Goal: Communication & Community: Answer question/provide support

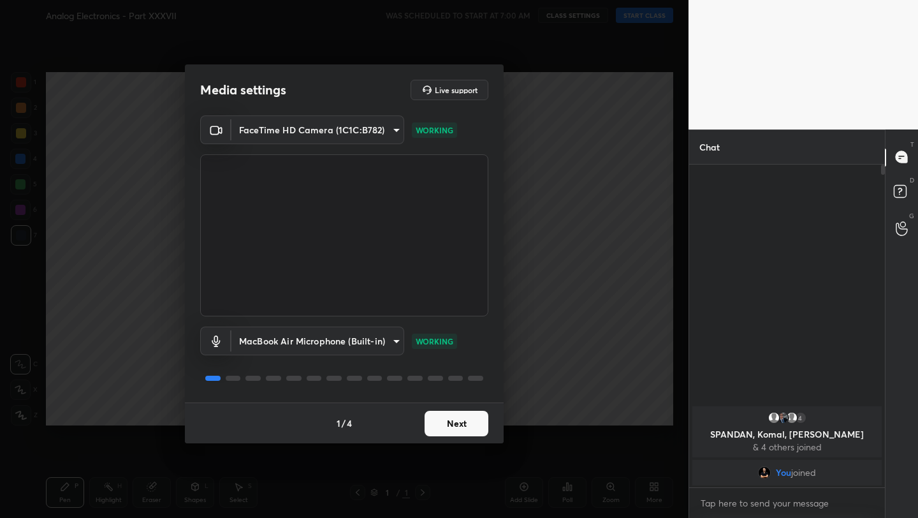
click at [456, 425] on button "Next" at bounding box center [457, 424] width 64 height 26
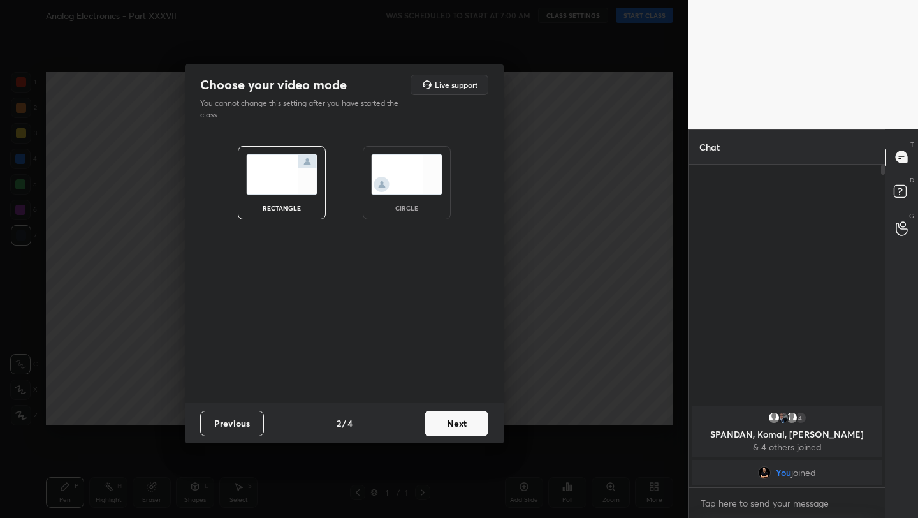
click at [456, 425] on button "Next" at bounding box center [457, 424] width 64 height 26
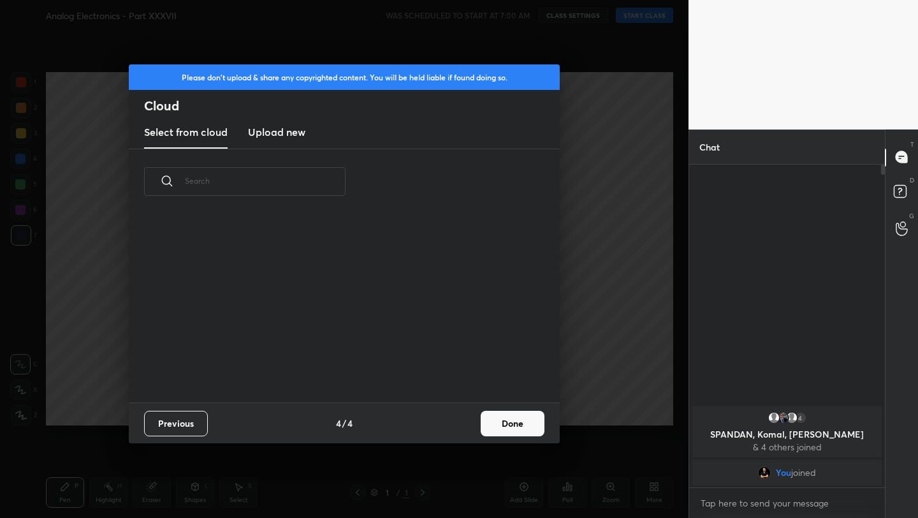
click at [456, 425] on div "Previous 4 / 4 Done" at bounding box center [344, 422] width 431 height 41
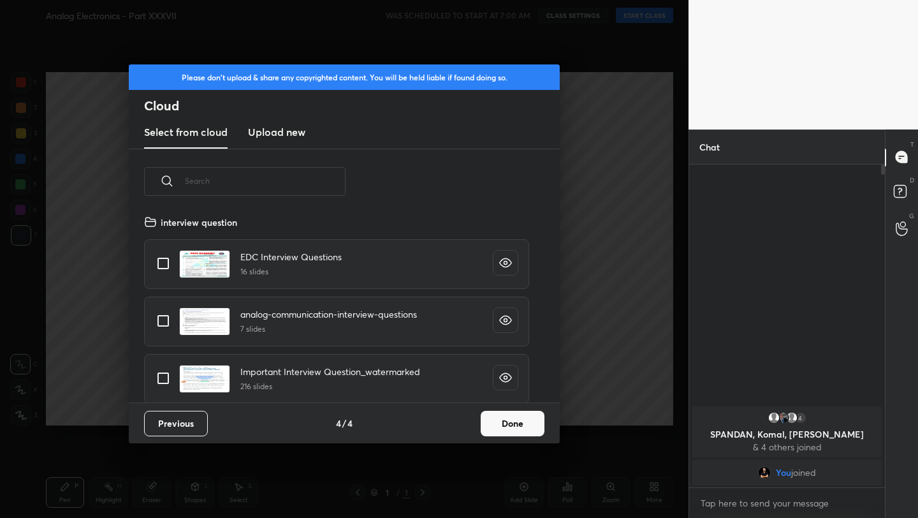
scroll to position [188, 409]
click at [511, 420] on button "Done" at bounding box center [513, 424] width 64 height 26
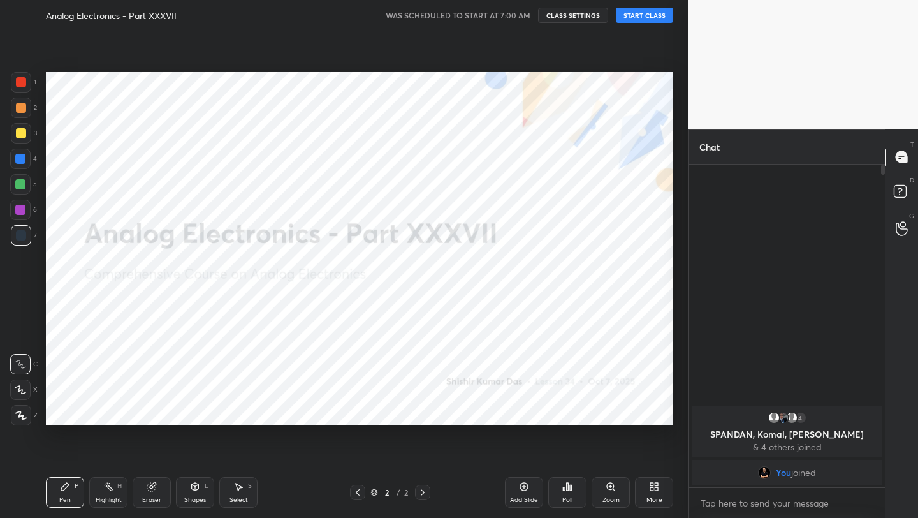
click at [644, 15] on button "START CLASS" at bounding box center [644, 15] width 57 height 15
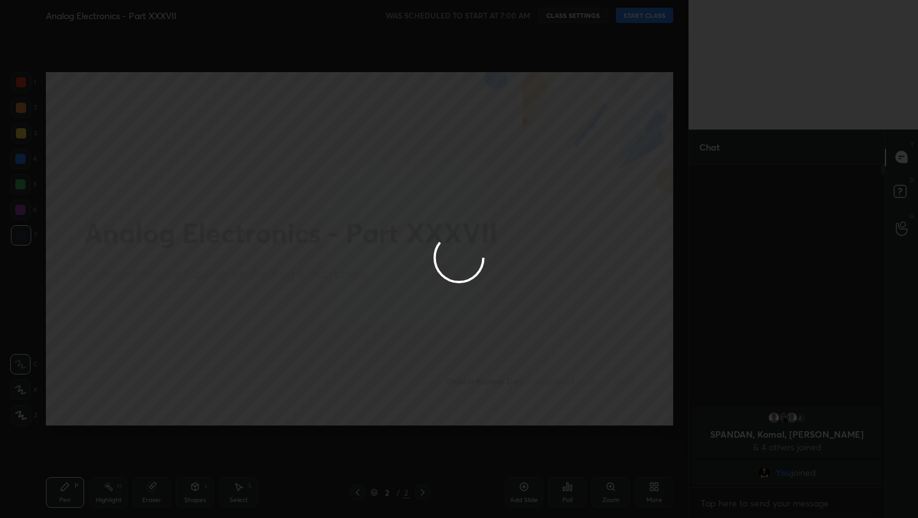
type textarea "x"
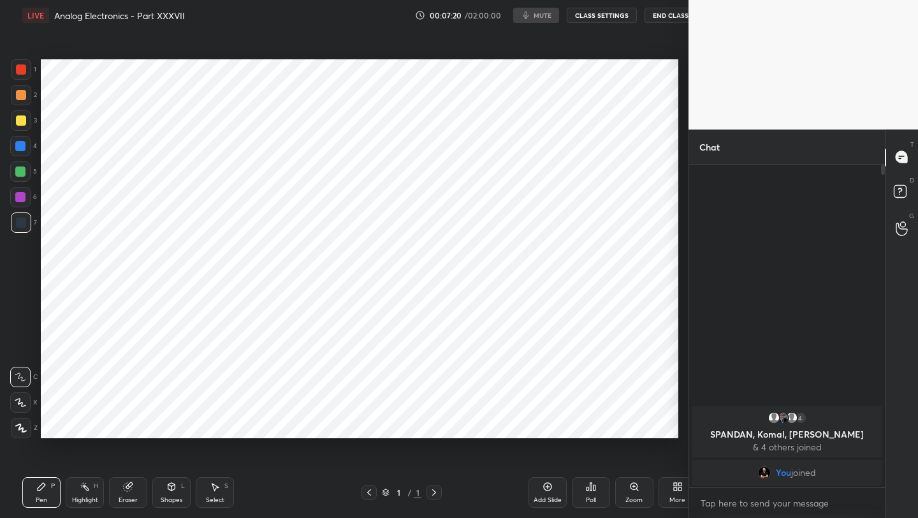
scroll to position [63327, 63125]
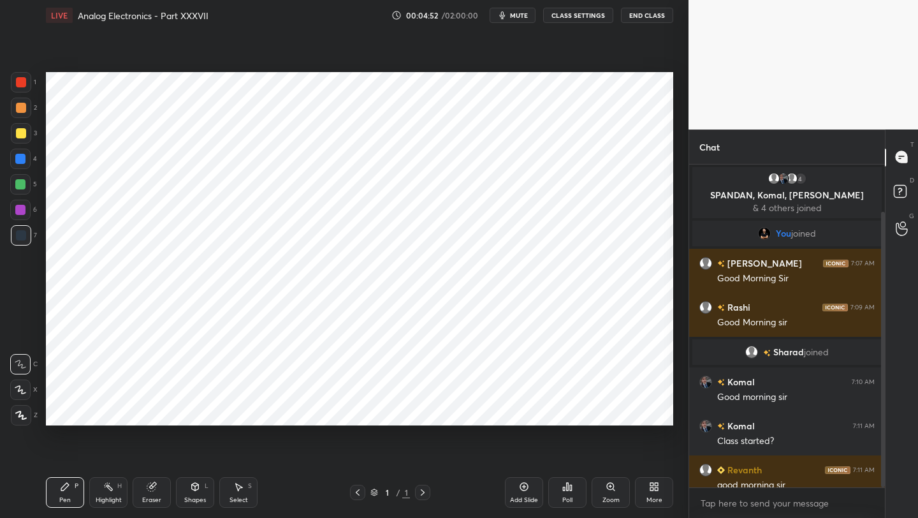
scroll to position [55, 0]
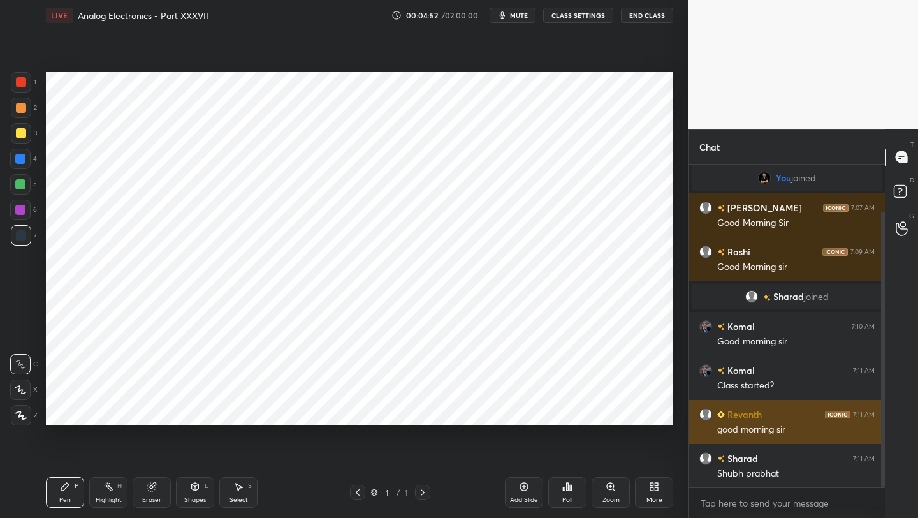
drag, startPoint x: 882, startPoint y: 424, endPoint x: 866, endPoint y: 426, distance: 16.7
click at [880, 433] on div at bounding box center [881, 326] width 8 height 323
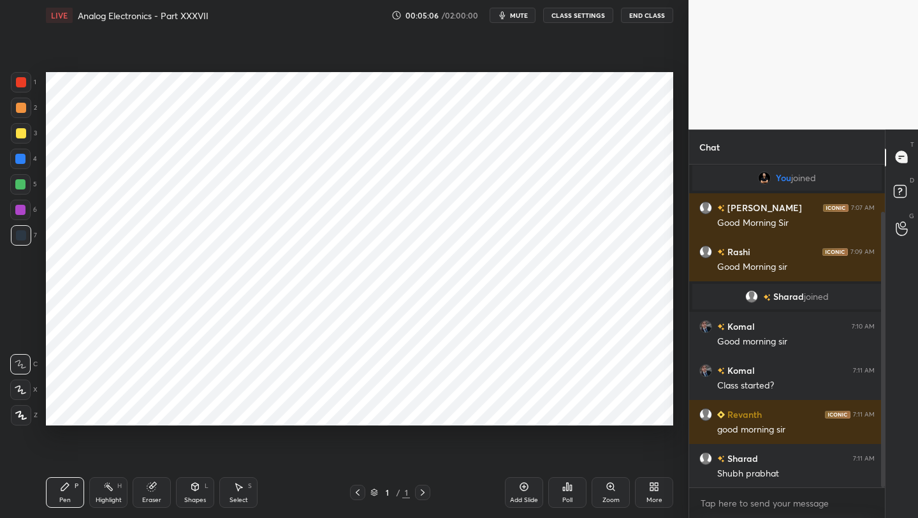
drag, startPoint x: 193, startPoint y: 489, endPoint x: 188, endPoint y: 483, distance: 7.3
click at [190, 488] on icon at bounding box center [195, 486] width 10 height 10
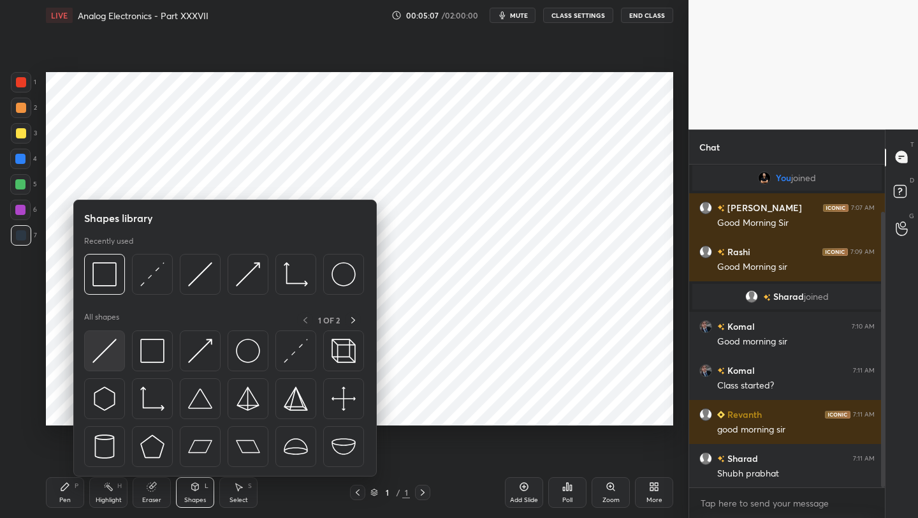
click at [94, 357] on img at bounding box center [104, 351] width 24 height 24
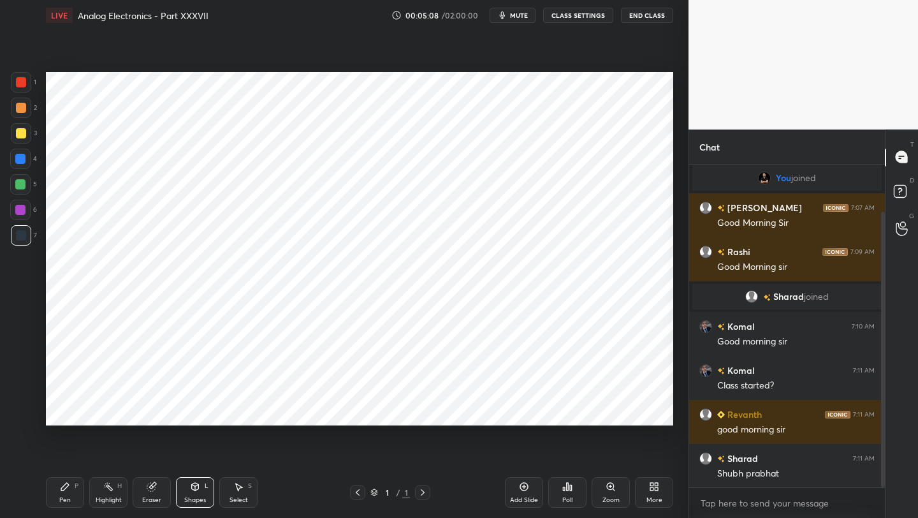
click at [26, 213] on div at bounding box center [20, 210] width 20 height 20
drag, startPoint x: 65, startPoint y: 487, endPoint x: 62, endPoint y: 430, distance: 57.5
click at [64, 488] on icon at bounding box center [65, 487] width 8 height 8
click at [22, 82] on div at bounding box center [21, 82] width 10 height 10
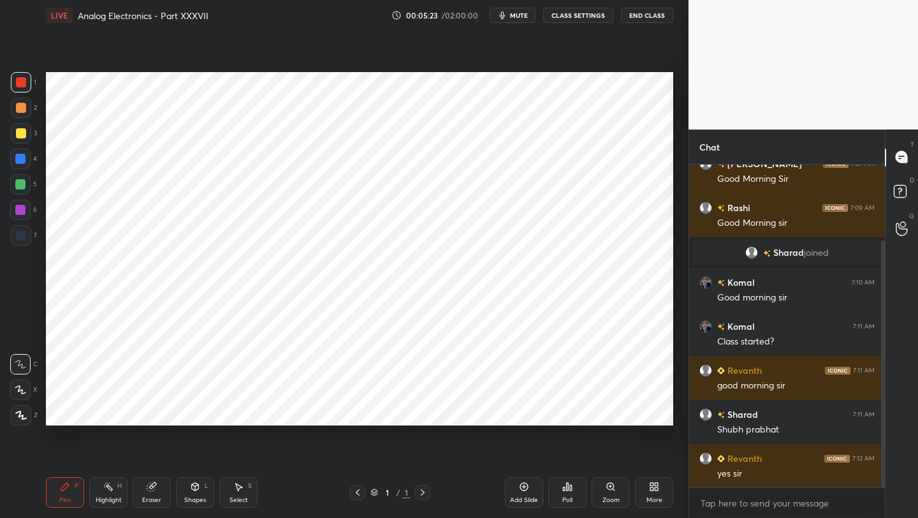
drag, startPoint x: 22, startPoint y: 83, endPoint x: 31, endPoint y: 84, distance: 8.3
click at [23, 84] on div at bounding box center [21, 82] width 10 height 10
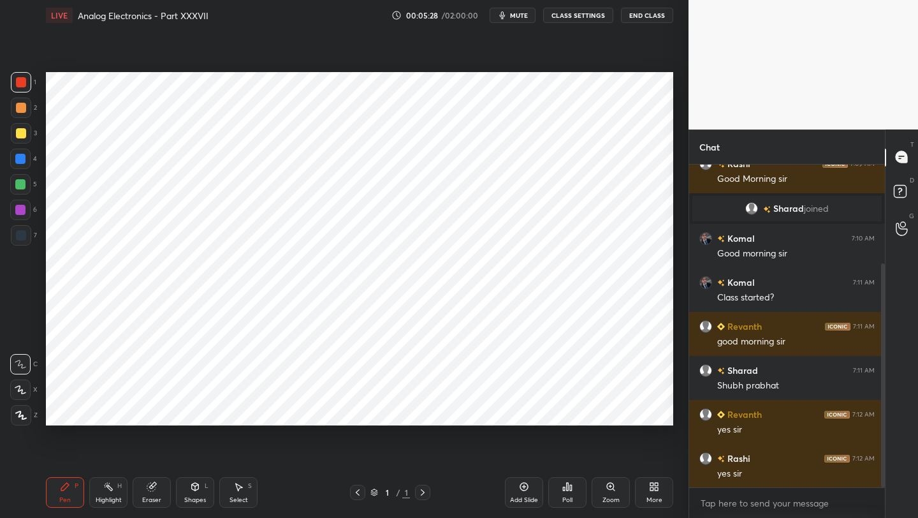
scroll to position [187, 0]
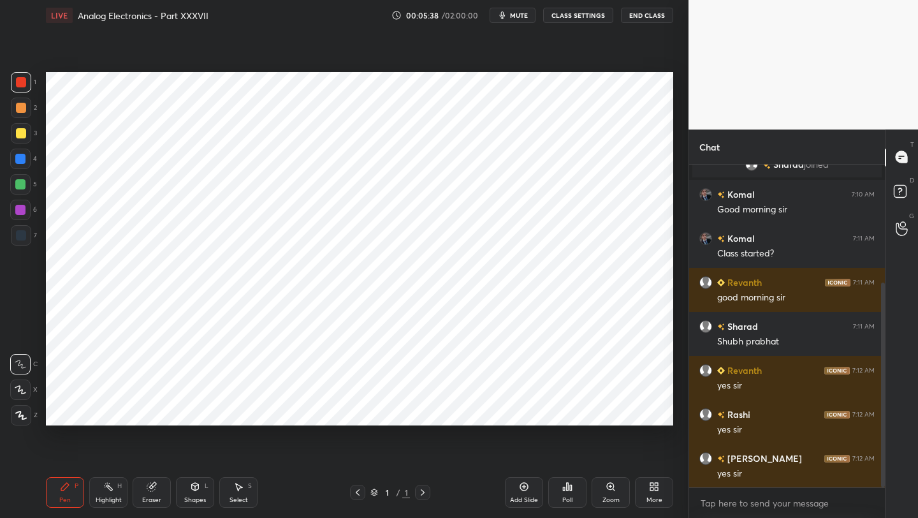
click at [200, 492] on div "Shapes L" at bounding box center [195, 492] width 38 height 31
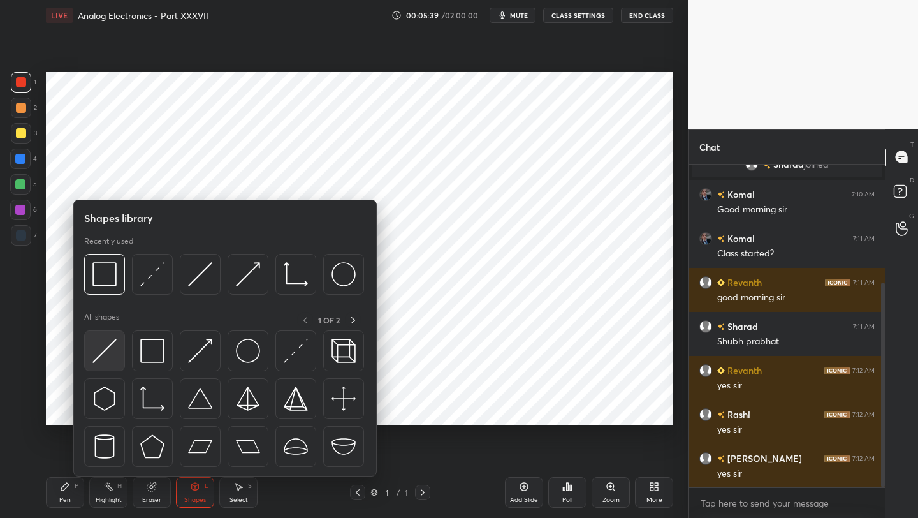
click at [105, 353] on img at bounding box center [104, 351] width 24 height 24
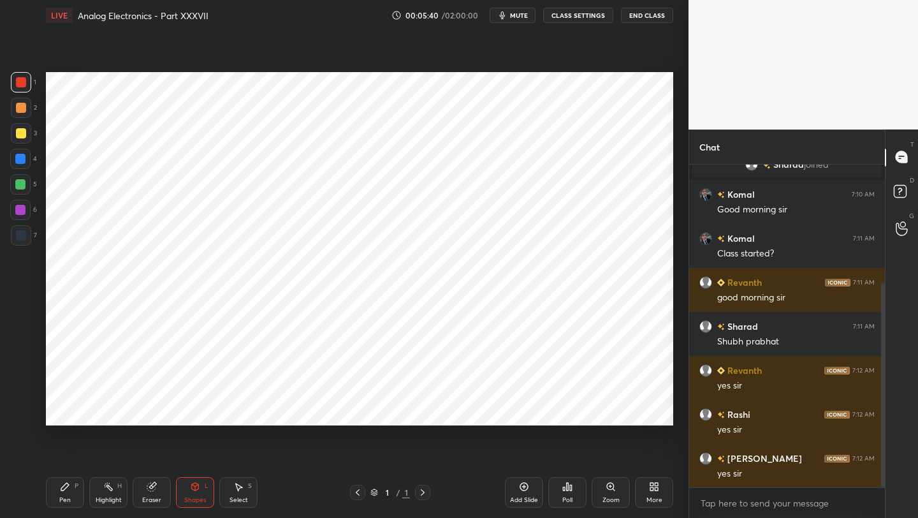
drag, startPoint x: 34, startPoint y: 242, endPoint x: 36, endPoint y: 233, distance: 8.5
click at [34, 242] on div "7" at bounding box center [24, 235] width 26 height 20
click at [59, 487] on div "Pen P" at bounding box center [65, 492] width 38 height 31
drag, startPoint x: 196, startPoint y: 492, endPoint x: 193, endPoint y: 480, distance: 11.8
click at [194, 491] on div "Shapes L" at bounding box center [195, 492] width 38 height 31
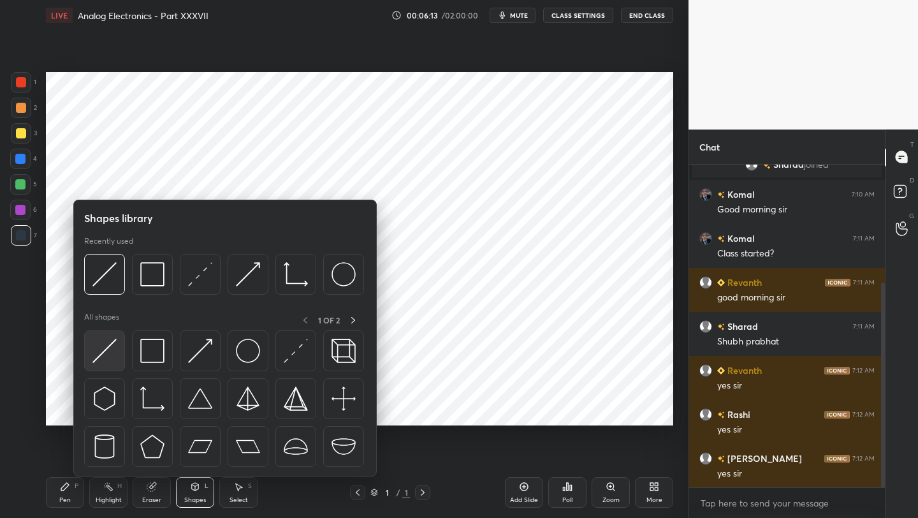
click at [108, 354] on img at bounding box center [104, 351] width 24 height 24
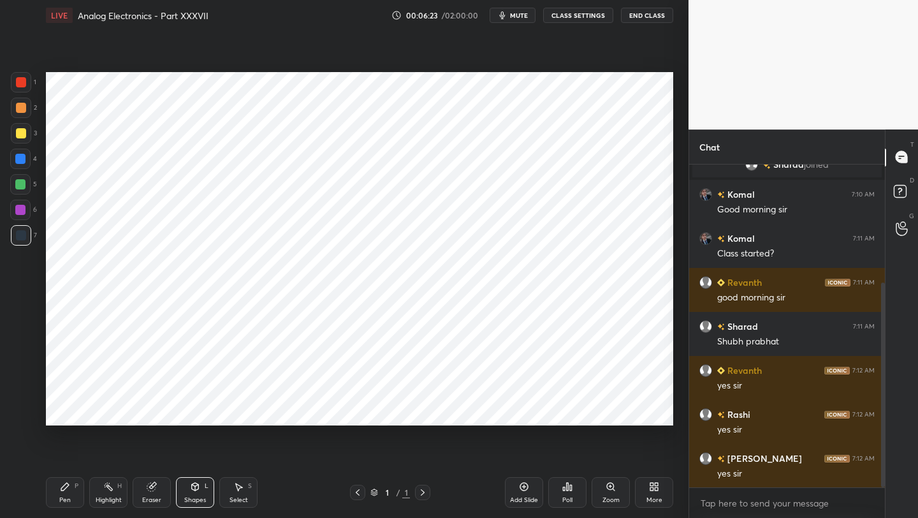
drag, startPoint x: 67, startPoint y: 493, endPoint x: 64, endPoint y: 448, distance: 44.7
click at [64, 490] on div "Pen P" at bounding box center [65, 492] width 38 height 31
click at [22, 184] on div at bounding box center [20, 184] width 10 height 10
click at [19, 210] on div at bounding box center [20, 210] width 10 height 10
click at [156, 488] on div "Eraser" at bounding box center [152, 492] width 38 height 31
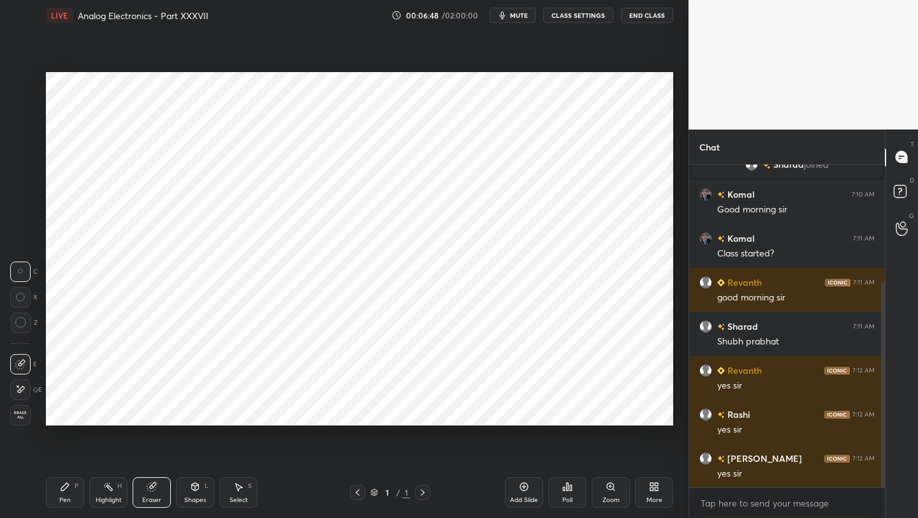
drag, startPoint x: 198, startPoint y: 489, endPoint x: 194, endPoint y: 479, distance: 10.9
click at [197, 488] on icon at bounding box center [195, 486] width 10 height 10
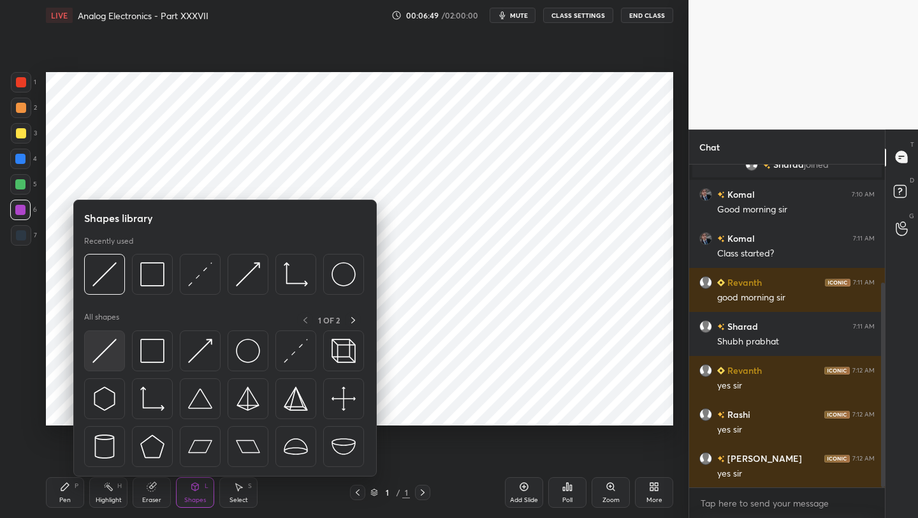
click at [89, 349] on div at bounding box center [104, 350] width 41 height 41
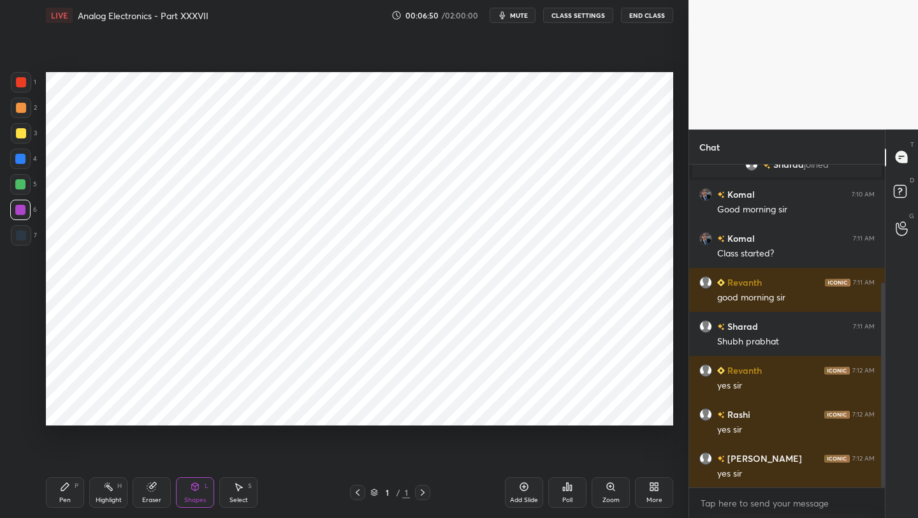
click at [25, 82] on div at bounding box center [21, 82] width 20 height 20
drag, startPoint x: 62, startPoint y: 494, endPoint x: 70, endPoint y: 437, distance: 57.3
click at [61, 491] on div "Pen P" at bounding box center [65, 492] width 38 height 31
drag, startPoint x: 19, startPoint y: 239, endPoint x: 20, endPoint y: 230, distance: 9.6
click at [18, 237] on div at bounding box center [21, 235] width 10 height 10
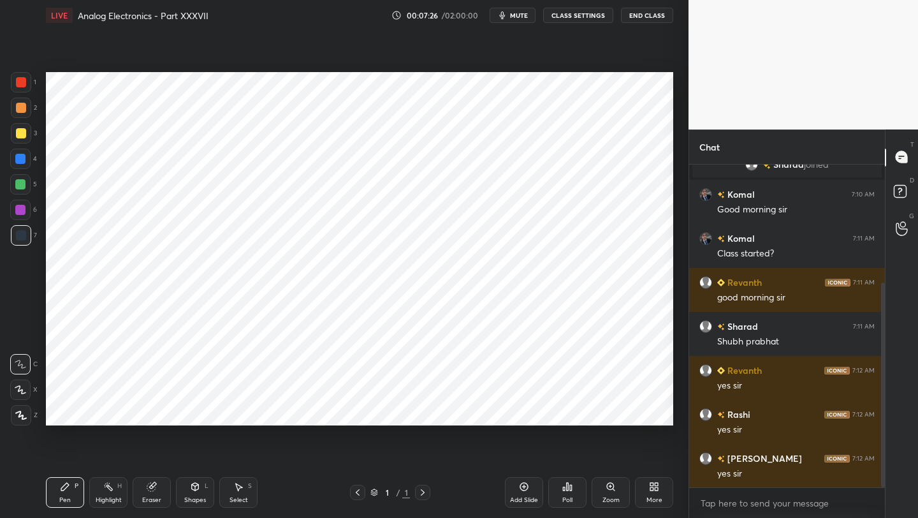
click at [193, 483] on icon at bounding box center [195, 487] width 7 height 8
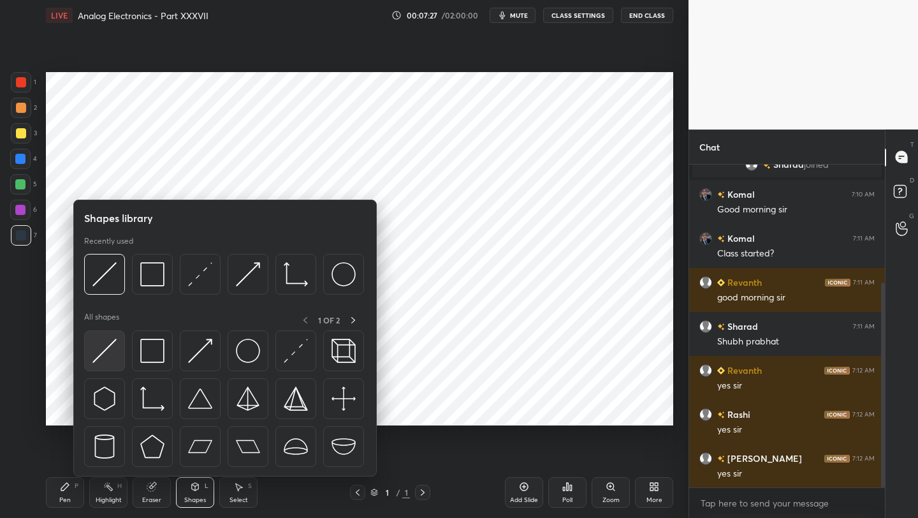
click at [112, 351] on img at bounding box center [104, 351] width 24 height 24
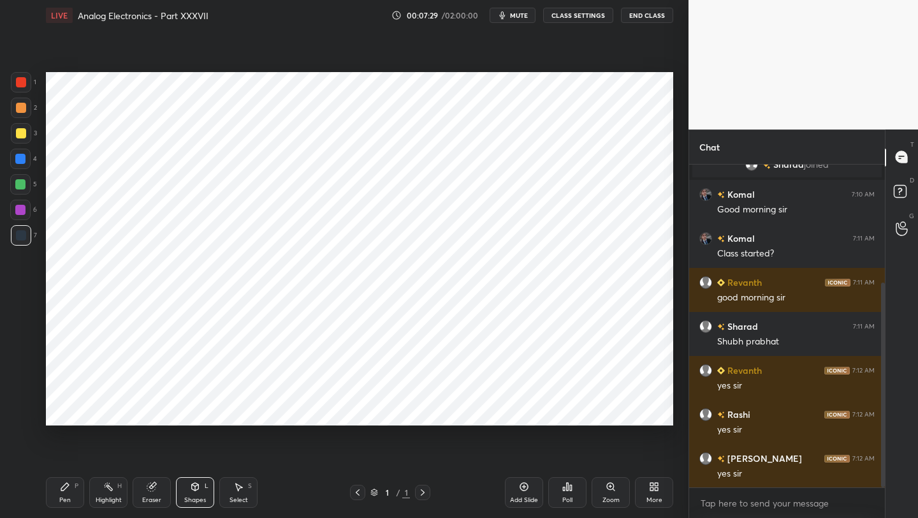
click at [22, 167] on div at bounding box center [20, 159] width 20 height 20
click at [17, 240] on div at bounding box center [21, 235] width 10 height 10
drag, startPoint x: 71, startPoint y: 492, endPoint x: 77, endPoint y: 464, distance: 28.5
click at [70, 495] on div "Pen P" at bounding box center [65, 492] width 38 height 31
click at [24, 84] on div at bounding box center [21, 82] width 20 height 20
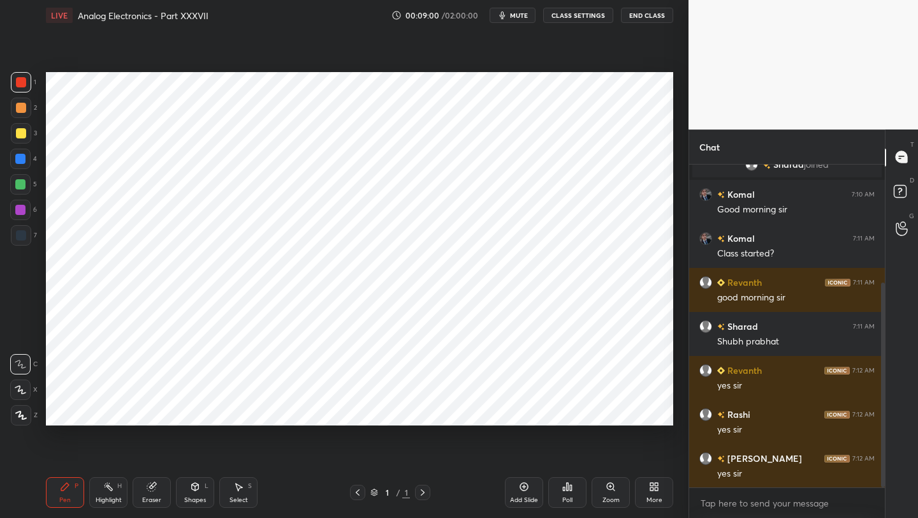
click at [196, 487] on icon at bounding box center [195, 487] width 7 height 8
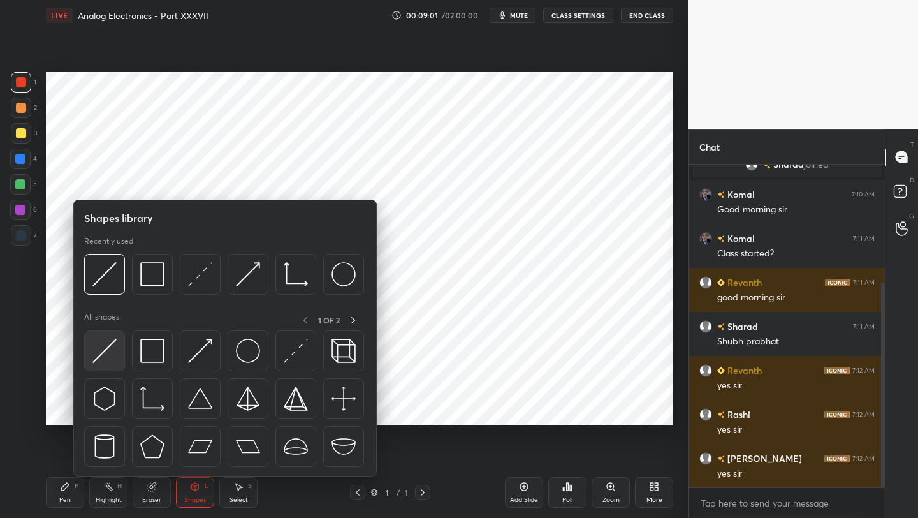
click at [112, 346] on img at bounding box center [104, 351] width 24 height 24
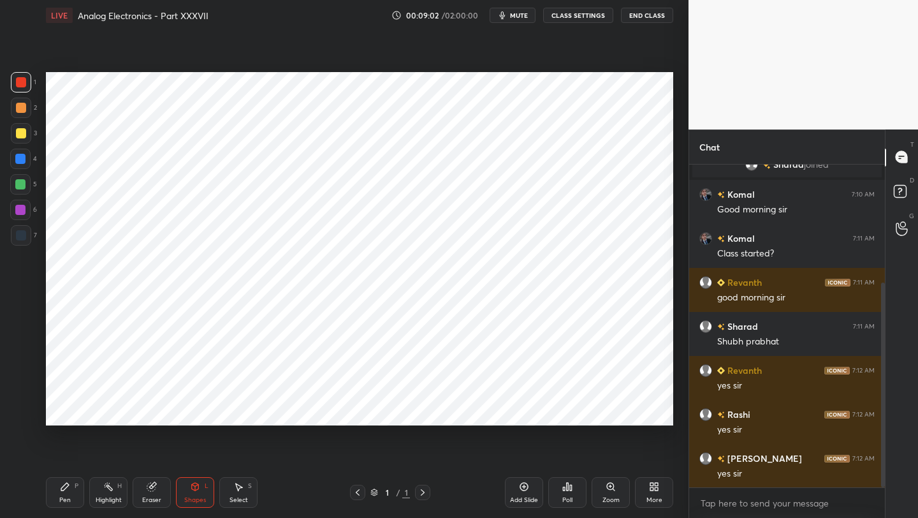
click at [29, 231] on div at bounding box center [21, 235] width 20 height 20
drag, startPoint x: 64, startPoint y: 491, endPoint x: 62, endPoint y: 482, distance: 9.0
click at [63, 487] on icon at bounding box center [65, 486] width 10 height 10
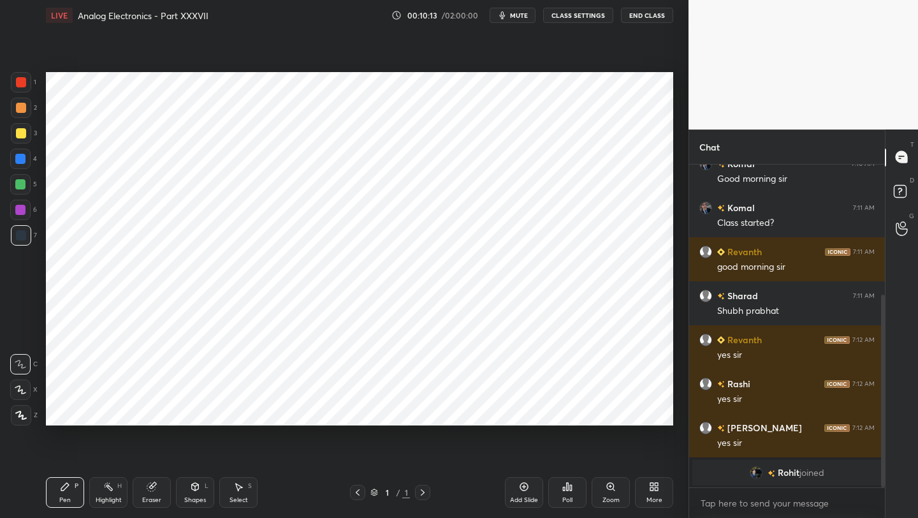
drag, startPoint x: 525, startPoint y: 489, endPoint x: 528, endPoint y: 479, distance: 9.9
click at [523, 490] on icon at bounding box center [524, 486] width 10 height 10
click at [191, 493] on div "Shapes L" at bounding box center [195, 492] width 38 height 31
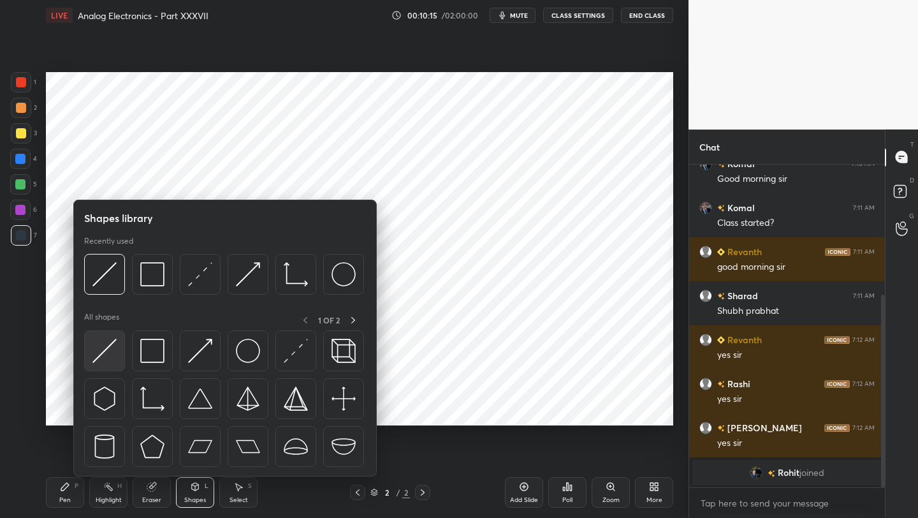
click at [110, 346] on img at bounding box center [104, 351] width 24 height 24
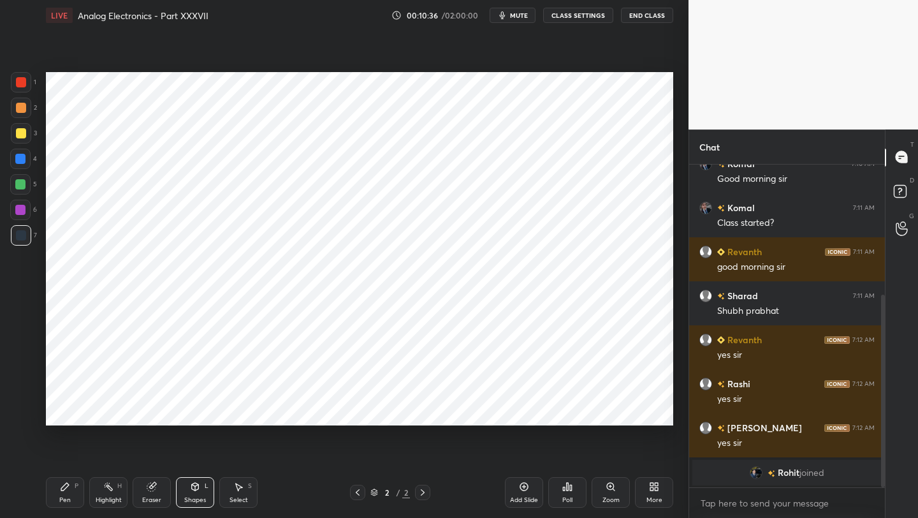
click at [65, 490] on div "Pen P" at bounding box center [65, 492] width 38 height 31
click at [21, 88] on div at bounding box center [21, 82] width 20 height 20
click at [71, 485] on div "Pen P" at bounding box center [65, 492] width 38 height 31
click at [22, 214] on div at bounding box center [20, 210] width 10 height 10
click at [190, 487] on icon at bounding box center [195, 486] width 10 height 10
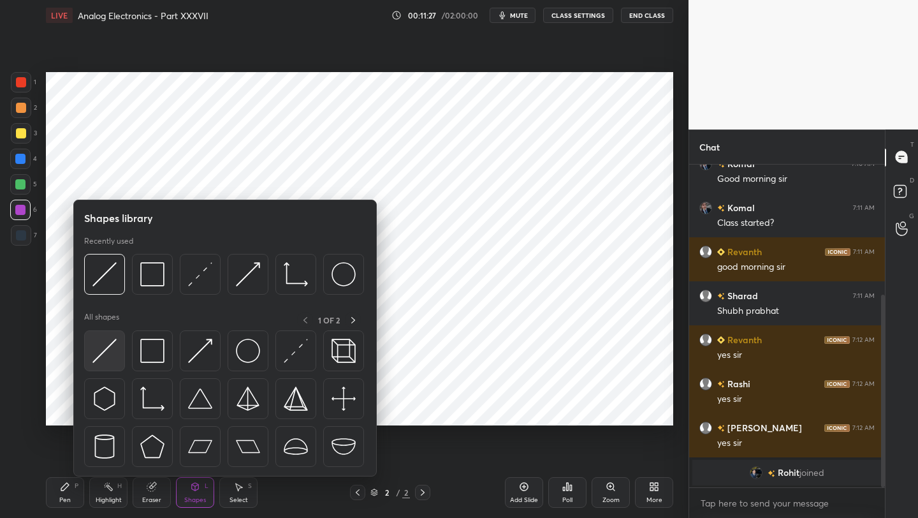
click at [101, 349] on img at bounding box center [104, 351] width 24 height 24
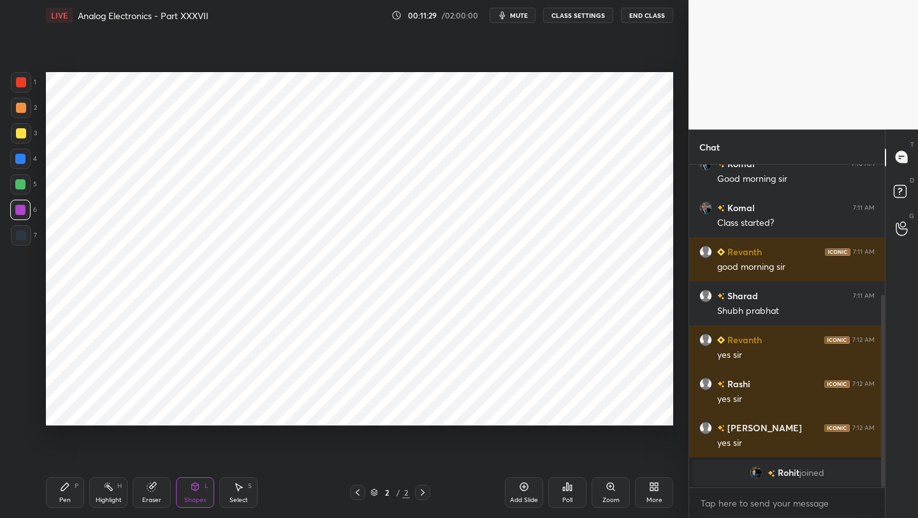
drag, startPoint x: 22, startPoint y: 161, endPoint x: 29, endPoint y: 160, distance: 6.4
click at [22, 161] on div at bounding box center [20, 159] width 10 height 10
click at [44, 487] on div "LIVE Analog Electronics - Part XXXVII 00:11:40 / 02:00:00 mute CLASS SETTINGS E…" at bounding box center [360, 259] width 638 height 518
click at [55, 495] on div "Pen P" at bounding box center [65, 492] width 38 height 31
click at [355, 494] on icon at bounding box center [358, 492] width 10 height 10
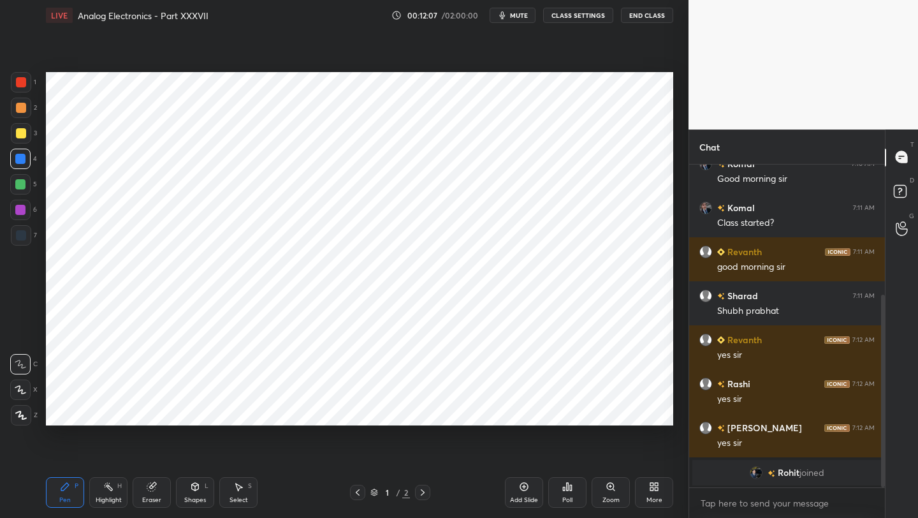
click at [422, 492] on icon at bounding box center [423, 492] width 10 height 10
click at [191, 488] on icon at bounding box center [195, 486] width 10 height 10
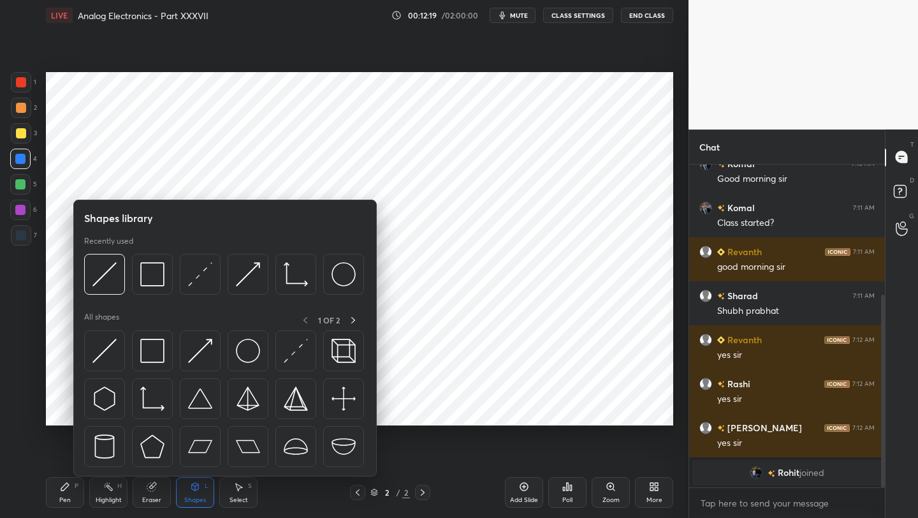
drag, startPoint x: 19, startPoint y: 158, endPoint x: 30, endPoint y: 154, distance: 11.7
click at [19, 158] on div at bounding box center [20, 159] width 10 height 10
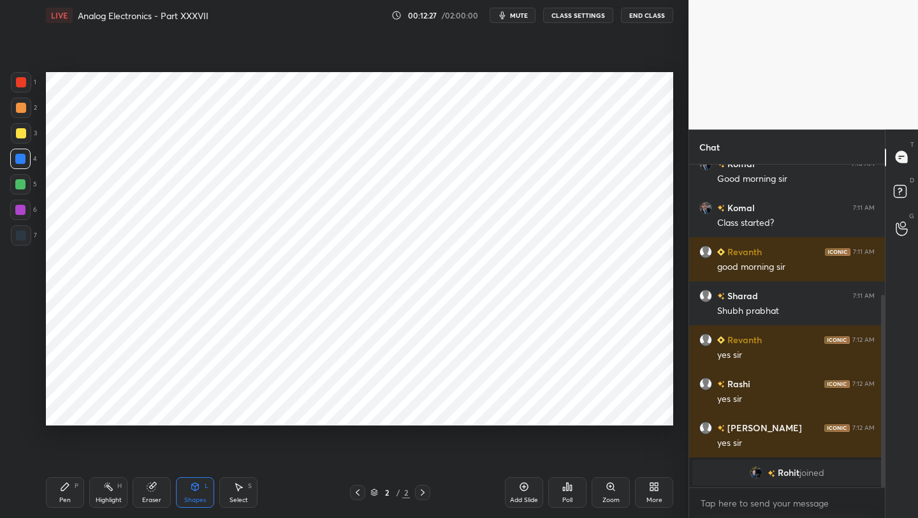
scroll to position [234, 0]
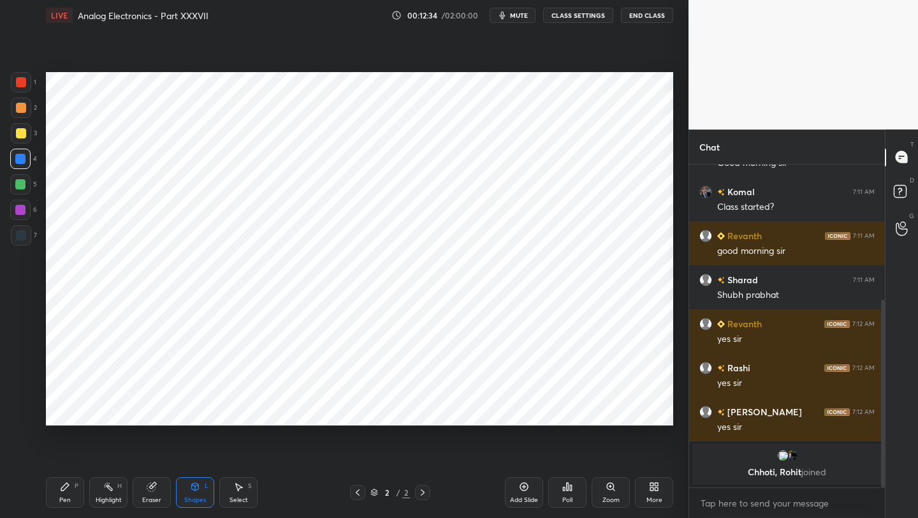
drag, startPoint x: 60, startPoint y: 493, endPoint x: 55, endPoint y: 443, distance: 50.6
click at [57, 491] on div "Pen P" at bounding box center [65, 492] width 38 height 31
drag, startPoint x: 24, startPoint y: 243, endPoint x: 41, endPoint y: 227, distance: 23.0
click at [24, 243] on div at bounding box center [21, 235] width 20 height 20
click at [147, 490] on icon at bounding box center [152, 486] width 10 height 10
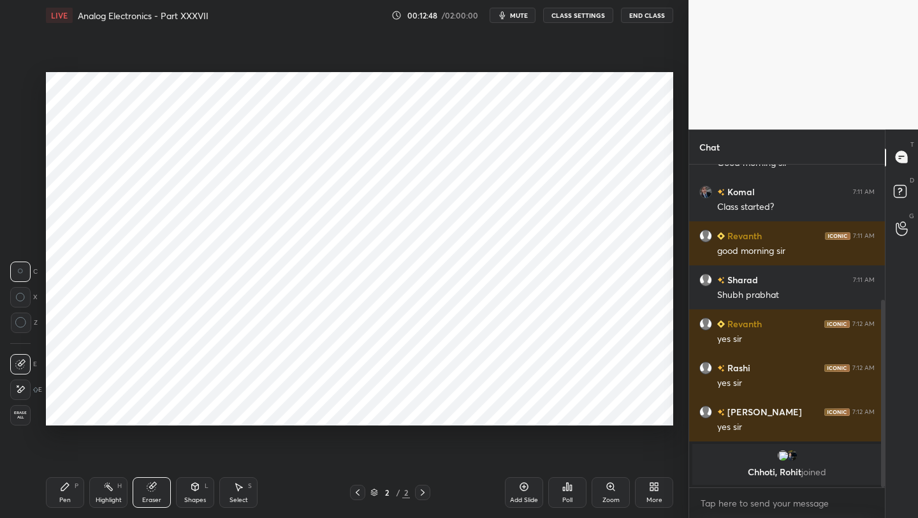
click at [177, 490] on div "Shapes L" at bounding box center [195, 492] width 38 height 31
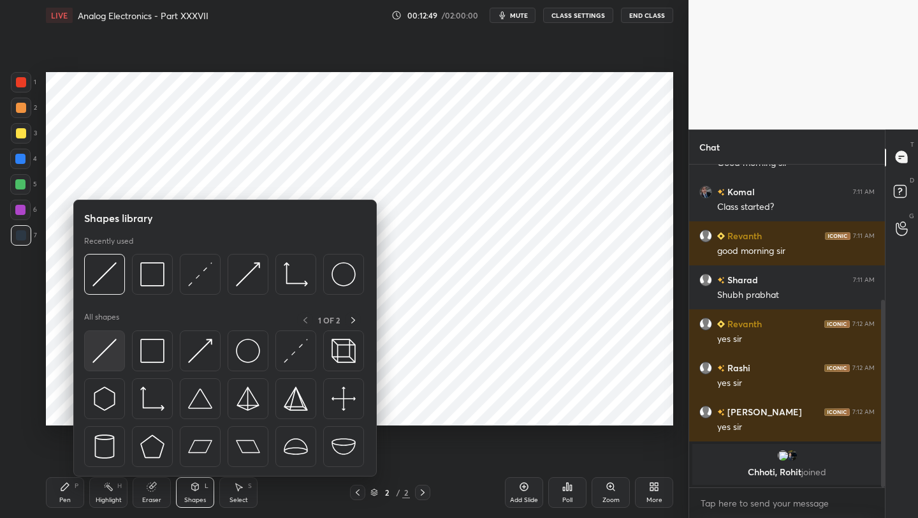
click at [115, 339] on img at bounding box center [104, 351] width 24 height 24
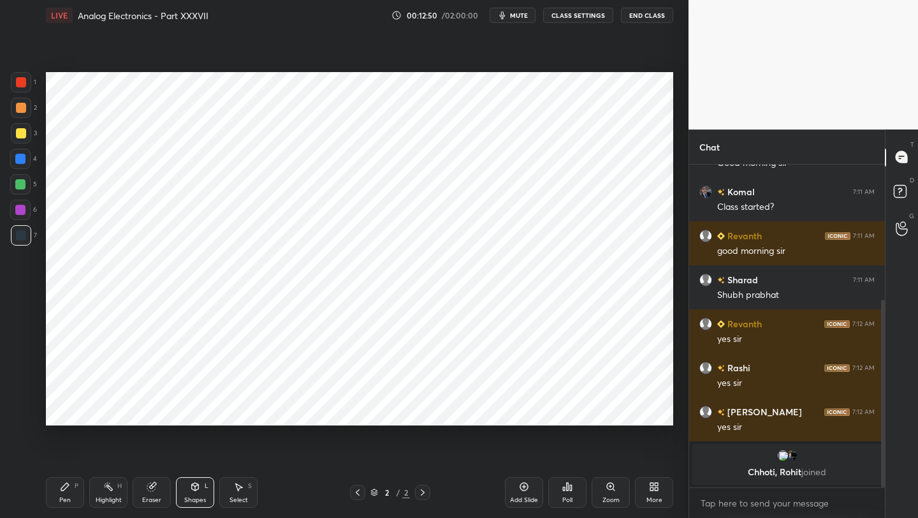
click at [21, 166] on div at bounding box center [20, 159] width 20 height 20
drag, startPoint x: 71, startPoint y: 497, endPoint x: 80, endPoint y: 465, distance: 33.7
click at [69, 497] on div "Pen P" at bounding box center [65, 492] width 38 height 31
click at [194, 497] on div "Shapes" at bounding box center [195, 500] width 22 height 6
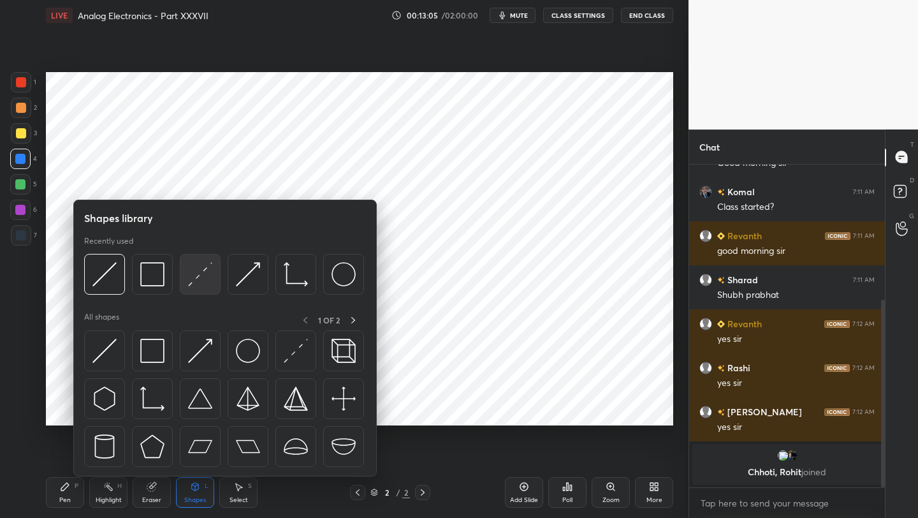
click at [196, 285] on img at bounding box center [200, 274] width 24 height 24
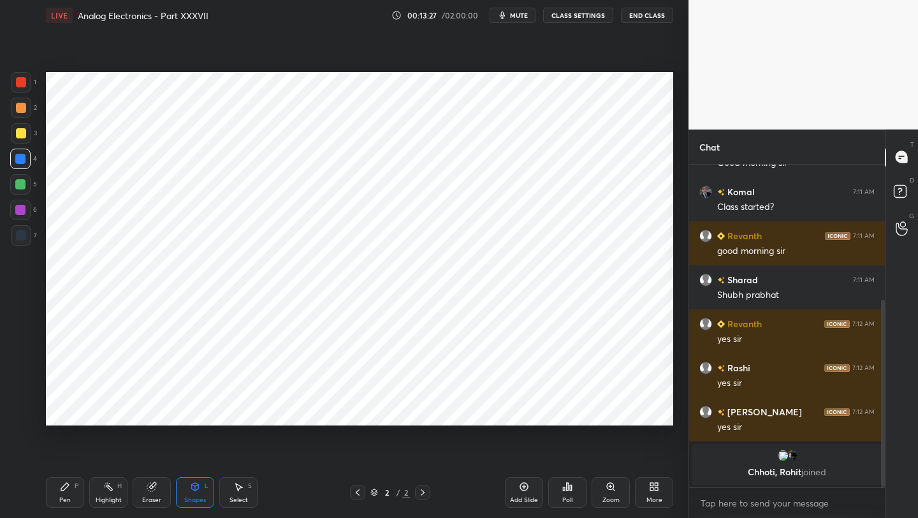
drag, startPoint x: 67, startPoint y: 510, endPoint x: 63, endPoint y: 501, distance: 10.3
click at [64, 509] on div "Pen P Highlight H Eraser Shapes L Select S 2 / 2 Add Slide Poll Zoom More" at bounding box center [359, 492] width 627 height 51
drag, startPoint x: 21, startPoint y: 243, endPoint x: 32, endPoint y: 260, distance: 20.3
click at [20, 243] on div at bounding box center [21, 235] width 20 height 20
drag, startPoint x: 59, startPoint y: 495, endPoint x: 63, endPoint y: 472, distance: 23.3
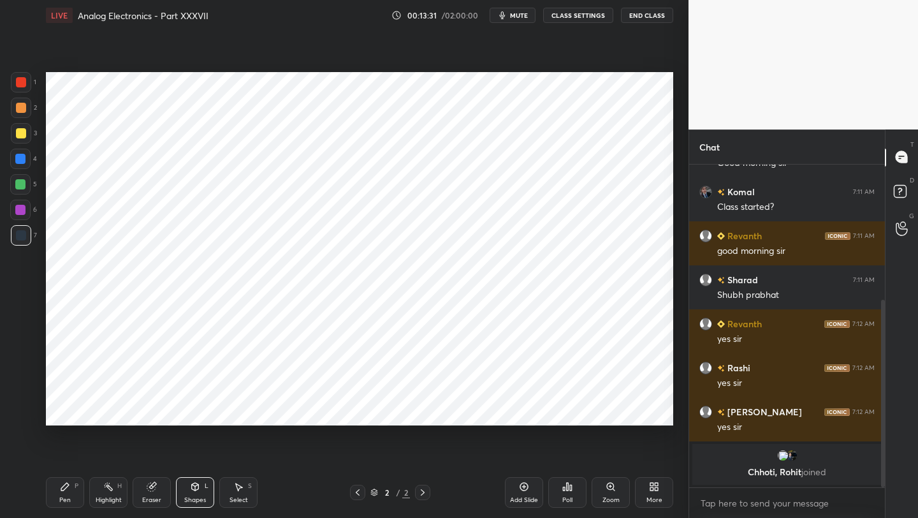
click at [59, 495] on div "Pen P" at bounding box center [65, 492] width 38 height 31
click at [21, 214] on div at bounding box center [20, 210] width 10 height 10
click at [528, 485] on icon at bounding box center [524, 486] width 10 height 10
drag, startPoint x: 156, startPoint y: 493, endPoint x: 173, endPoint y: 446, distance: 50.2
click at [157, 490] on div "Eraser" at bounding box center [152, 492] width 38 height 31
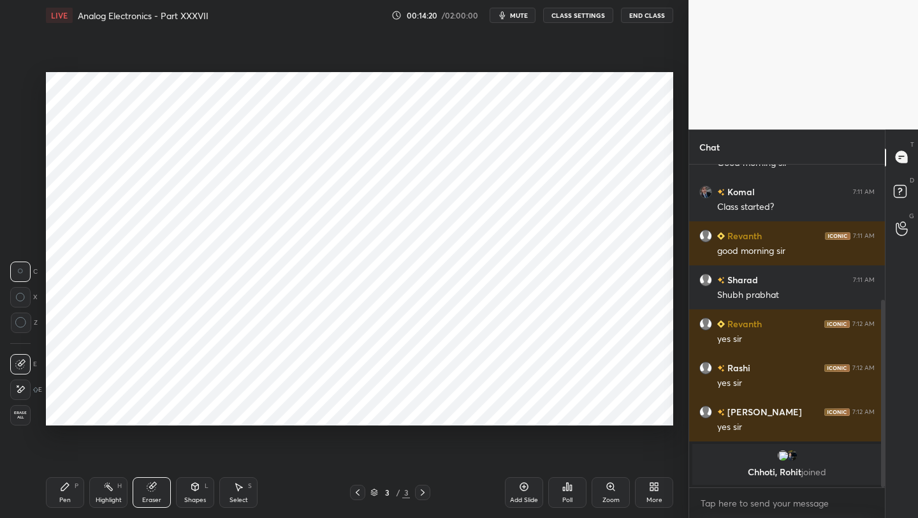
click at [360, 490] on icon at bounding box center [358, 492] width 10 height 10
drag, startPoint x: 66, startPoint y: 492, endPoint x: 78, endPoint y: 469, distance: 26.0
click at [68, 491] on div "Pen P" at bounding box center [65, 492] width 38 height 31
click at [421, 490] on icon at bounding box center [423, 492] width 10 height 10
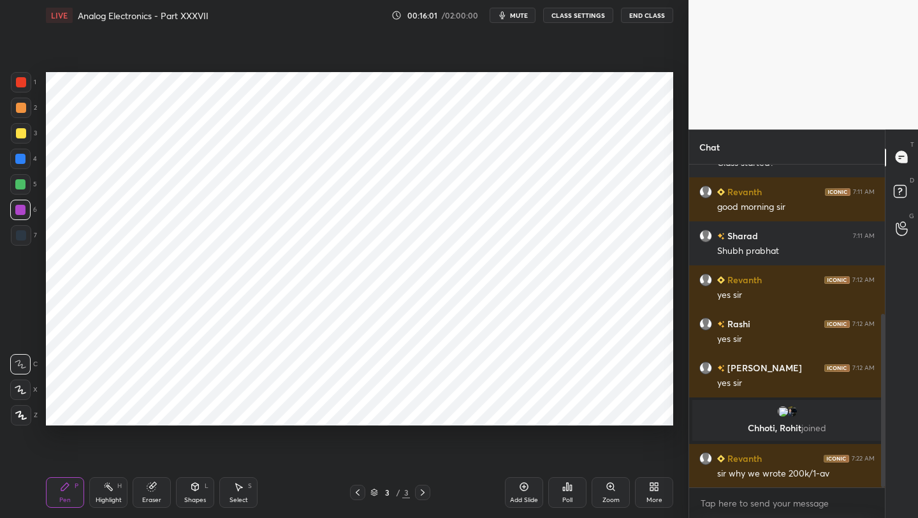
click at [353, 491] on icon at bounding box center [358, 492] width 10 height 10
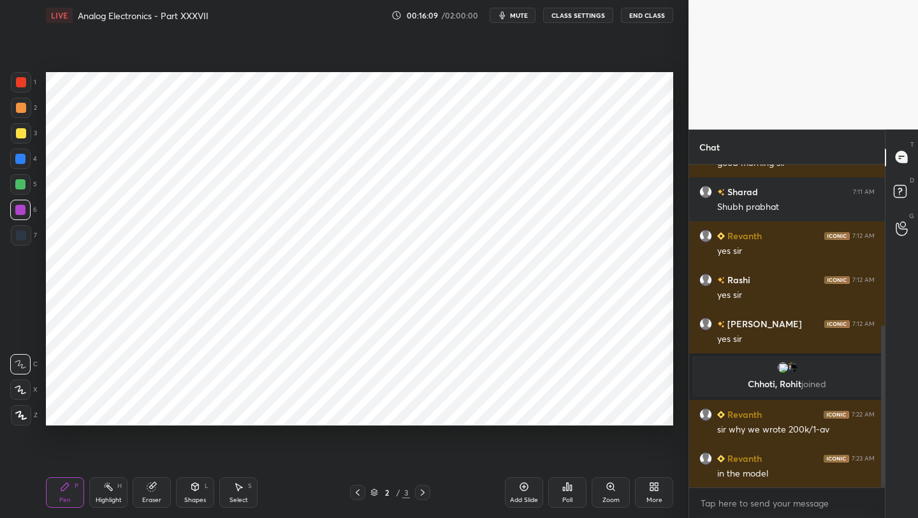
click at [357, 490] on icon at bounding box center [358, 492] width 4 height 6
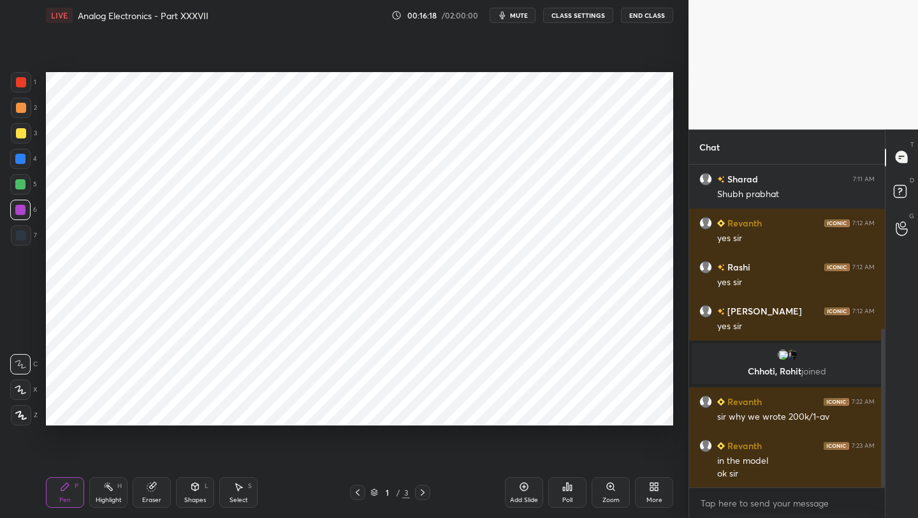
click at [423, 495] on icon at bounding box center [423, 492] width 10 height 10
click at [353, 492] on icon at bounding box center [358, 492] width 10 height 10
click at [421, 493] on icon at bounding box center [423, 492] width 10 height 10
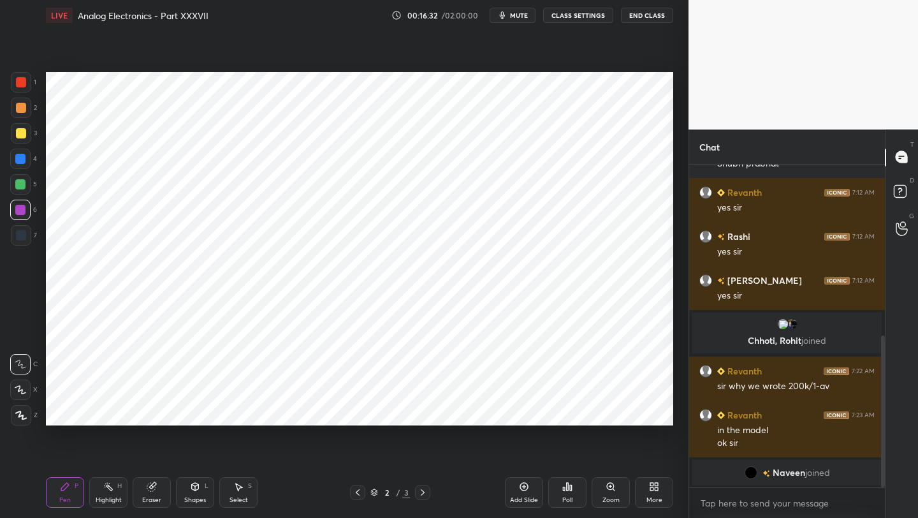
click at [429, 495] on div at bounding box center [422, 492] width 15 height 15
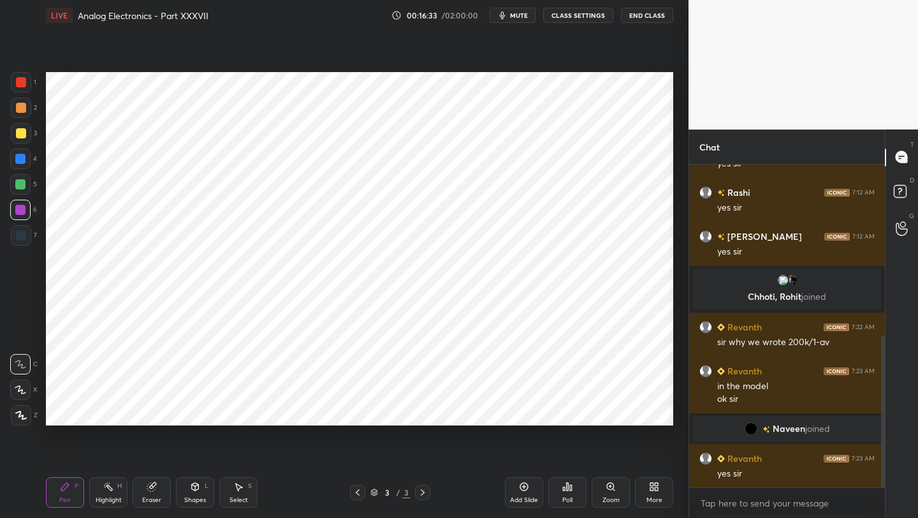
scroll to position [409, 0]
click at [677, 129] on div "Setting up your live class Poll for secs No correct answer Start poll" at bounding box center [360, 249] width 638 height 436
click at [675, 129] on div "Setting up your live class Poll for secs No correct answer Start poll" at bounding box center [360, 249] width 638 height 436
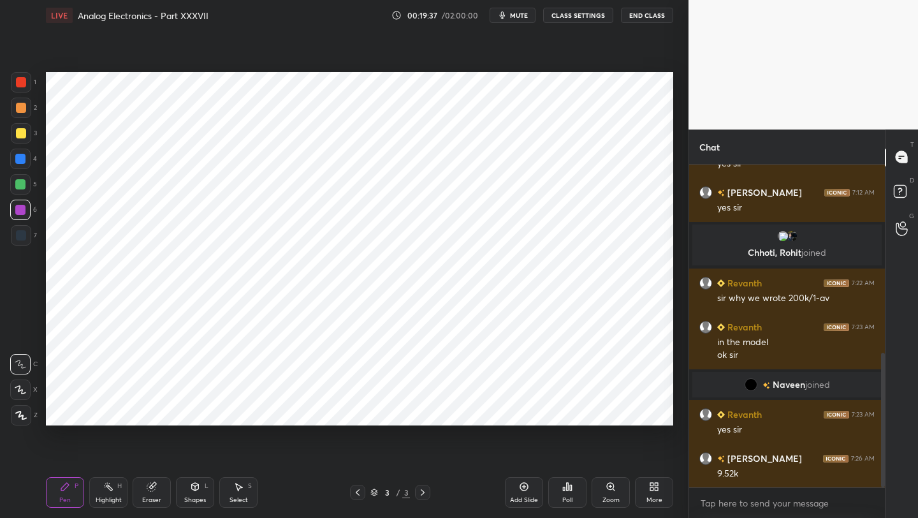
click at [21, 83] on div at bounding box center [21, 82] width 10 height 10
drag, startPoint x: 527, startPoint y: 485, endPoint x: 523, endPoint y: 474, distance: 10.9
click at [527, 485] on icon at bounding box center [524, 486] width 10 height 10
click at [20, 156] on div at bounding box center [20, 159] width 10 height 10
drag, startPoint x: 358, startPoint y: 487, endPoint x: 367, endPoint y: 476, distance: 14.2
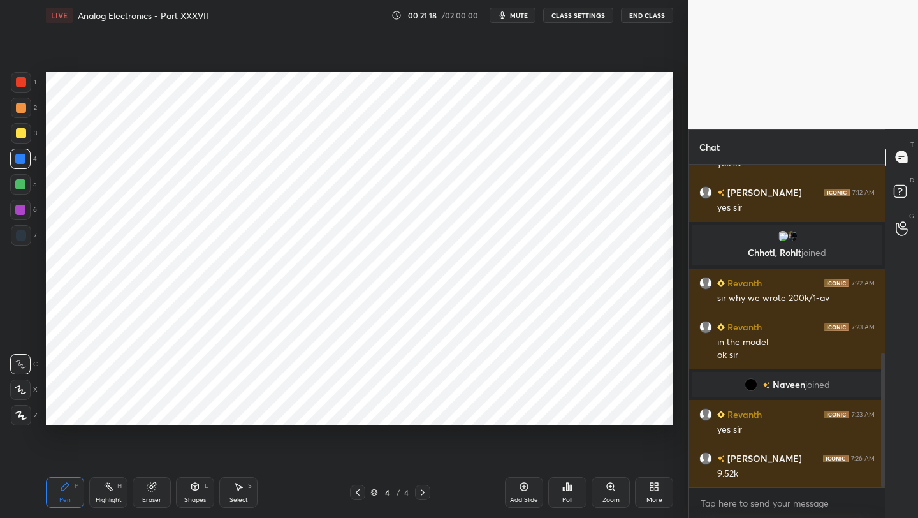
click at [358, 488] on icon at bounding box center [358, 492] width 10 height 10
click at [420, 490] on icon at bounding box center [423, 492] width 10 height 10
drag, startPoint x: 21, startPoint y: 82, endPoint x: 32, endPoint y: 84, distance: 11.0
click at [21, 82] on div at bounding box center [21, 82] width 10 height 10
click at [23, 84] on div at bounding box center [21, 82] width 10 height 10
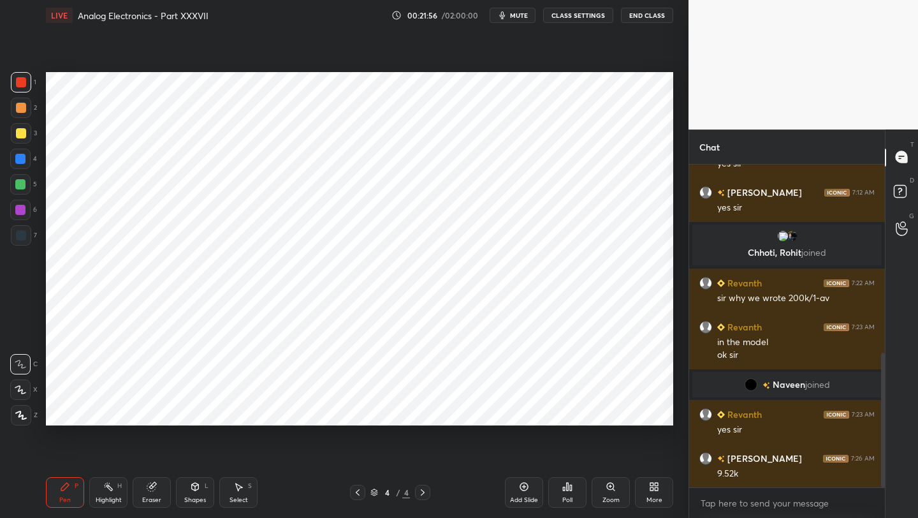
click at [18, 155] on div at bounding box center [20, 159] width 10 height 10
click at [22, 89] on div at bounding box center [21, 82] width 20 height 20
click at [526, 481] on icon at bounding box center [524, 486] width 10 height 10
drag, startPoint x: 20, startPoint y: 153, endPoint x: 36, endPoint y: 146, distance: 16.8
click at [20, 153] on div at bounding box center [20, 159] width 20 height 20
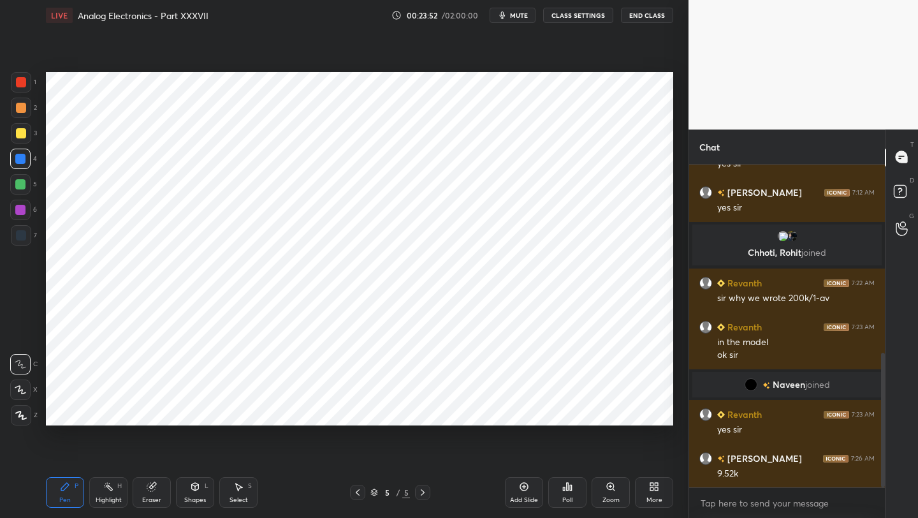
drag, startPoint x: 19, startPoint y: 84, endPoint x: 26, endPoint y: 86, distance: 6.9
click at [20, 85] on div at bounding box center [21, 82] width 10 height 10
click at [354, 495] on icon at bounding box center [358, 492] width 10 height 10
click at [356, 492] on icon at bounding box center [358, 492] width 4 height 6
click at [357, 497] on div at bounding box center [357, 492] width 15 height 15
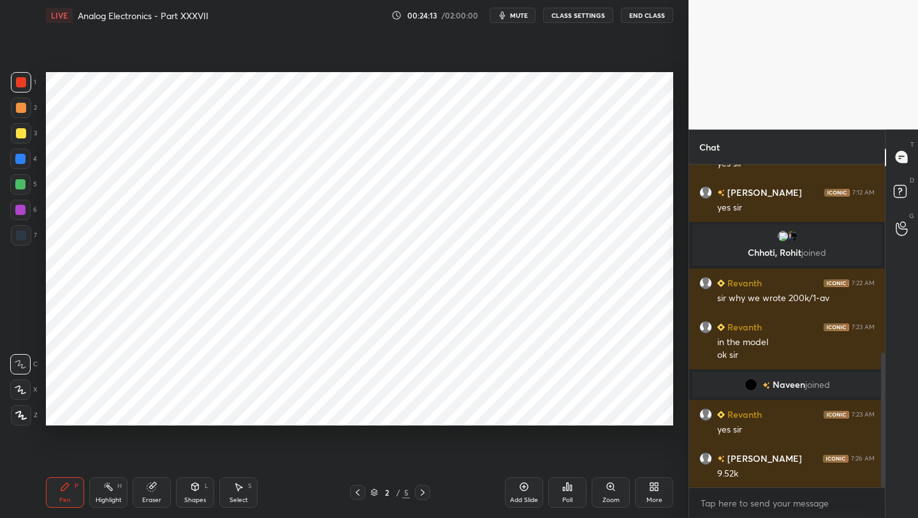
click at [420, 492] on icon at bounding box center [423, 492] width 10 height 10
click at [419, 493] on icon at bounding box center [423, 492] width 10 height 10
click at [421, 492] on icon at bounding box center [423, 492] width 10 height 10
click at [26, 164] on div at bounding box center [20, 159] width 20 height 20
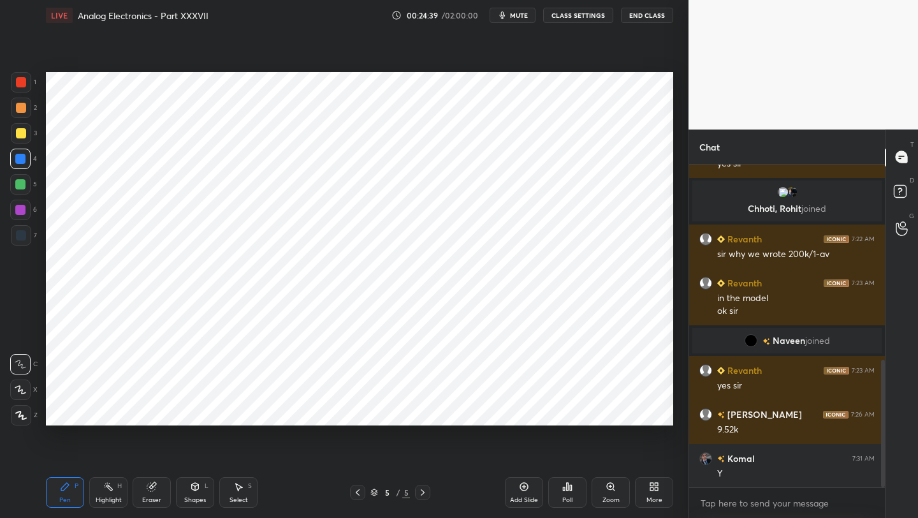
click at [154, 499] on div "Eraser" at bounding box center [151, 500] width 19 height 6
click at [68, 504] on div "Pen P" at bounding box center [65, 492] width 38 height 31
click at [353, 497] on icon at bounding box center [358, 492] width 10 height 10
click at [355, 494] on icon at bounding box center [358, 492] width 10 height 10
click at [359, 491] on icon at bounding box center [358, 492] width 10 height 10
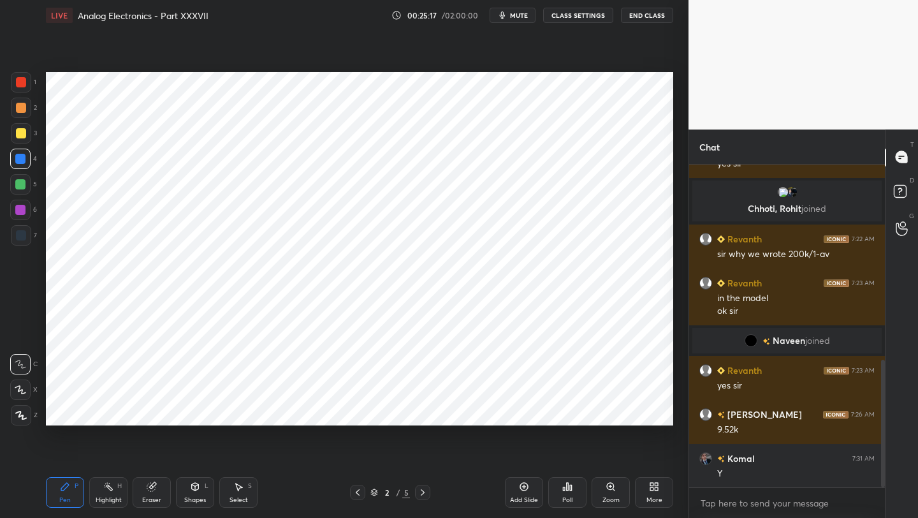
click at [424, 492] on icon at bounding box center [423, 492] width 10 height 10
click at [423, 490] on icon at bounding box center [423, 492] width 10 height 10
click at [426, 496] on icon at bounding box center [423, 492] width 10 height 10
click at [150, 492] on div "Eraser" at bounding box center [152, 492] width 38 height 31
drag, startPoint x: 60, startPoint y: 490, endPoint x: 69, endPoint y: 448, distance: 43.0
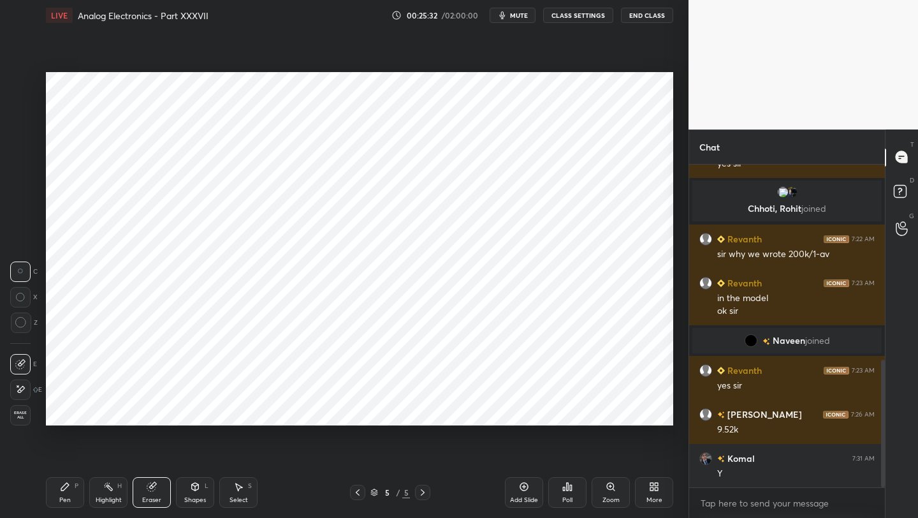
click at [60, 488] on icon at bounding box center [65, 486] width 10 height 10
click at [154, 490] on icon at bounding box center [152, 486] width 10 height 10
click at [356, 490] on icon at bounding box center [358, 492] width 10 height 10
click at [353, 497] on div at bounding box center [357, 492] width 15 height 15
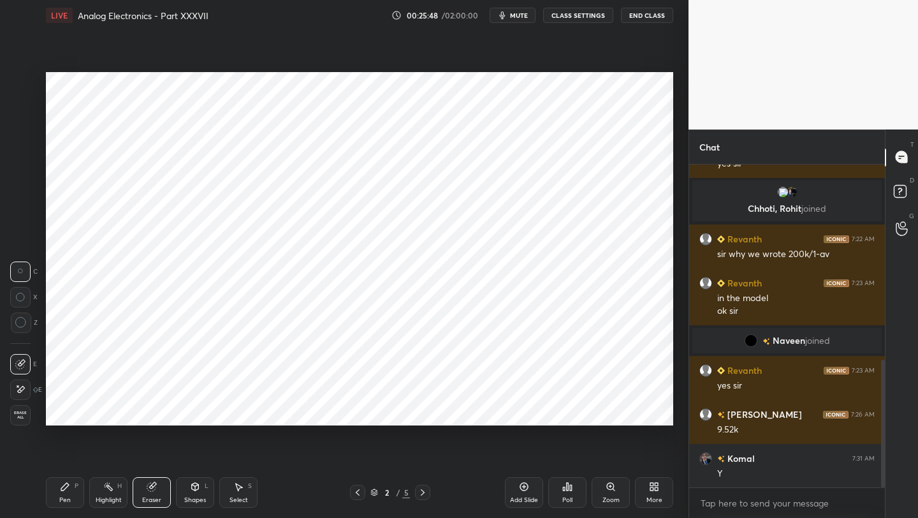
click at [425, 488] on icon at bounding box center [423, 492] width 10 height 10
click at [426, 488] on icon at bounding box center [423, 492] width 10 height 10
click at [425, 491] on icon at bounding box center [423, 492] width 10 height 10
drag, startPoint x: 80, startPoint y: 495, endPoint x: 85, endPoint y: 430, distance: 64.6
click at [80, 494] on div "Pen P" at bounding box center [65, 492] width 38 height 31
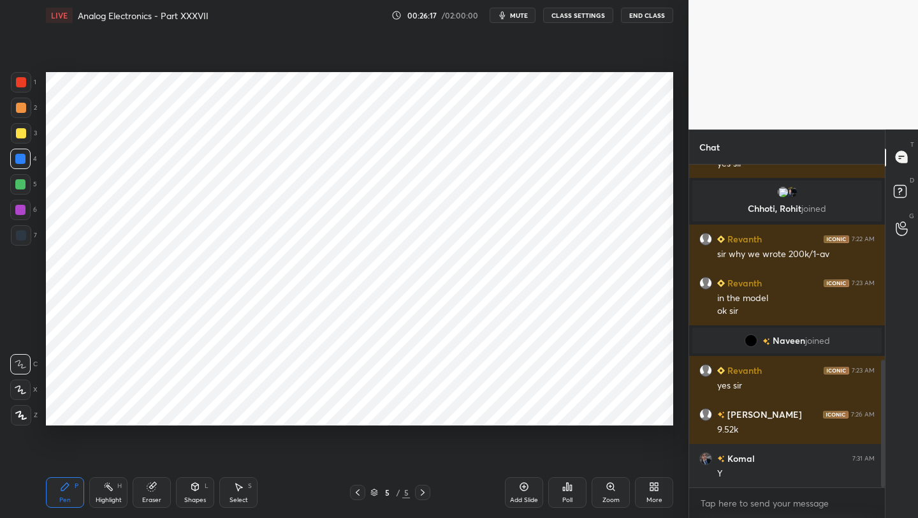
click at [25, 87] on div at bounding box center [21, 82] width 20 height 20
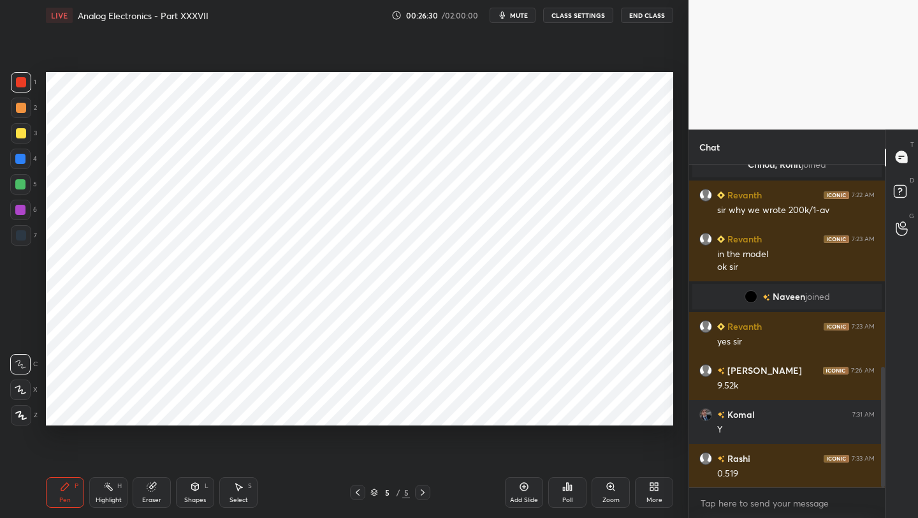
scroll to position [585, 0]
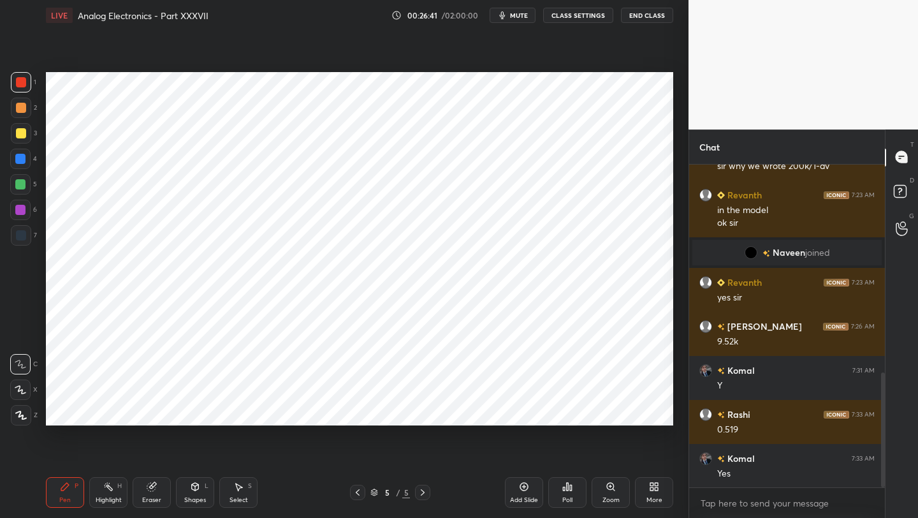
click at [358, 490] on icon at bounding box center [358, 492] width 4 height 6
click at [360, 493] on icon at bounding box center [358, 492] width 10 height 10
click at [360, 494] on icon at bounding box center [358, 492] width 10 height 10
click at [425, 494] on icon at bounding box center [423, 492] width 10 height 10
click at [423, 491] on icon at bounding box center [423, 492] width 10 height 10
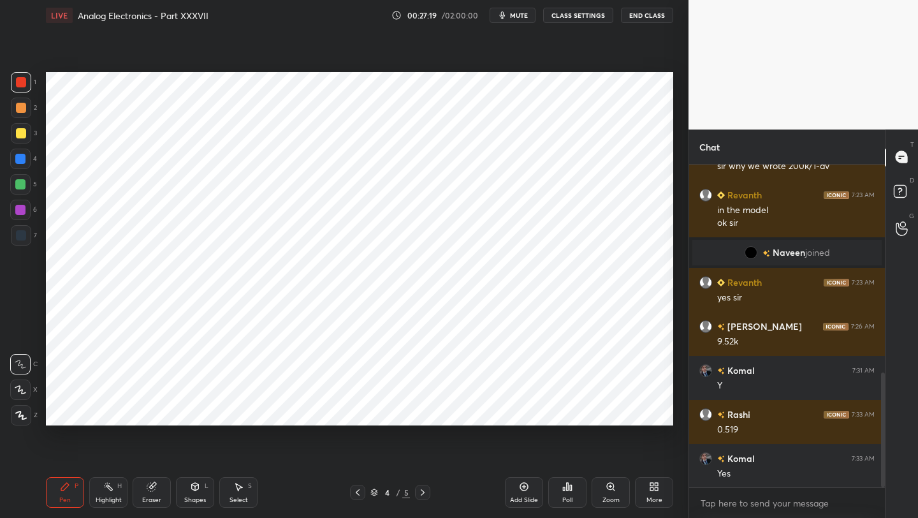
click at [423, 489] on icon at bounding box center [423, 492] width 10 height 10
click at [22, 188] on div at bounding box center [20, 184] width 10 height 10
click at [362, 487] on div at bounding box center [357, 492] width 15 height 15
click at [358, 492] on icon at bounding box center [358, 492] width 10 height 10
click at [360, 487] on icon at bounding box center [358, 492] width 10 height 10
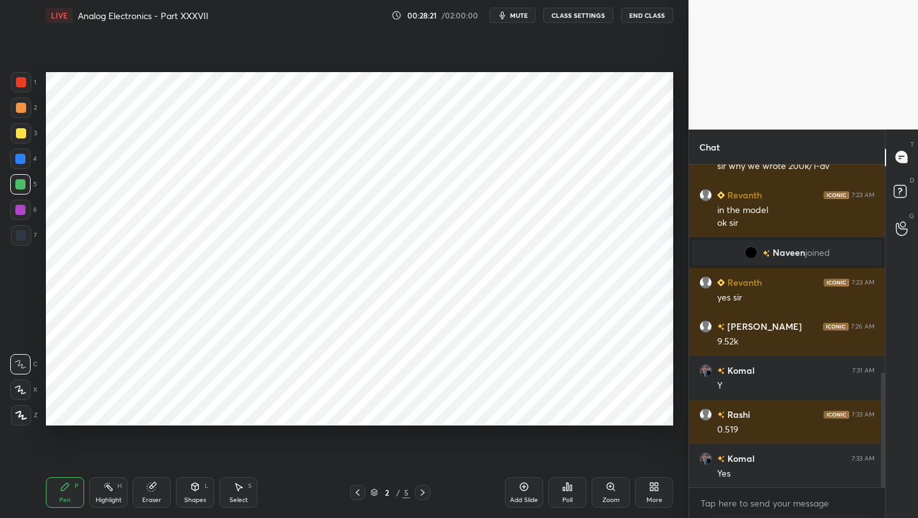
click at [423, 493] on icon at bounding box center [423, 492] width 10 height 10
click at [423, 495] on icon at bounding box center [423, 492] width 10 height 10
click at [422, 496] on icon at bounding box center [423, 492] width 10 height 10
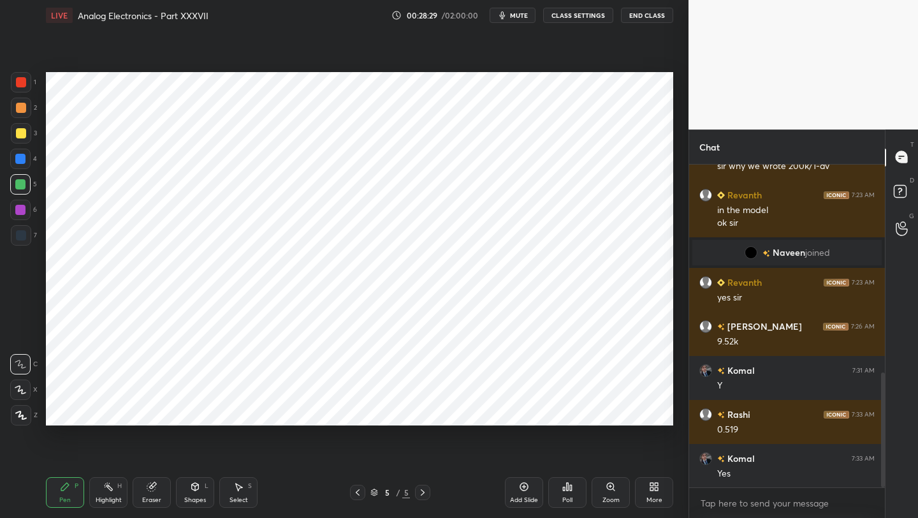
click at [526, 490] on icon at bounding box center [524, 486] width 10 height 10
click at [26, 163] on div at bounding box center [20, 159] width 20 height 20
drag, startPoint x: 194, startPoint y: 490, endPoint x: 189, endPoint y: 476, distance: 14.9
click at [189, 488] on div "Shapes L" at bounding box center [195, 492] width 38 height 31
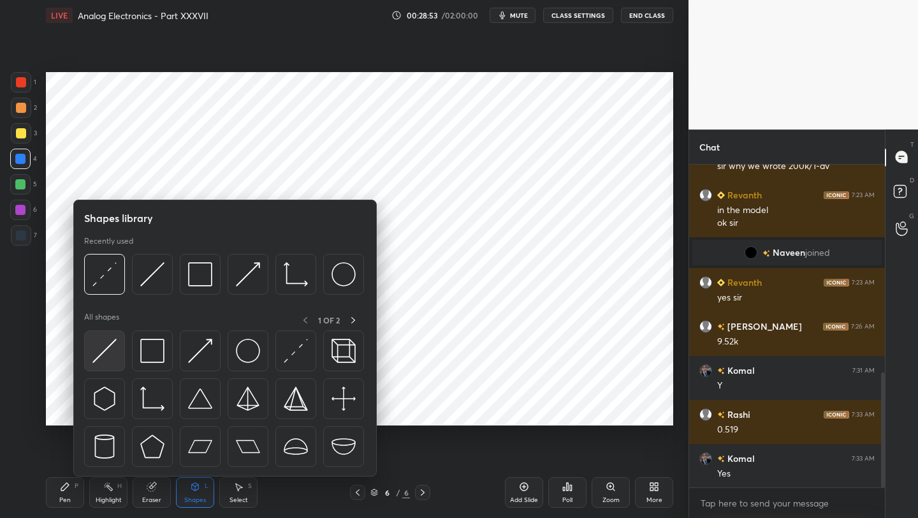
click at [118, 346] on div at bounding box center [104, 350] width 41 height 41
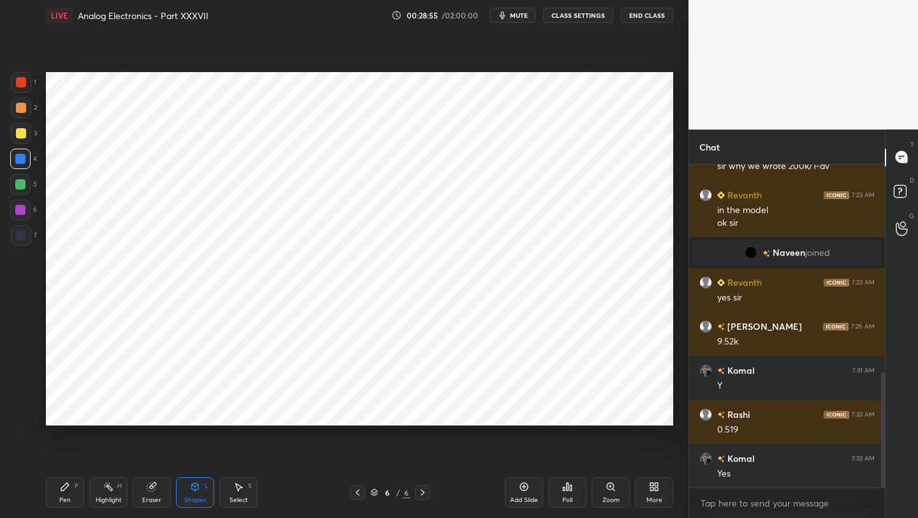
click at [36, 228] on div "7" at bounding box center [24, 235] width 26 height 20
click at [62, 495] on div "Pen P" at bounding box center [65, 492] width 38 height 31
click at [348, 492] on div "6 / 6" at bounding box center [390, 492] width 230 height 15
click at [352, 493] on div at bounding box center [357, 492] width 15 height 15
click at [356, 492] on icon at bounding box center [358, 492] width 10 height 10
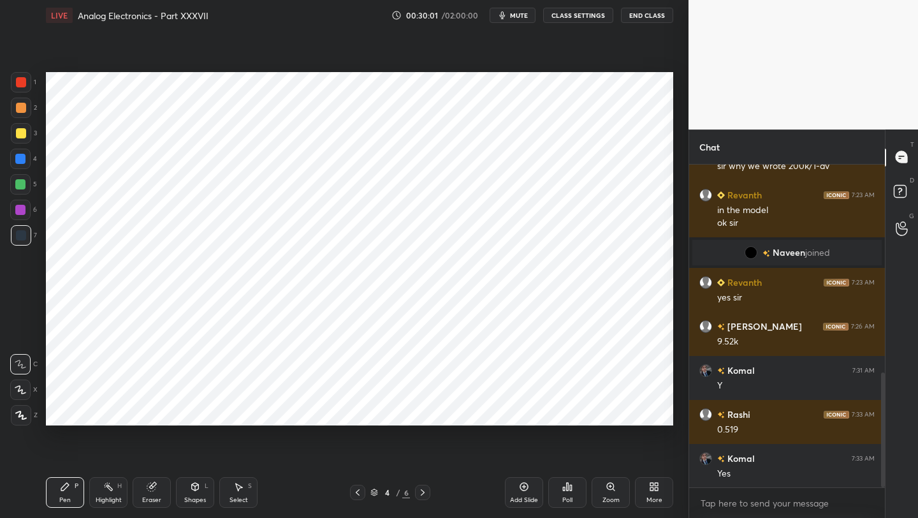
click at [356, 491] on icon at bounding box center [358, 492] width 10 height 10
click at [358, 490] on icon at bounding box center [358, 492] width 10 height 10
click at [358, 492] on icon at bounding box center [358, 492] width 10 height 10
click at [423, 495] on icon at bounding box center [423, 492] width 10 height 10
click at [421, 495] on icon at bounding box center [423, 492] width 10 height 10
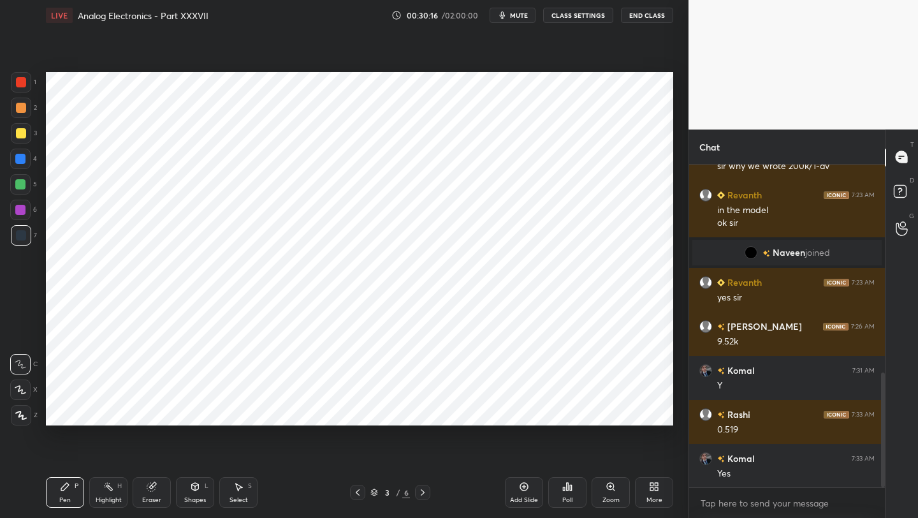
click at [422, 494] on icon at bounding box center [423, 492] width 4 height 6
click at [423, 494] on icon at bounding box center [423, 492] width 10 height 10
click at [424, 494] on icon at bounding box center [423, 492] width 10 height 10
click at [20, 159] on div at bounding box center [20, 159] width 10 height 10
click at [362, 491] on div at bounding box center [357, 492] width 15 height 15
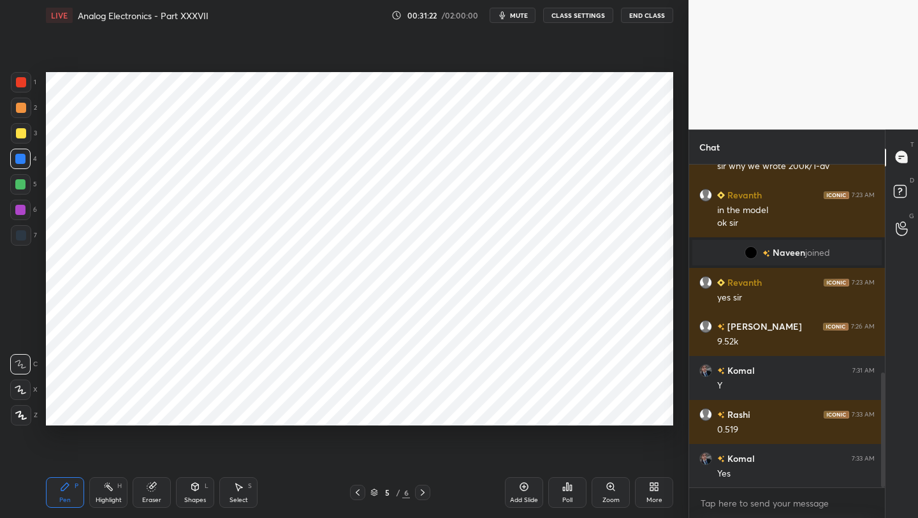
scroll to position [616, 0]
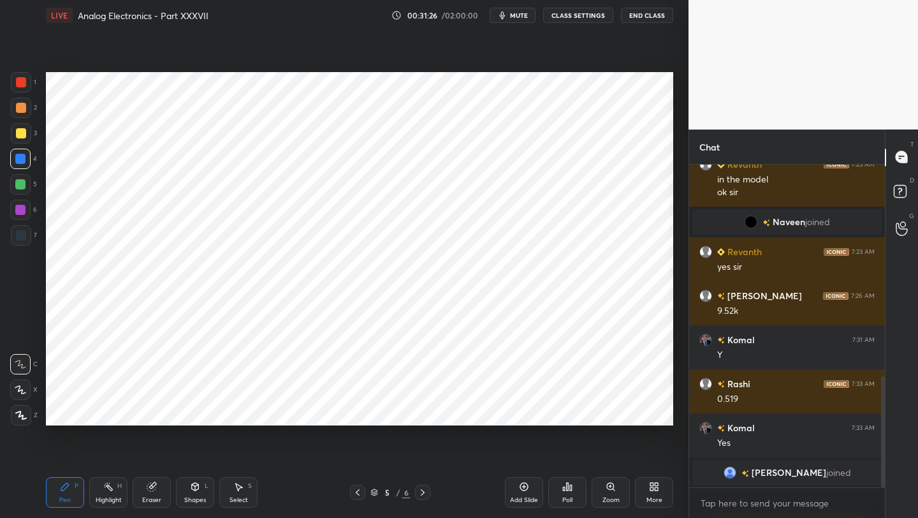
click at [422, 487] on div at bounding box center [422, 492] width 15 height 15
click at [355, 490] on icon at bounding box center [358, 492] width 10 height 10
click at [427, 490] on icon at bounding box center [423, 492] width 10 height 10
click at [22, 238] on div at bounding box center [21, 235] width 10 height 10
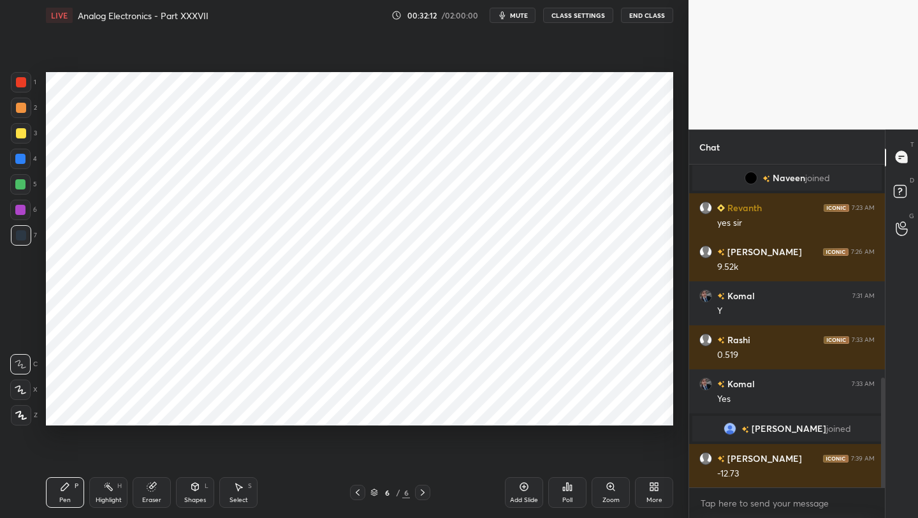
click at [22, 158] on div at bounding box center [20, 159] width 10 height 10
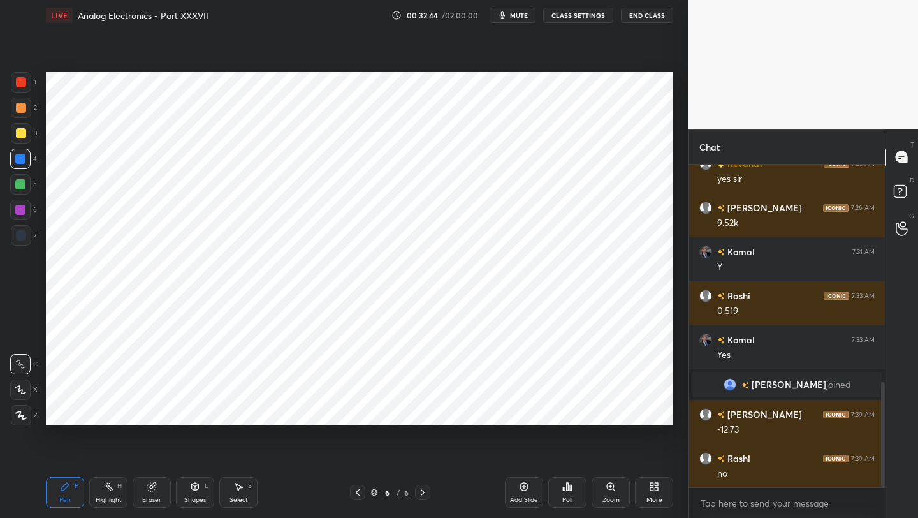
click at [527, 14] on span "mute" at bounding box center [519, 15] width 18 height 9
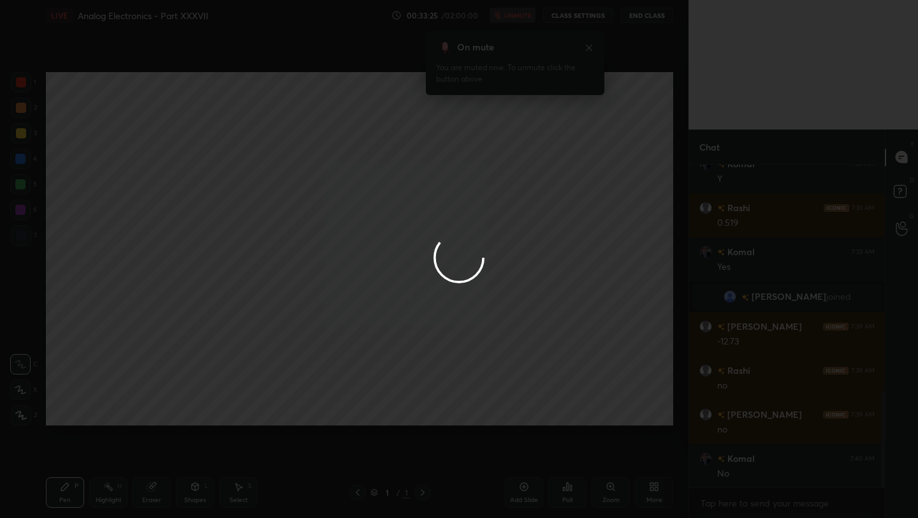
scroll to position [790, 0]
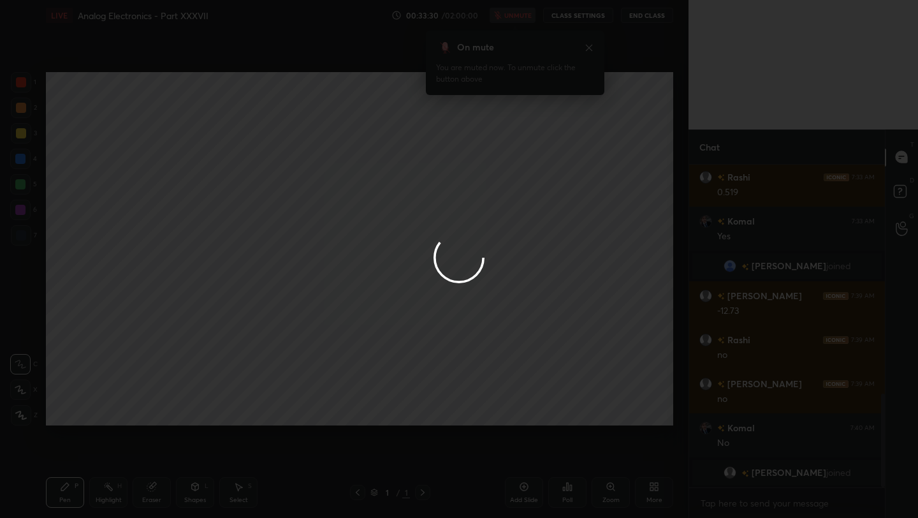
click at [527, 14] on div at bounding box center [459, 259] width 918 height 518
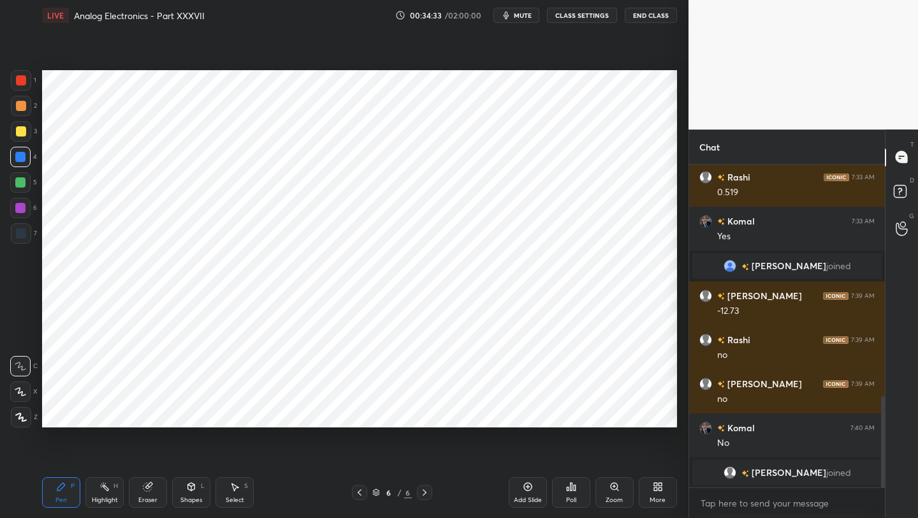
scroll to position [63327, 63125]
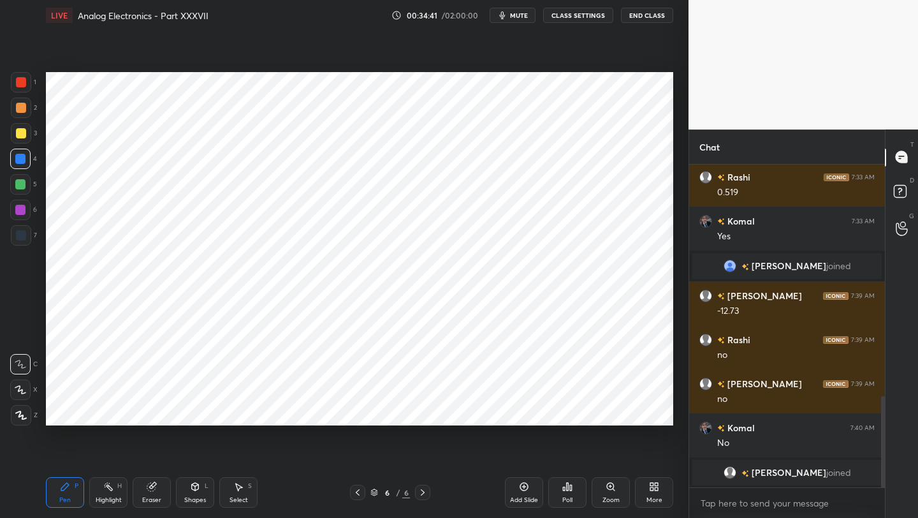
click at [521, 486] on icon at bounding box center [524, 486] width 10 height 10
click at [24, 417] on icon at bounding box center [20, 415] width 11 height 9
click at [26, 86] on div at bounding box center [21, 82] width 20 height 20
click at [23, 384] on div at bounding box center [20, 389] width 20 height 20
click at [24, 161] on div at bounding box center [20, 159] width 10 height 10
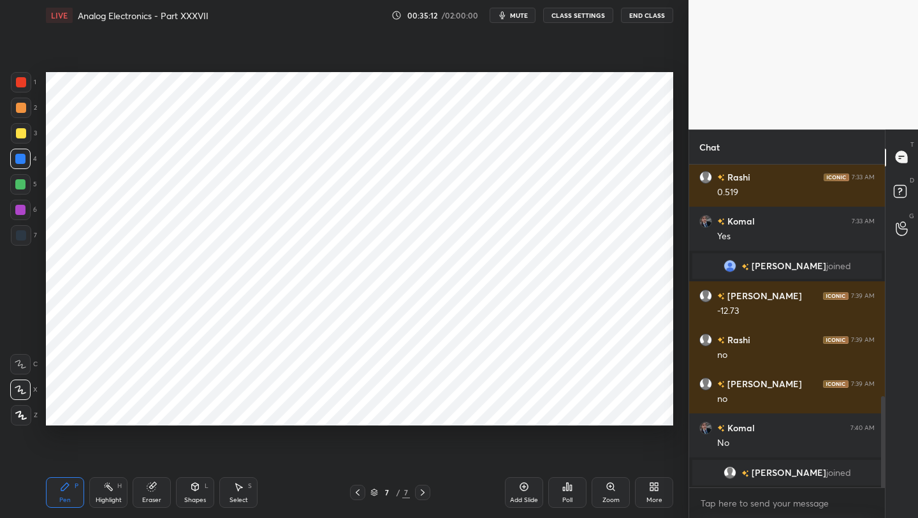
click at [20, 240] on div at bounding box center [21, 235] width 10 height 10
click at [196, 494] on div "Shapes L" at bounding box center [195, 492] width 38 height 31
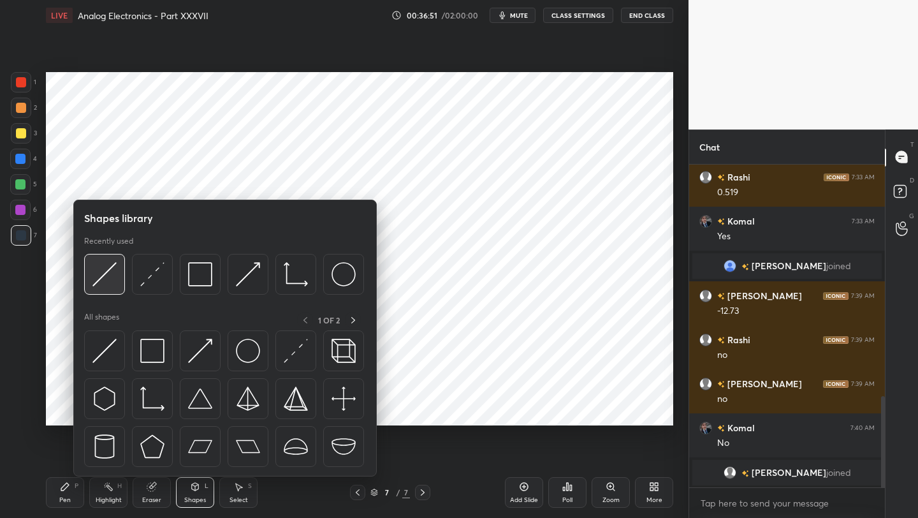
click at [94, 285] on img at bounding box center [104, 274] width 24 height 24
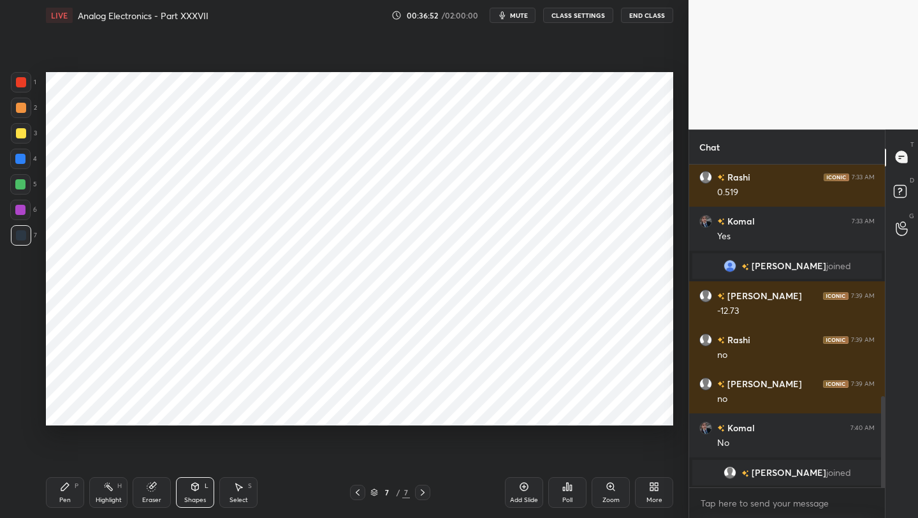
click at [21, 217] on div at bounding box center [20, 210] width 20 height 20
click at [55, 495] on div "Pen P" at bounding box center [65, 492] width 38 height 31
click at [20, 191] on div at bounding box center [20, 184] width 20 height 20
click at [184, 485] on div "Shapes L" at bounding box center [195, 492] width 38 height 31
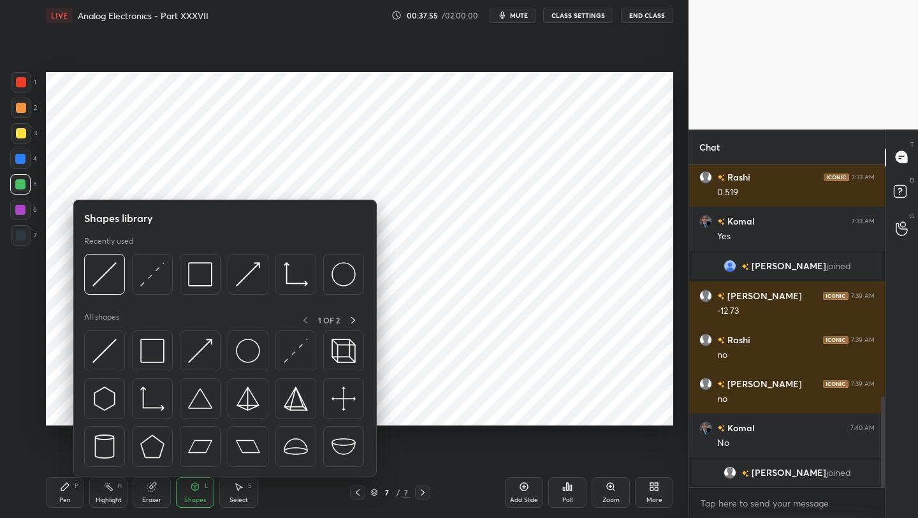
click at [23, 212] on div at bounding box center [20, 210] width 10 height 10
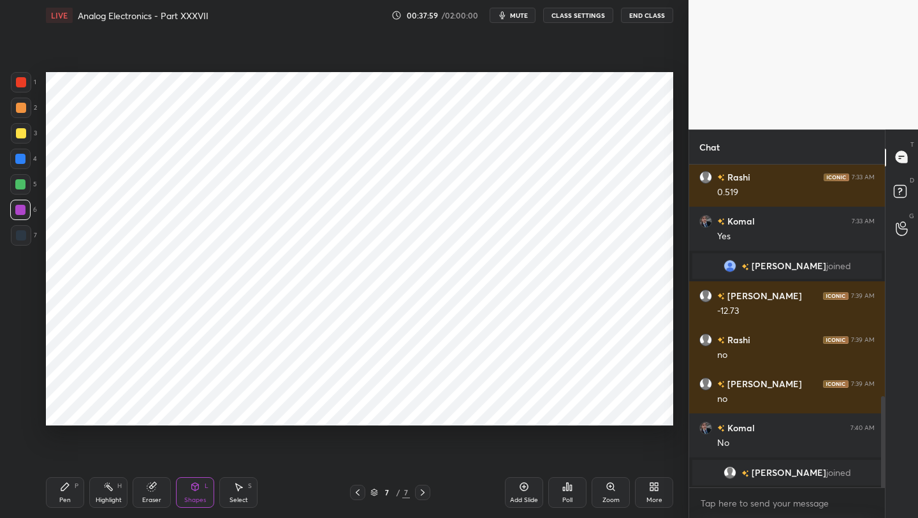
click at [62, 510] on div "Pen P Highlight H Eraser Shapes L Select S 7 / 7 Add Slide Poll Zoom More" at bounding box center [359, 492] width 627 height 51
click at [22, 187] on div at bounding box center [20, 184] width 10 height 10
drag, startPoint x: 64, startPoint y: 501, endPoint x: 103, endPoint y: 457, distance: 59.1
click at [64, 501] on div "Pen" at bounding box center [64, 500] width 11 height 6
click at [522, 487] on icon at bounding box center [524, 486] width 10 height 10
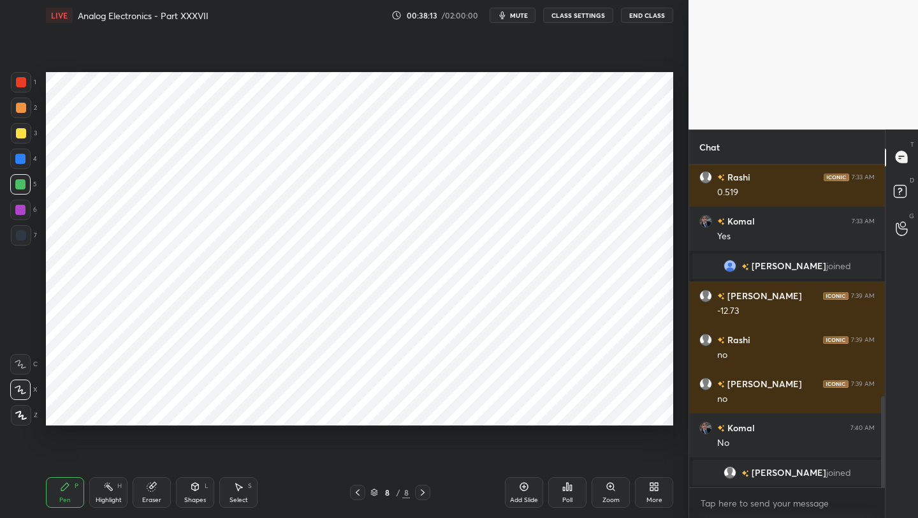
click at [24, 242] on div at bounding box center [21, 235] width 20 height 20
drag, startPoint x: 24, startPoint y: 83, endPoint x: 33, endPoint y: 92, distance: 13.1
click at [24, 86] on div at bounding box center [21, 82] width 10 height 10
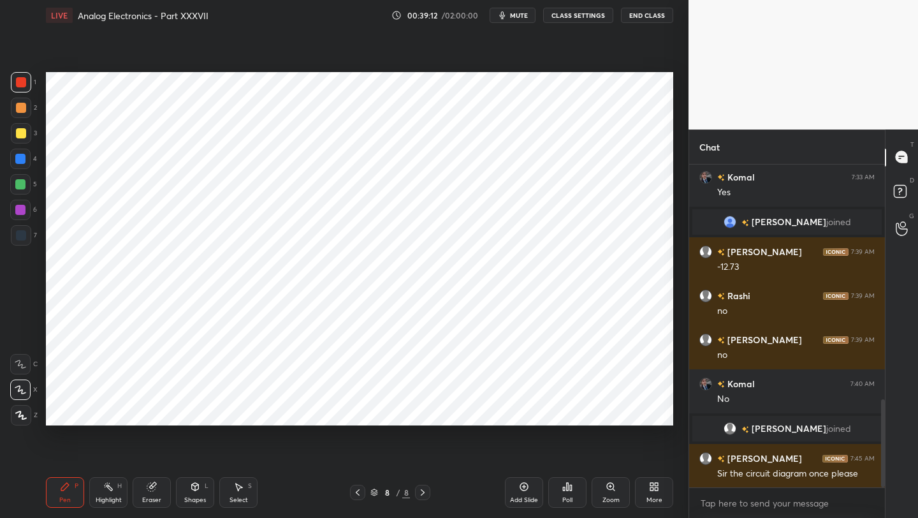
drag, startPoint x: 22, startPoint y: 209, endPoint x: 29, endPoint y: 209, distance: 7.7
click at [22, 209] on div at bounding box center [20, 210] width 10 height 10
click at [150, 492] on div "Eraser" at bounding box center [152, 492] width 38 height 31
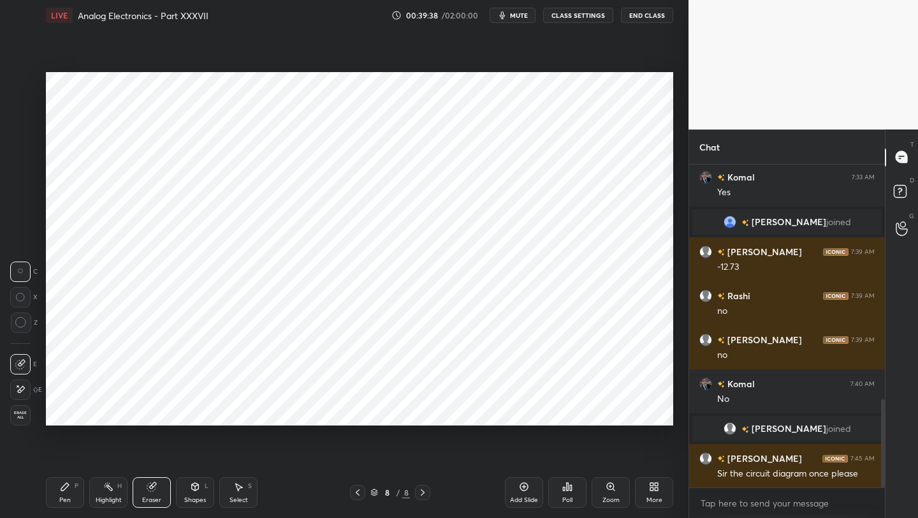
click at [65, 491] on div "Pen P" at bounding box center [65, 492] width 38 height 31
click at [353, 494] on icon at bounding box center [358, 492] width 10 height 10
click at [235, 492] on div "Select S" at bounding box center [238, 492] width 38 height 31
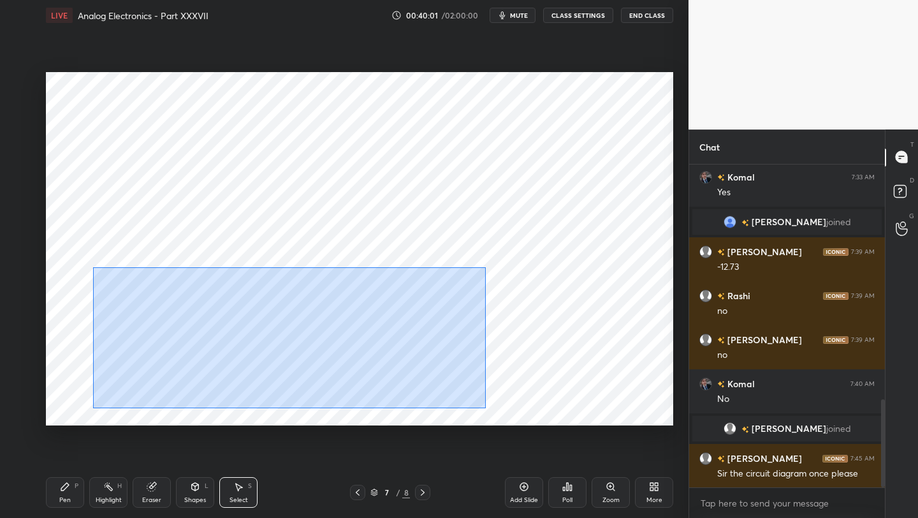
drag, startPoint x: 92, startPoint y: 267, endPoint x: 479, endPoint y: 393, distance: 407.3
click at [485, 407] on div "0 ° Undo Copy Duplicate Duplicate to new slide Delete" at bounding box center [359, 248] width 627 height 353
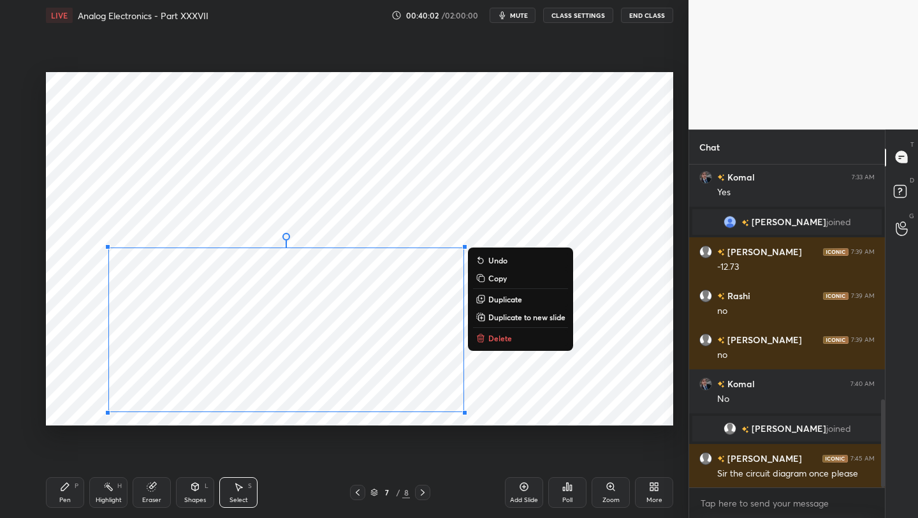
click at [615, 271] on div "0 ° Undo Copy Duplicate Duplicate to new slide Delete" at bounding box center [359, 248] width 627 height 353
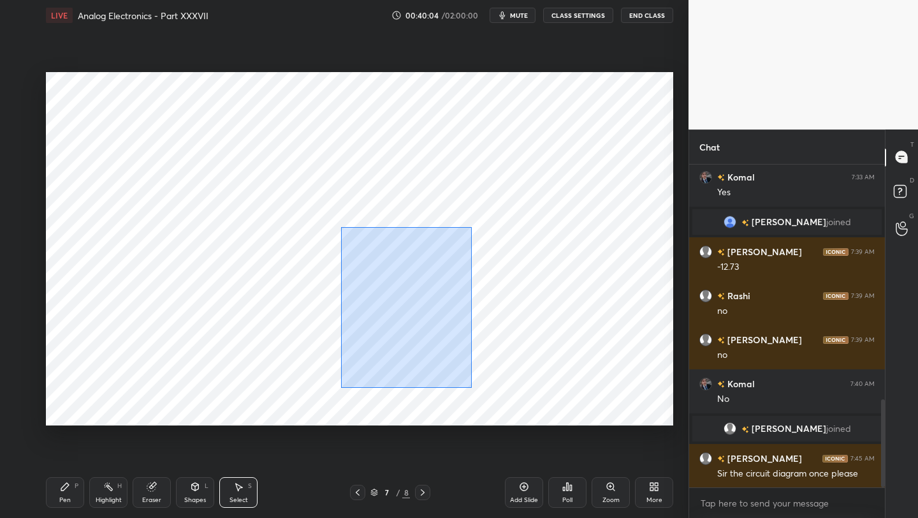
drag, startPoint x: 340, startPoint y: 226, endPoint x: 473, endPoint y: 385, distance: 206.9
click at [471, 388] on div "0 ° Undo Copy Duplicate Duplicate to new slide Delete" at bounding box center [359, 248] width 627 height 353
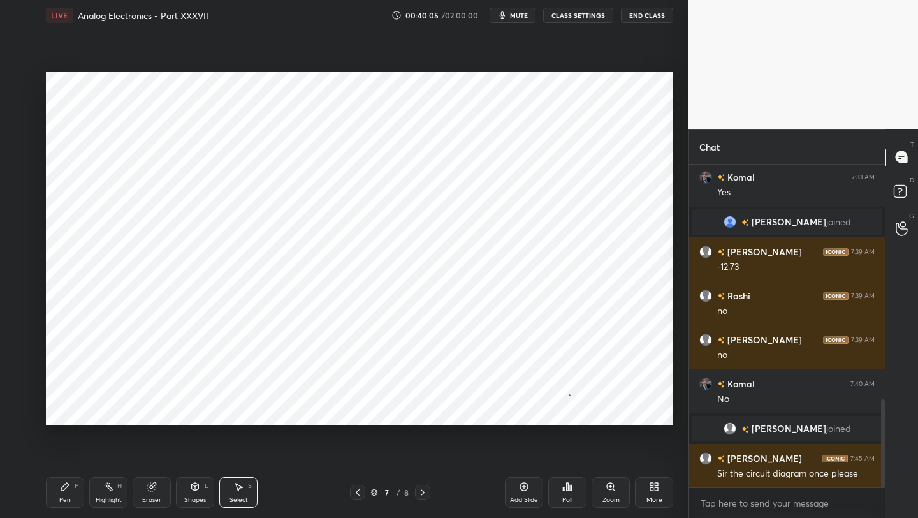
drag, startPoint x: 569, startPoint y: 393, endPoint x: 559, endPoint y: 365, distance: 29.9
click at [567, 392] on div "0 ° Undo Copy Duplicate Duplicate to new slide Delete" at bounding box center [359, 248] width 627 height 353
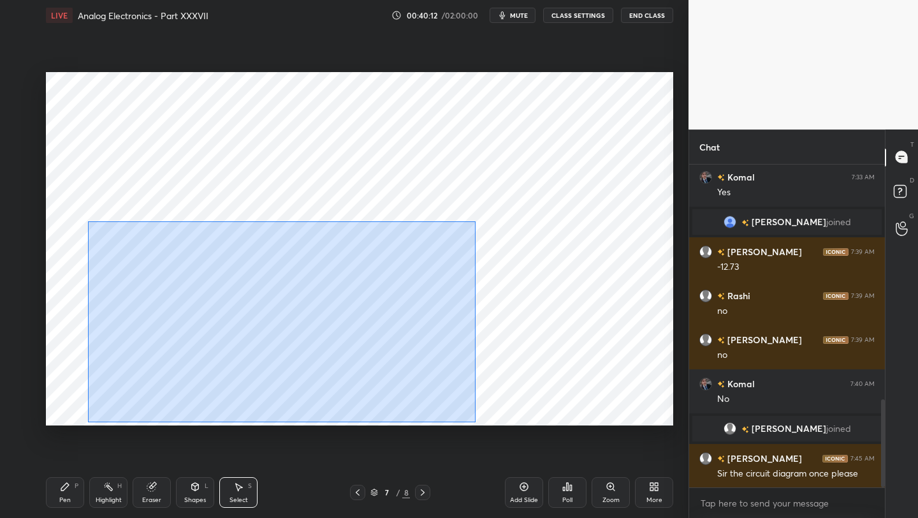
drag, startPoint x: 476, startPoint y: 221, endPoint x: 86, endPoint y: 397, distance: 427.5
click at [86, 421] on div "0 ° Undo Copy Duplicate Duplicate to new slide Delete" at bounding box center [359, 248] width 627 height 353
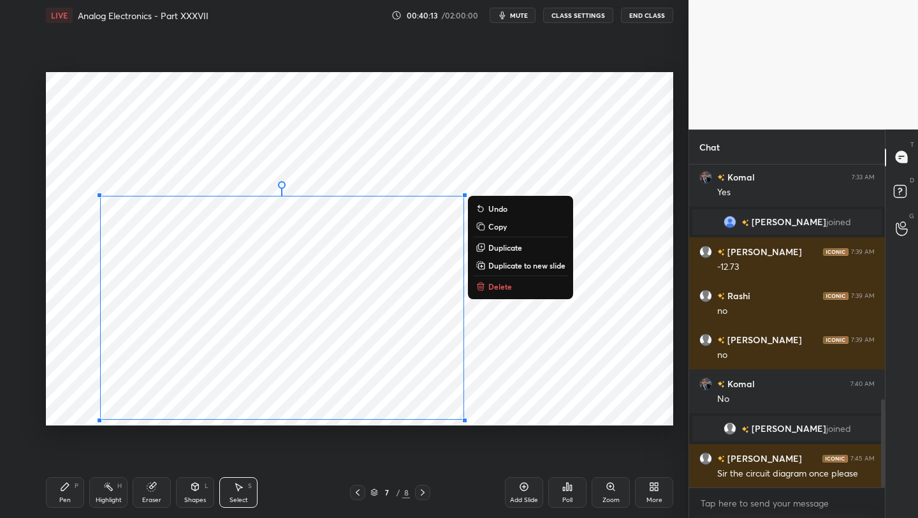
click at [497, 226] on p "Copy" at bounding box center [497, 226] width 18 height 10
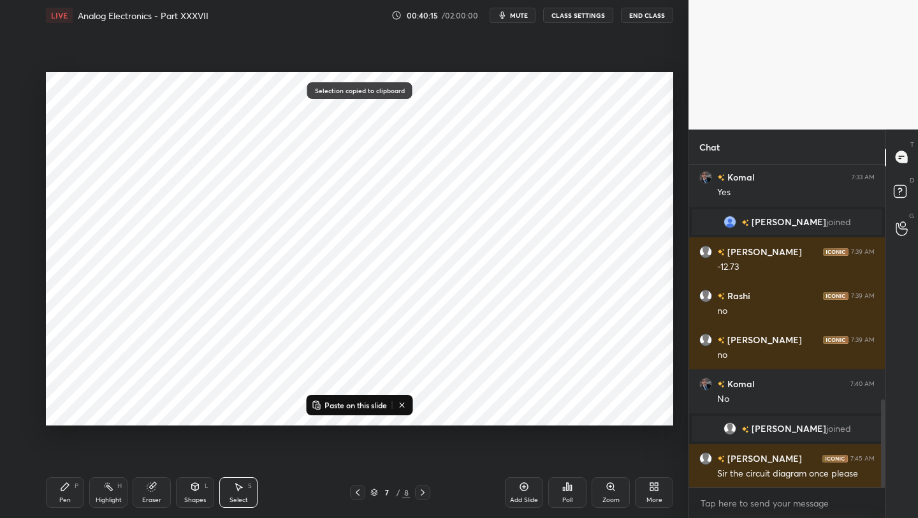
click at [420, 495] on icon at bounding box center [423, 492] width 10 height 10
click at [478, 242] on div "0 ° Undo Copy Paste here Duplicate Duplicate to new slide Delete" at bounding box center [359, 248] width 627 height 353
drag, startPoint x: 353, startPoint y: 407, endPoint x: 356, endPoint y: 400, distance: 7.1
click at [351, 405] on p "Paste on this slide" at bounding box center [356, 405] width 62 height 10
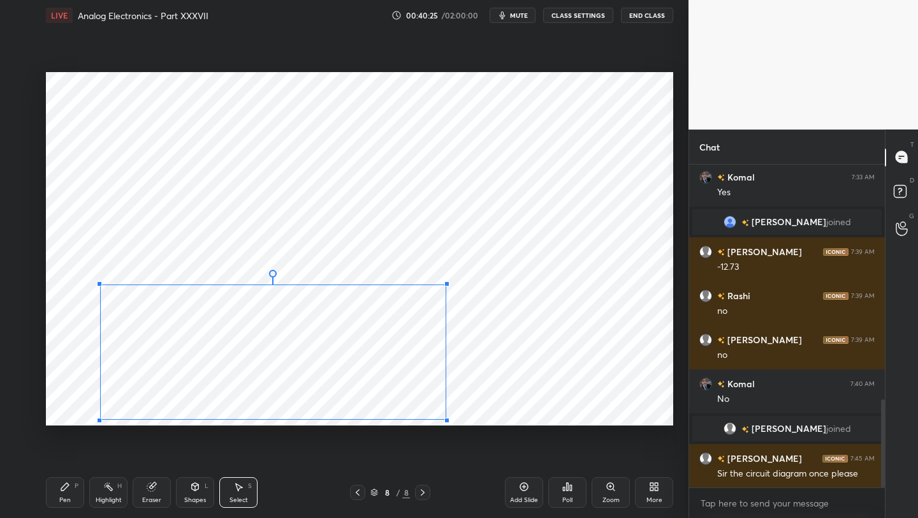
drag, startPoint x: 464, startPoint y: 196, endPoint x: 444, endPoint y: 277, distance: 82.6
click at [445, 282] on div at bounding box center [446, 283] width 5 height 5
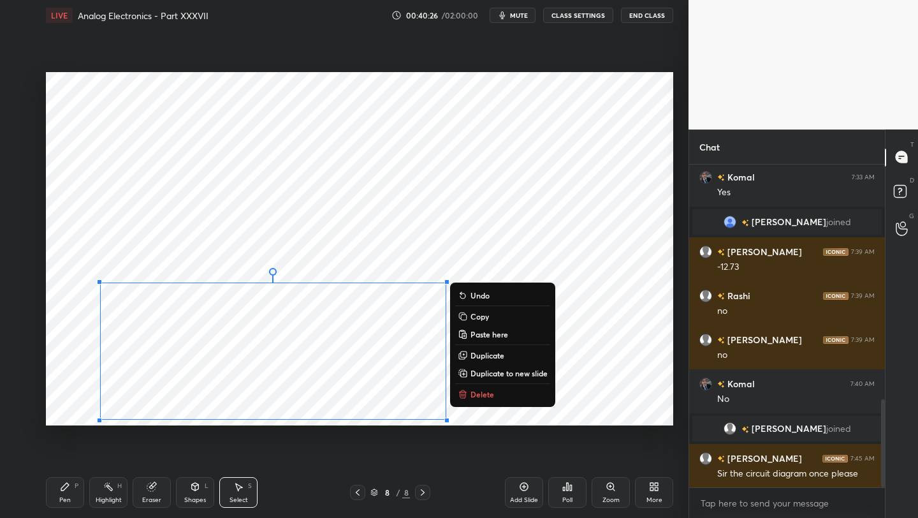
click at [493, 212] on div "0 ° Undo Copy Paste here Duplicate Duplicate to new slide Delete" at bounding box center [359, 248] width 627 height 353
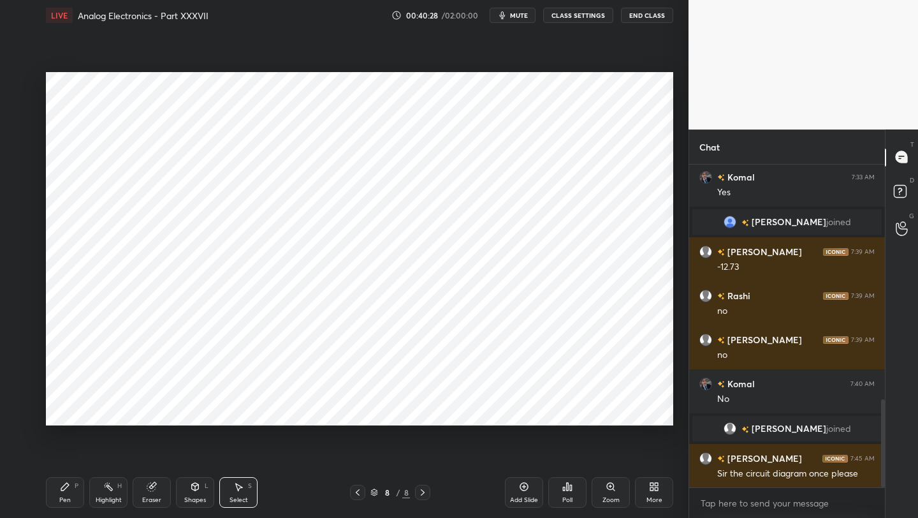
click at [155, 491] on icon at bounding box center [152, 486] width 10 height 10
drag, startPoint x: 232, startPoint y: 498, endPoint x: 226, endPoint y: 474, distance: 24.9
click at [231, 499] on div "Select" at bounding box center [239, 500] width 18 height 6
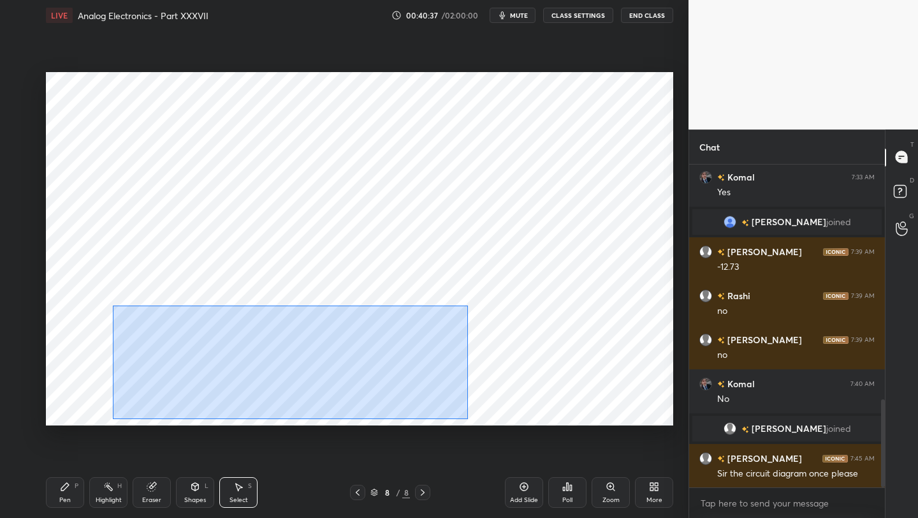
drag, startPoint x: 113, startPoint y: 305, endPoint x: 465, endPoint y: 388, distance: 362.4
click at [467, 418] on div "0 ° Undo Copy Paste here Duplicate Duplicate to new slide Delete" at bounding box center [359, 248] width 627 height 353
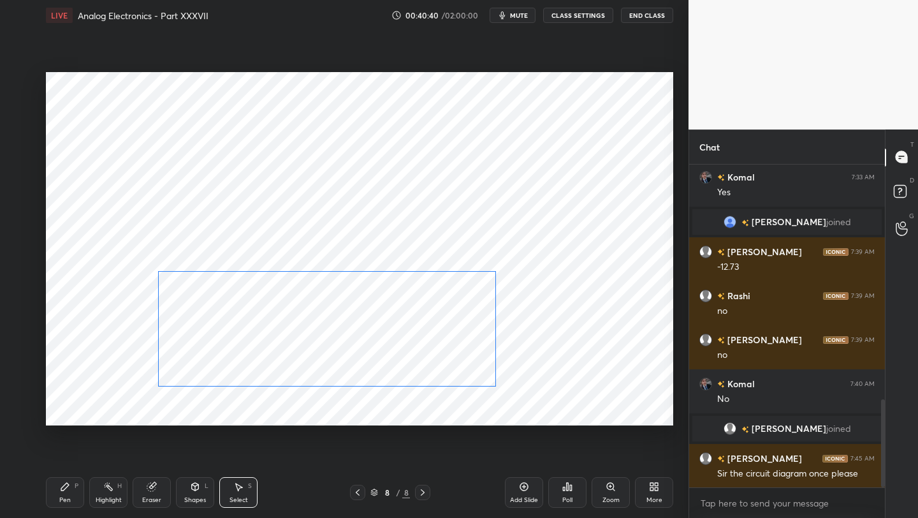
drag, startPoint x: 443, startPoint y: 307, endPoint x: 491, endPoint y: 272, distance: 59.8
click at [492, 274] on div "0 ° Undo Copy Paste here Duplicate Duplicate to new slide Delete" at bounding box center [359, 248] width 627 height 353
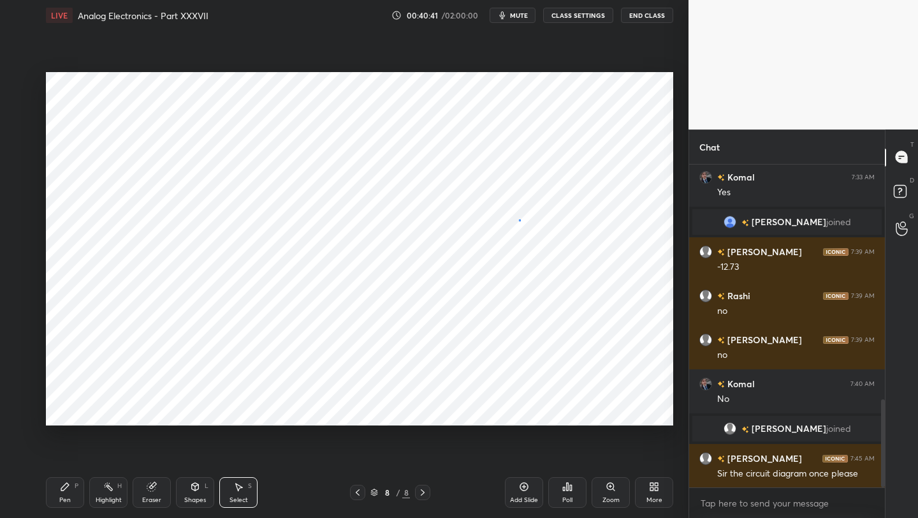
click at [520, 220] on div "0 ° Undo Copy Paste here Duplicate Duplicate to new slide Delete" at bounding box center [359, 248] width 627 height 353
click at [523, 16] on span "mute" at bounding box center [519, 15] width 18 height 9
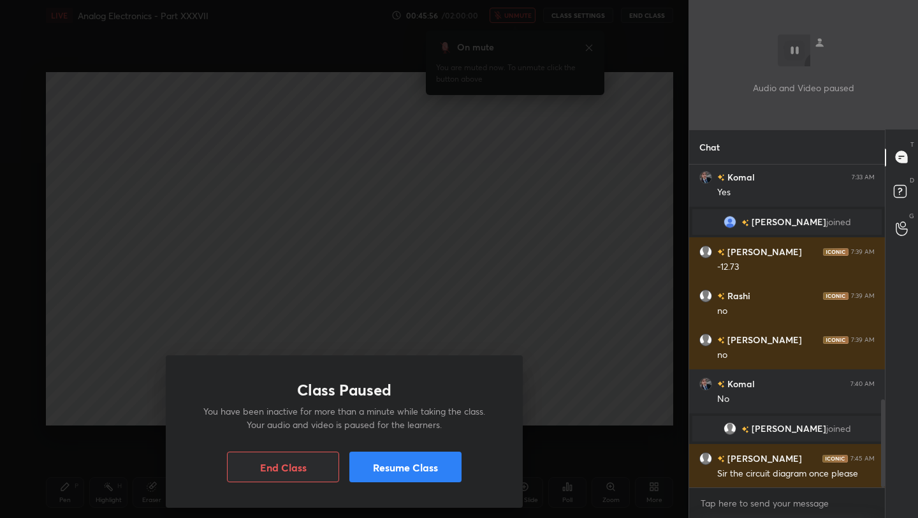
click at [386, 470] on button "Resume Class" at bounding box center [405, 466] width 112 height 31
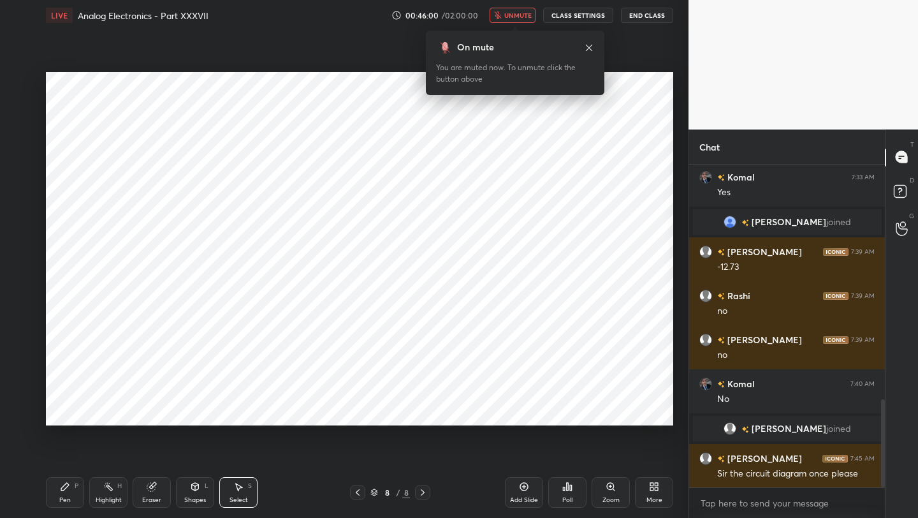
click at [518, 19] on span "unmute" at bounding box center [517, 15] width 27 height 9
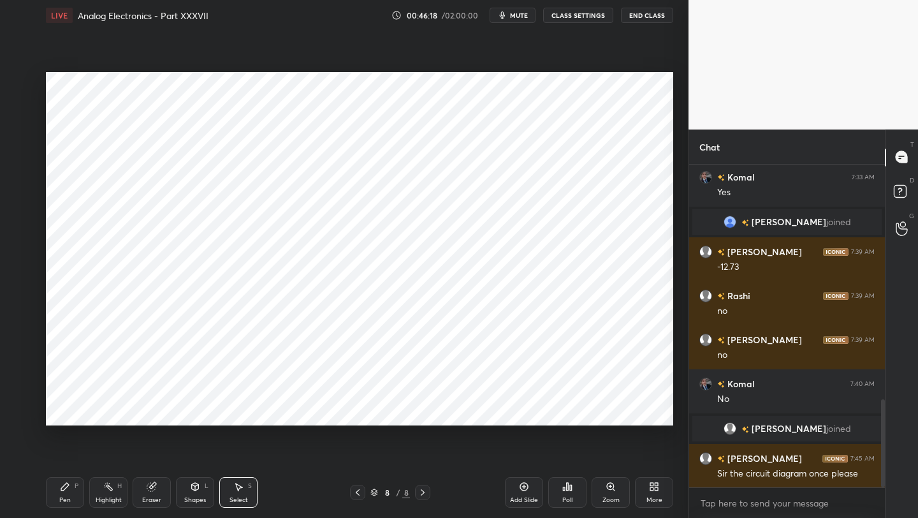
click at [65, 493] on div "Pen P" at bounding box center [65, 492] width 38 height 31
click at [21, 84] on div at bounding box center [21, 82] width 10 height 10
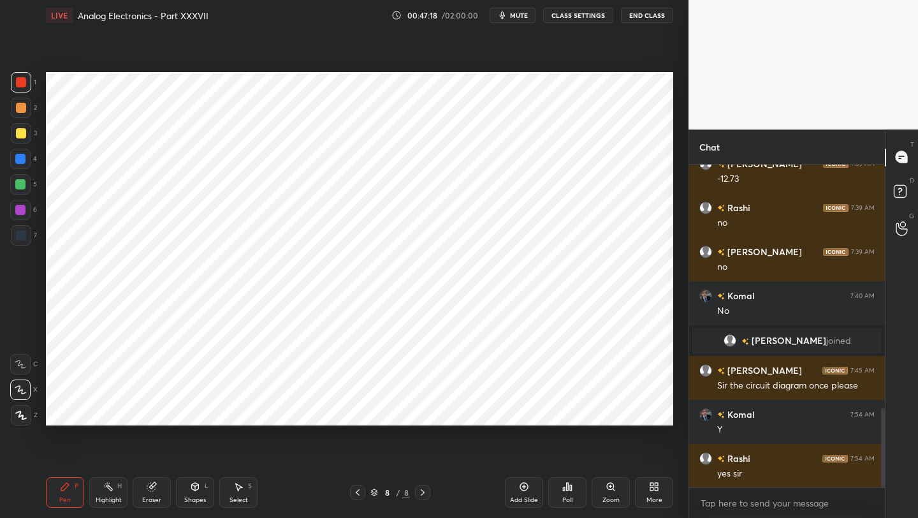
scroll to position [999, 0]
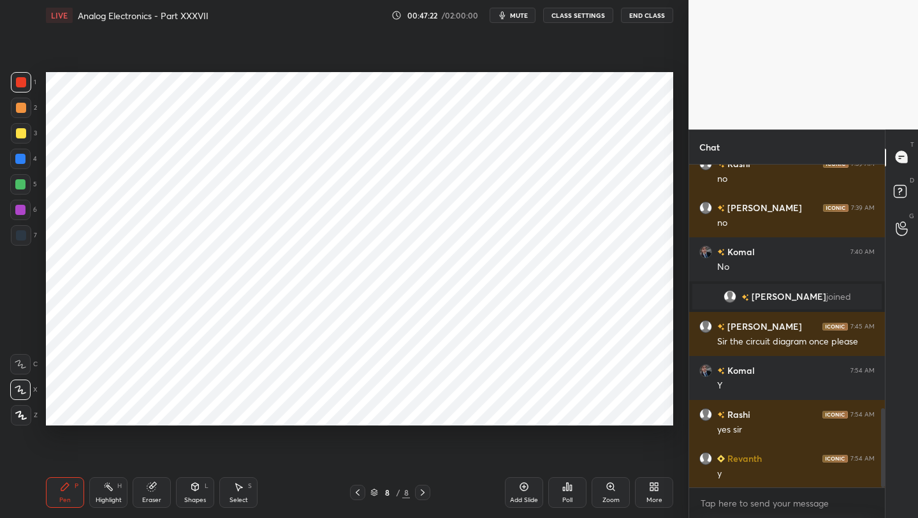
drag, startPoint x: 520, startPoint y: 489, endPoint x: 517, endPoint y: 481, distance: 8.1
click at [518, 490] on div "Add Slide" at bounding box center [524, 492] width 38 height 31
click at [22, 163] on div at bounding box center [20, 159] width 20 height 20
click at [365, 492] on div "9 / 9" at bounding box center [390, 492] width 80 height 15
click at [359, 490] on icon at bounding box center [358, 492] width 10 height 10
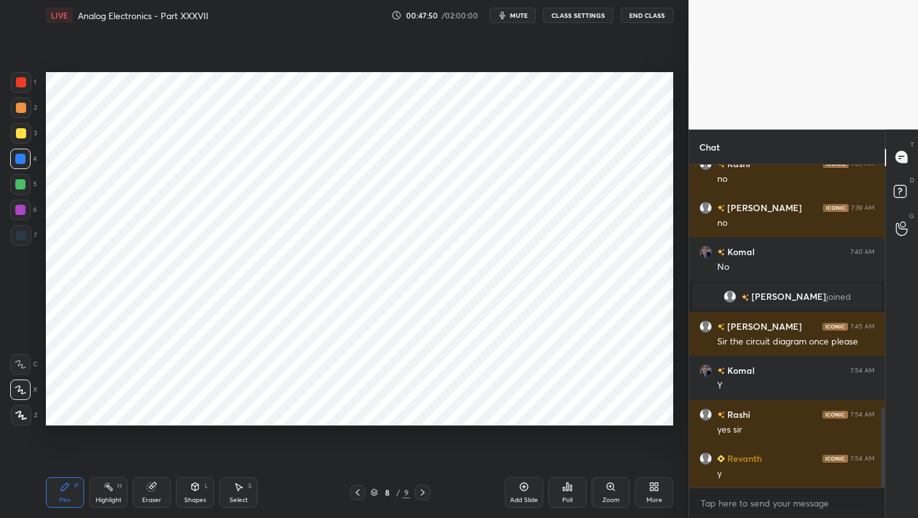
drag, startPoint x: 420, startPoint y: 492, endPoint x: 415, endPoint y: 484, distance: 9.7
click at [419, 494] on icon at bounding box center [423, 492] width 10 height 10
drag, startPoint x: 19, startPoint y: 242, endPoint x: 37, endPoint y: 245, distance: 18.1
click at [19, 242] on div at bounding box center [21, 235] width 20 height 20
click at [149, 498] on div "Eraser" at bounding box center [151, 500] width 19 height 6
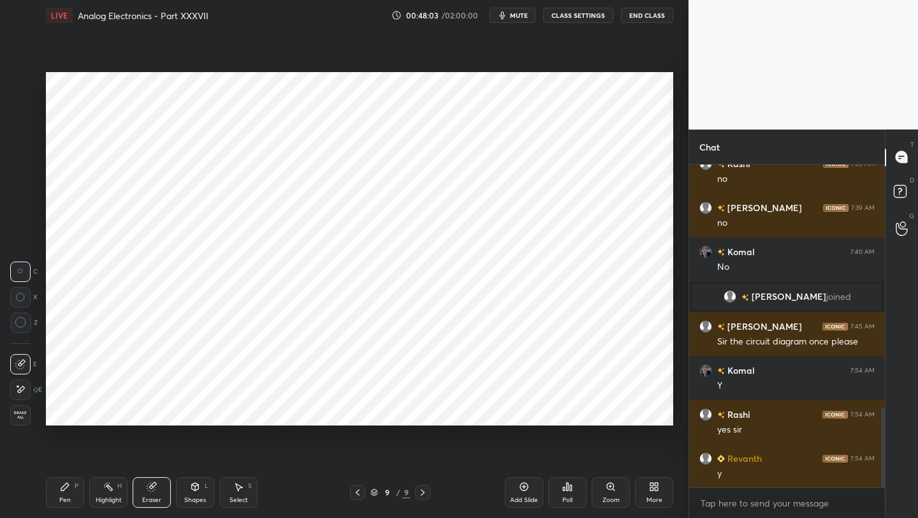
click at [71, 494] on div "Pen P" at bounding box center [65, 492] width 38 height 31
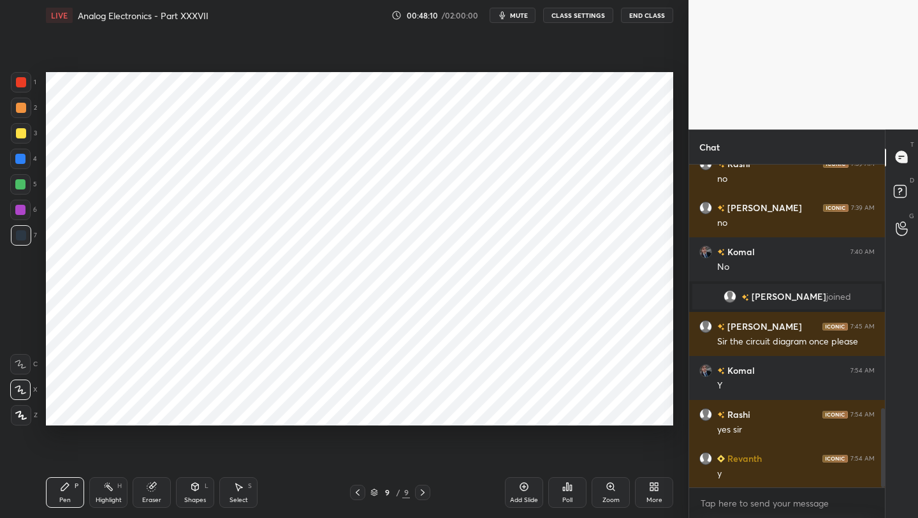
drag, startPoint x: 354, startPoint y: 495, endPoint x: 353, endPoint y: 485, distance: 9.6
click at [353, 496] on icon at bounding box center [358, 492] width 10 height 10
click at [200, 492] on div "Shapes L" at bounding box center [195, 492] width 38 height 31
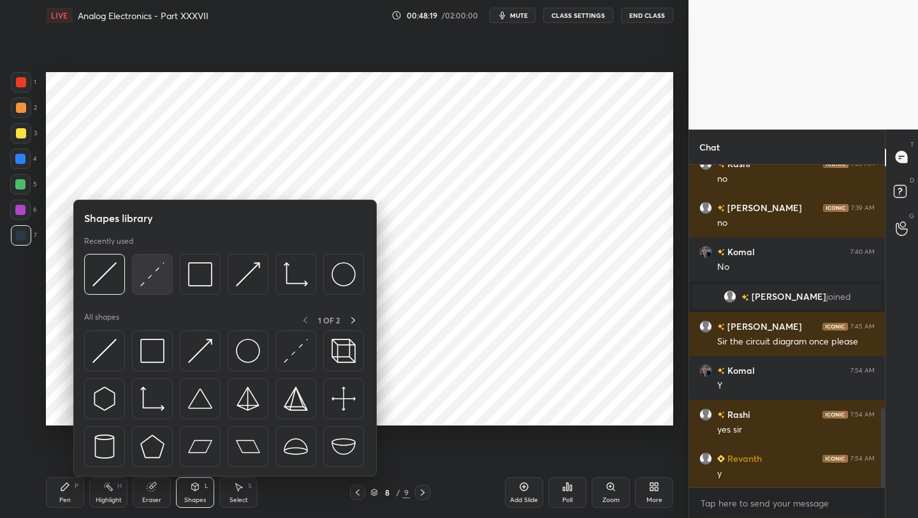
click at [158, 277] on img at bounding box center [152, 274] width 24 height 24
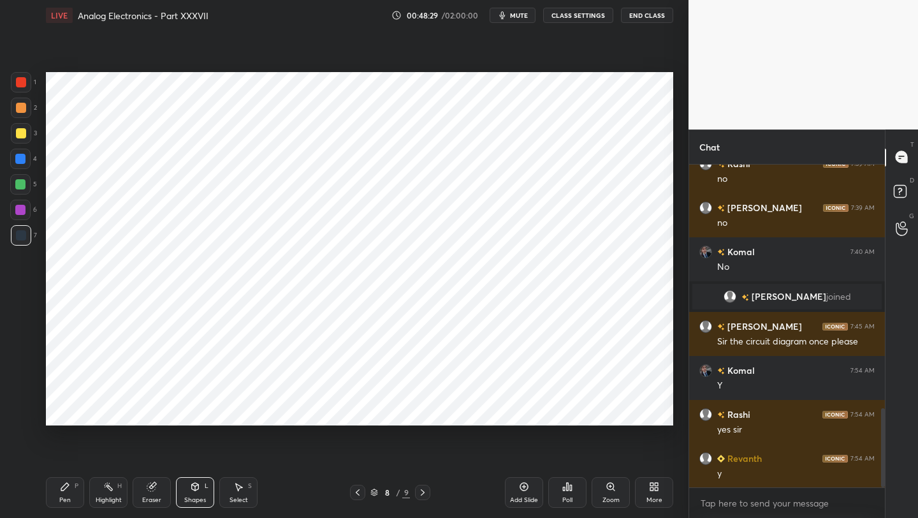
click at [423, 495] on icon at bounding box center [423, 492] width 10 height 10
drag, startPoint x: 194, startPoint y: 495, endPoint x: 187, endPoint y: 484, distance: 13.1
click at [191, 497] on div "Shapes" at bounding box center [195, 500] width 22 height 6
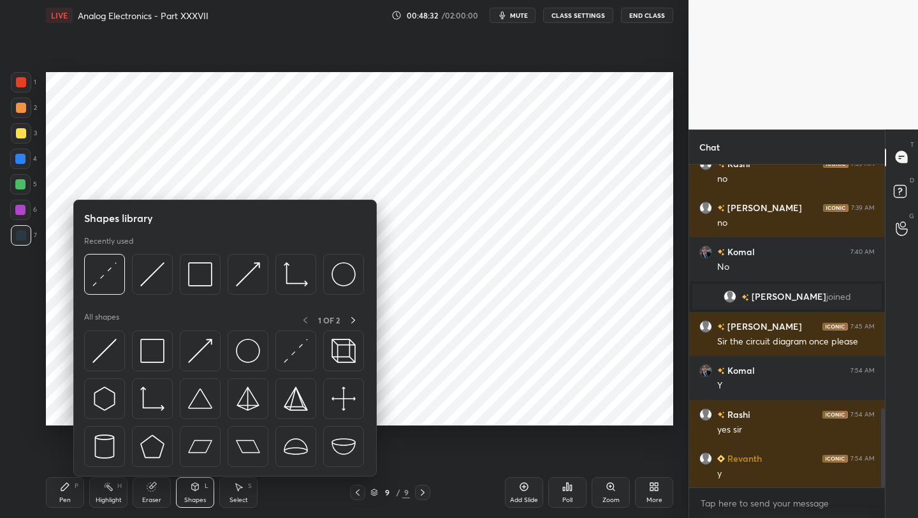
click at [18, 211] on div at bounding box center [20, 210] width 10 height 10
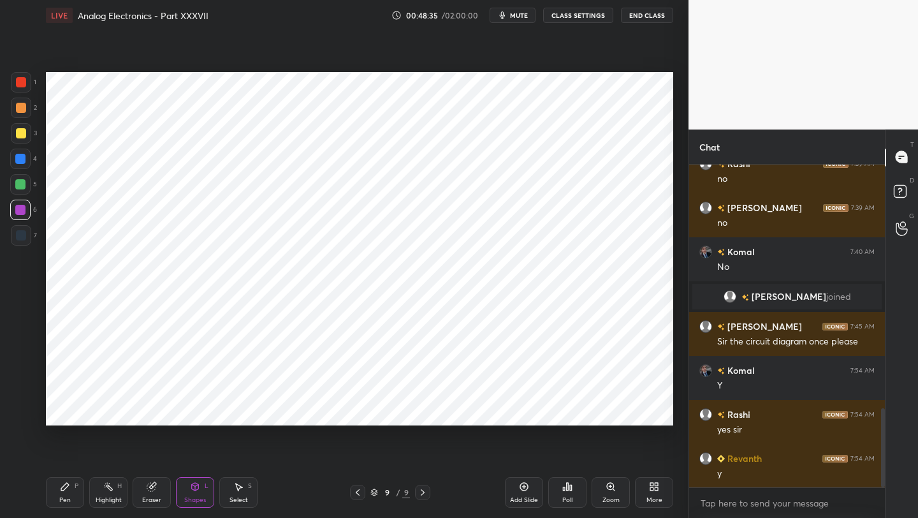
click at [195, 485] on icon at bounding box center [195, 486] width 10 height 10
click at [141, 488] on div "Eraser" at bounding box center [152, 492] width 38 height 31
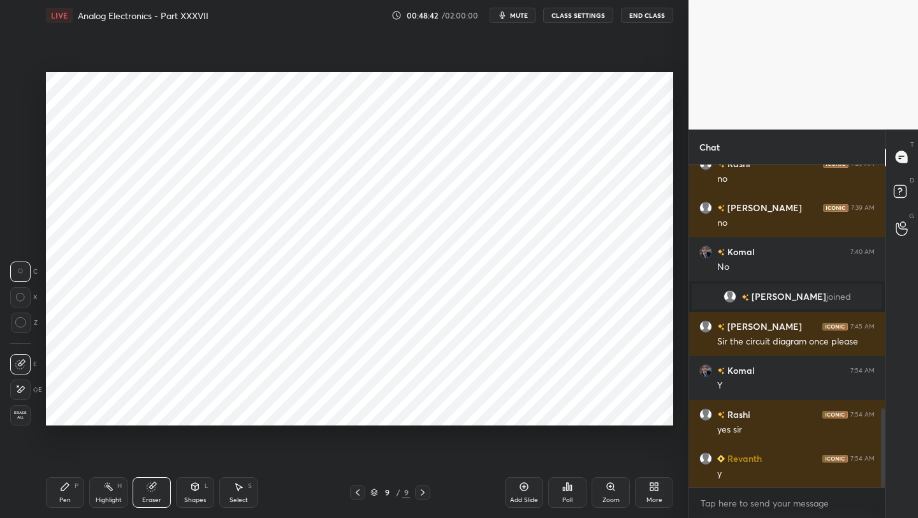
drag, startPoint x: 203, startPoint y: 495, endPoint x: 195, endPoint y: 491, distance: 8.9
click at [201, 497] on div "Shapes" at bounding box center [195, 500] width 22 height 6
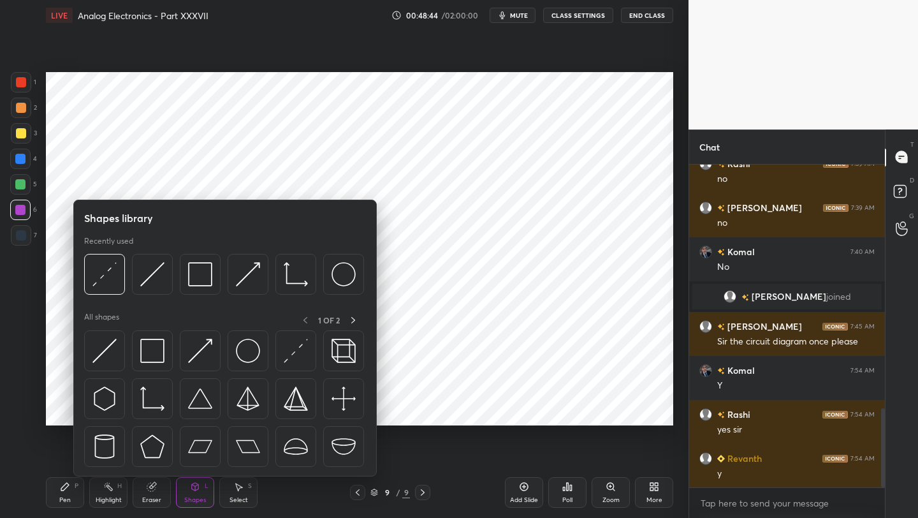
click at [22, 216] on div at bounding box center [20, 210] width 20 height 20
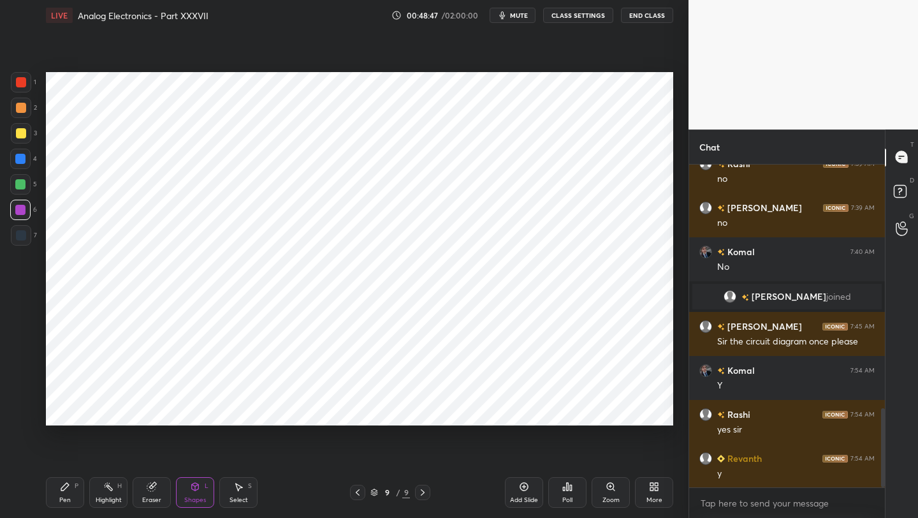
drag, startPoint x: 203, startPoint y: 488, endPoint x: 196, endPoint y: 485, distance: 8.0
click at [201, 489] on div "Shapes L" at bounding box center [195, 492] width 38 height 31
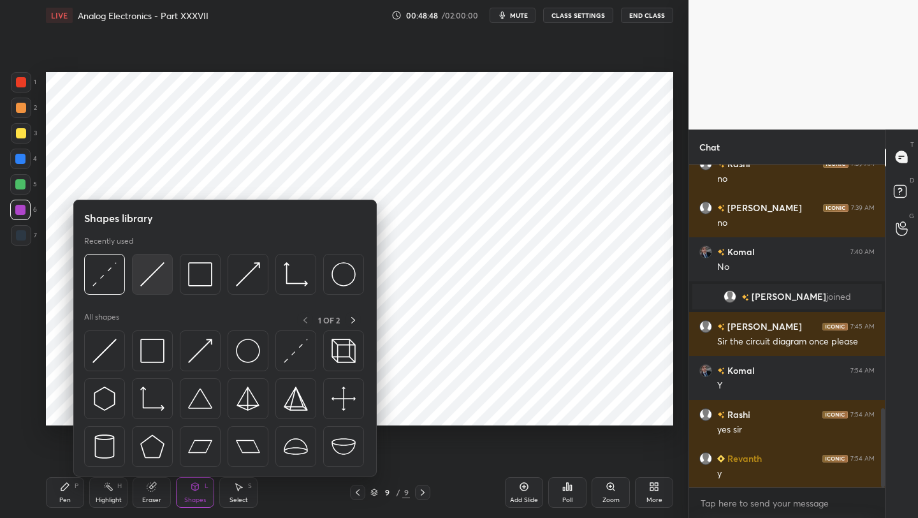
click at [156, 276] on img at bounding box center [152, 274] width 24 height 24
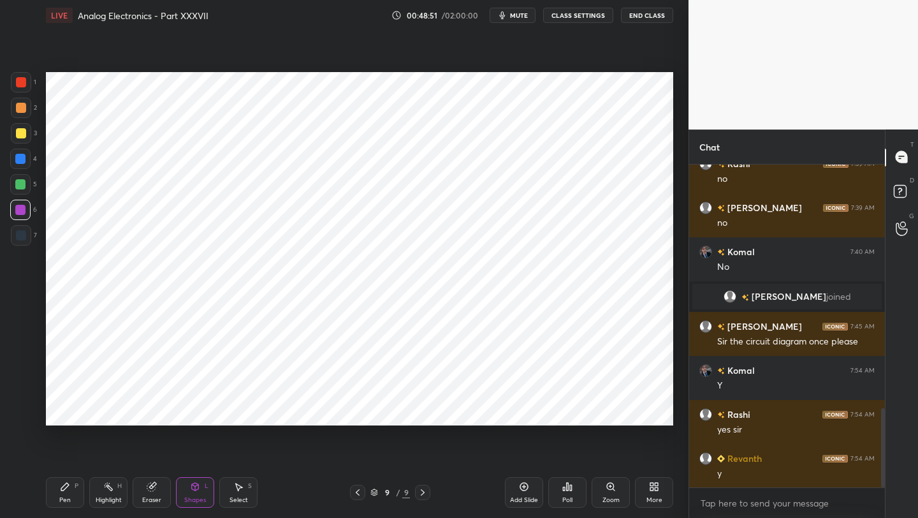
click at [152, 487] on icon at bounding box center [151, 487] width 8 height 8
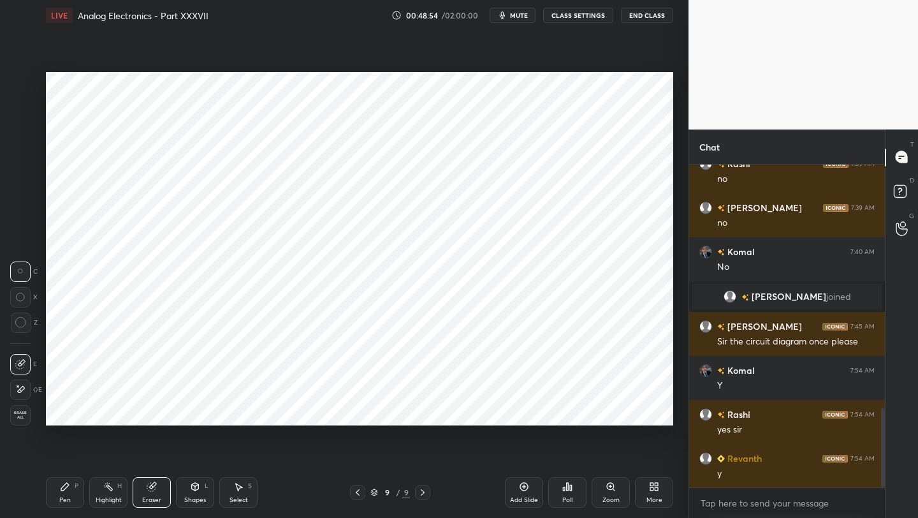
click at [194, 487] on icon at bounding box center [195, 486] width 10 height 10
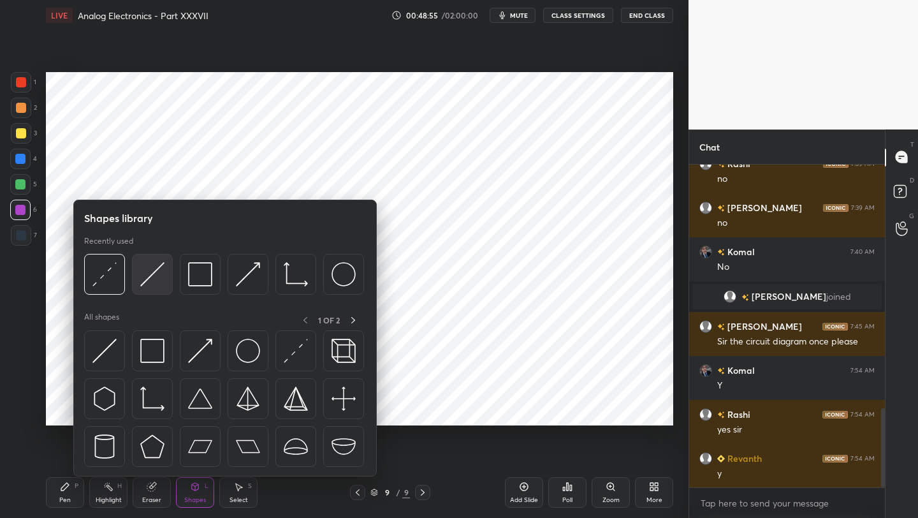
click at [161, 281] on img at bounding box center [152, 274] width 24 height 24
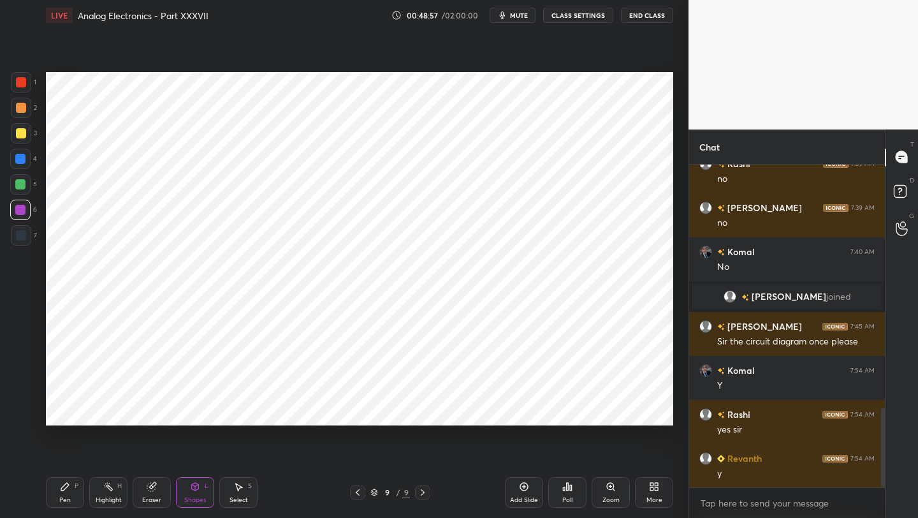
click at [22, 161] on div at bounding box center [20, 159] width 10 height 10
drag, startPoint x: 64, startPoint y: 488, endPoint x: 59, endPoint y: 442, distance: 46.8
click at [62, 485] on icon at bounding box center [65, 486] width 10 height 10
drag, startPoint x: 18, startPoint y: 92, endPoint x: 26, endPoint y: 86, distance: 9.1
click at [19, 92] on div "1" at bounding box center [24, 85] width 26 height 26
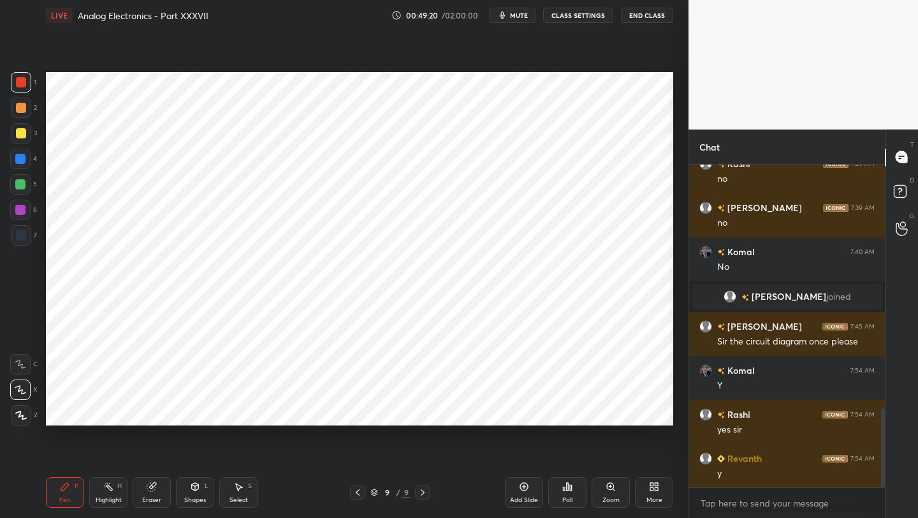
click at [24, 86] on div at bounding box center [21, 82] width 10 height 10
click at [23, 159] on div at bounding box center [20, 159] width 10 height 10
click at [21, 210] on div at bounding box center [20, 210] width 10 height 10
click at [358, 490] on icon at bounding box center [358, 492] width 4 height 6
drag, startPoint x: 421, startPoint y: 490, endPoint x: 417, endPoint y: 471, distance: 19.6
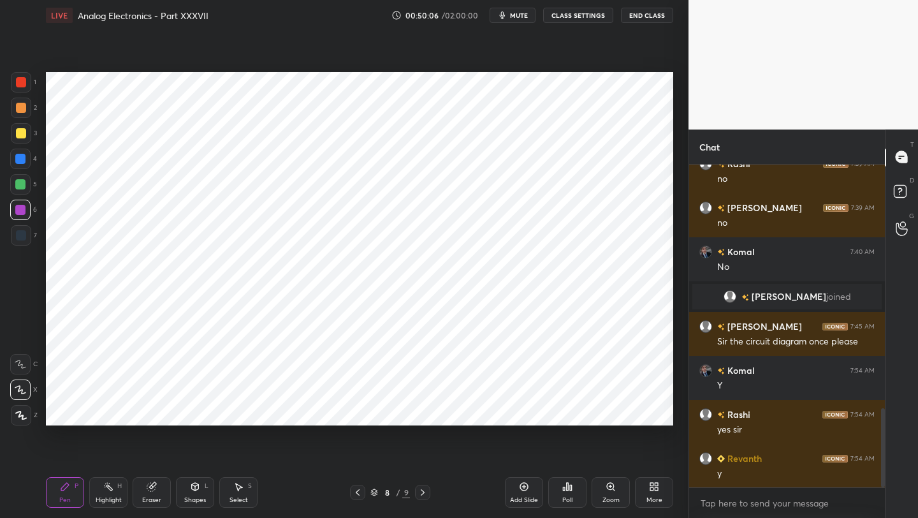
click at [421, 491] on icon at bounding box center [423, 492] width 10 height 10
click at [358, 491] on icon at bounding box center [358, 492] width 10 height 10
click at [423, 498] on div at bounding box center [422, 492] width 15 height 15
click at [527, 488] on icon at bounding box center [524, 486] width 10 height 10
click at [361, 495] on icon at bounding box center [358, 492] width 10 height 10
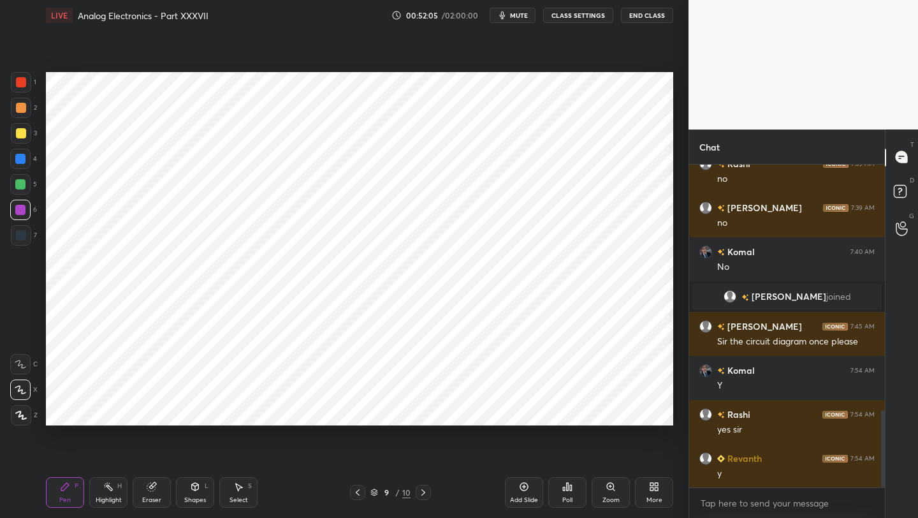
scroll to position [1029, 0]
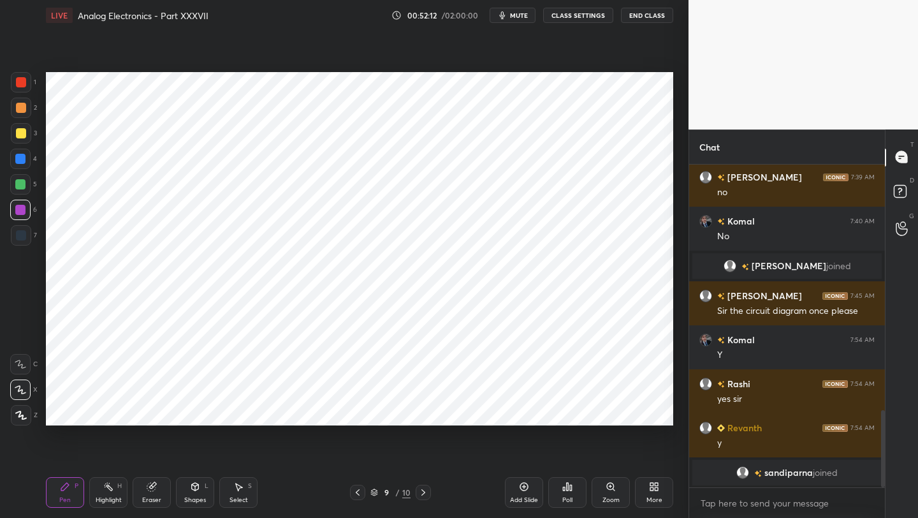
drag, startPoint x: 425, startPoint y: 492, endPoint x: 419, endPoint y: 497, distance: 7.7
click at [420, 497] on div at bounding box center [423, 492] width 15 height 15
click at [20, 161] on div at bounding box center [20, 159] width 10 height 10
click at [355, 494] on icon at bounding box center [358, 492] width 10 height 10
click at [421, 496] on icon at bounding box center [423, 492] width 10 height 10
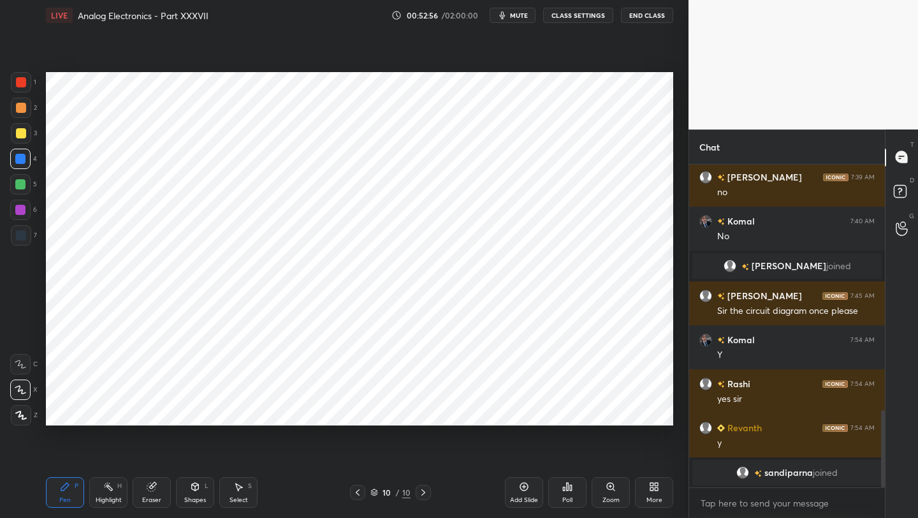
click at [13, 182] on div at bounding box center [20, 184] width 20 height 20
click at [17, 80] on div at bounding box center [21, 82] width 10 height 10
click at [360, 494] on icon at bounding box center [358, 492] width 10 height 10
click at [423, 490] on icon at bounding box center [423, 492] width 10 height 10
click at [356, 497] on div at bounding box center [357, 492] width 15 height 15
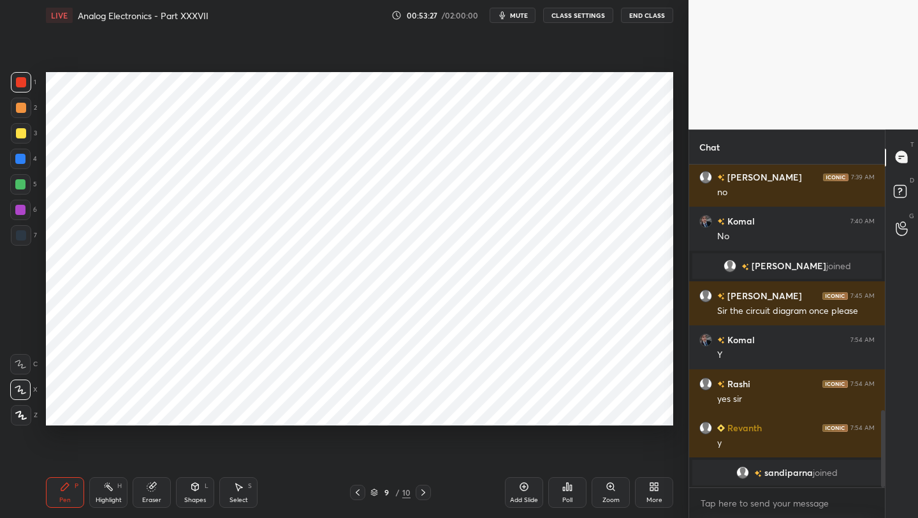
click at [356, 493] on icon at bounding box center [358, 492] width 10 height 10
click at [358, 490] on icon at bounding box center [358, 492] width 10 height 10
click at [419, 494] on icon at bounding box center [423, 492] width 10 height 10
click at [358, 492] on icon at bounding box center [358, 492] width 10 height 10
click at [421, 494] on icon at bounding box center [423, 492] width 10 height 10
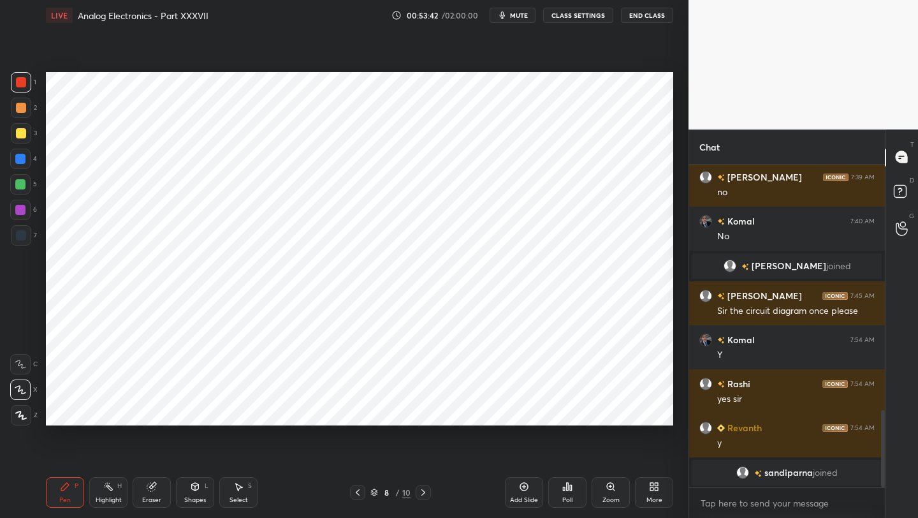
click at [421, 494] on icon at bounding box center [423, 492] width 10 height 10
click at [423, 492] on icon at bounding box center [423, 492] width 4 height 6
click at [19, 244] on div at bounding box center [21, 235] width 20 height 20
click at [26, 158] on div at bounding box center [20, 159] width 10 height 10
drag, startPoint x: 24, startPoint y: 82, endPoint x: 33, endPoint y: 89, distance: 10.5
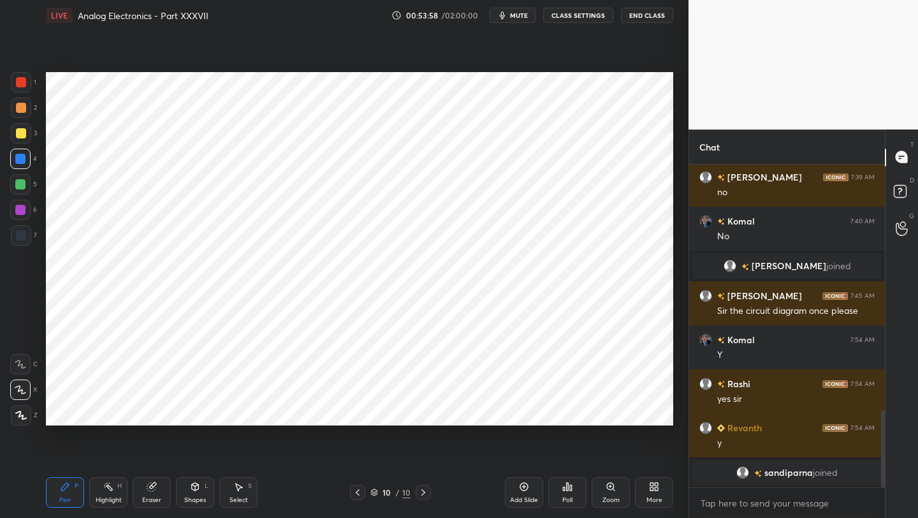
click at [24, 84] on div at bounding box center [21, 82] width 10 height 10
click at [356, 495] on icon at bounding box center [358, 492] width 10 height 10
click at [358, 493] on icon at bounding box center [358, 492] width 10 height 10
click at [360, 494] on icon at bounding box center [358, 492] width 10 height 10
click at [424, 493] on icon at bounding box center [423, 492] width 10 height 10
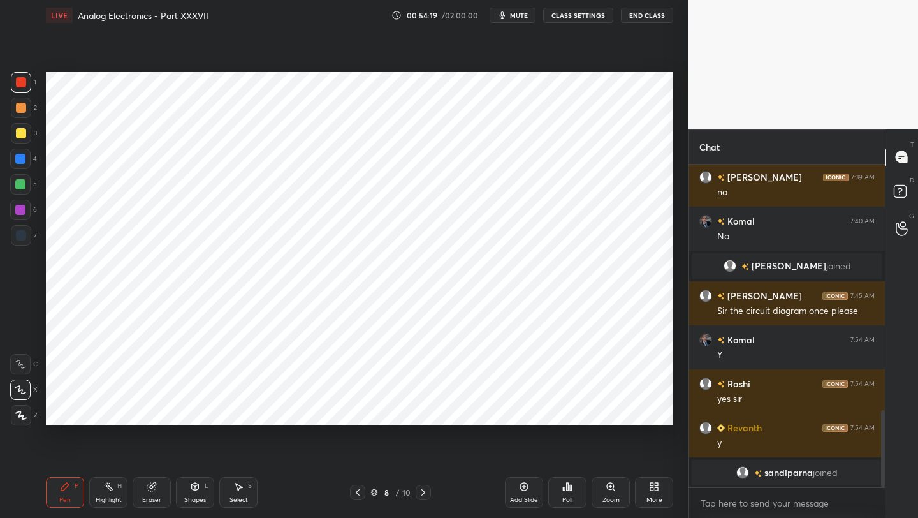
click at [425, 492] on icon at bounding box center [423, 492] width 10 height 10
click at [425, 492] on div at bounding box center [423, 492] width 15 height 15
click at [358, 492] on icon at bounding box center [358, 492] width 10 height 10
click at [425, 494] on icon at bounding box center [423, 492] width 10 height 10
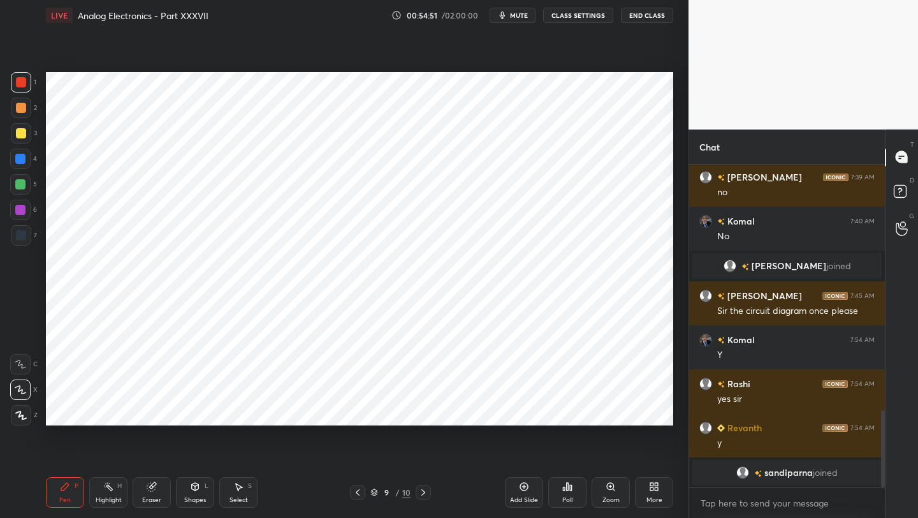
click at [424, 494] on icon at bounding box center [423, 492] width 10 height 10
click at [159, 494] on div "Eraser" at bounding box center [152, 492] width 38 height 31
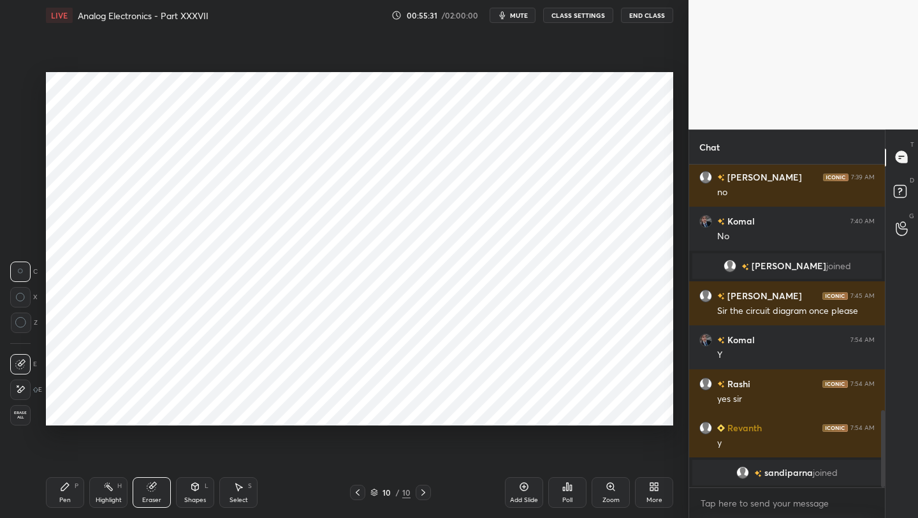
click at [62, 499] on div "Pen" at bounding box center [64, 500] width 11 height 6
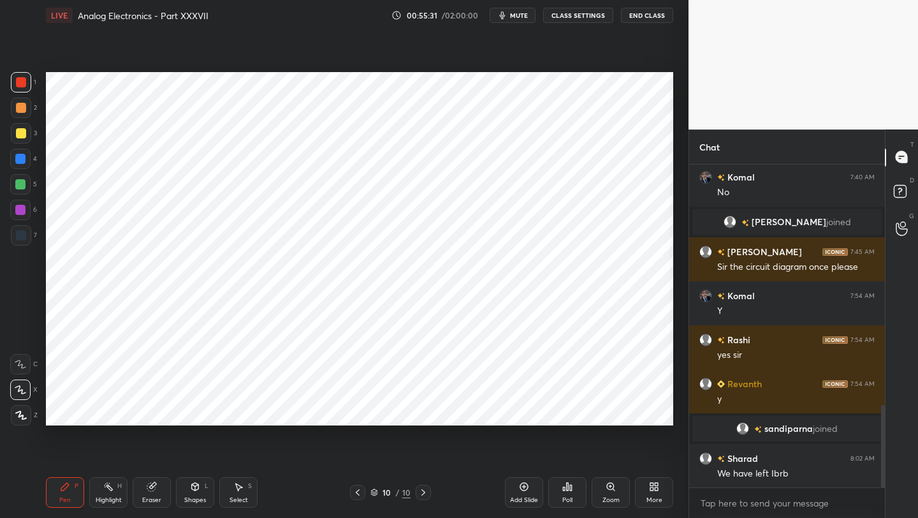
scroll to position [945, 0]
drag, startPoint x: 147, startPoint y: 496, endPoint x: 182, endPoint y: 439, distance: 67.0
click at [143, 497] on div "Eraser" at bounding box center [151, 500] width 19 height 6
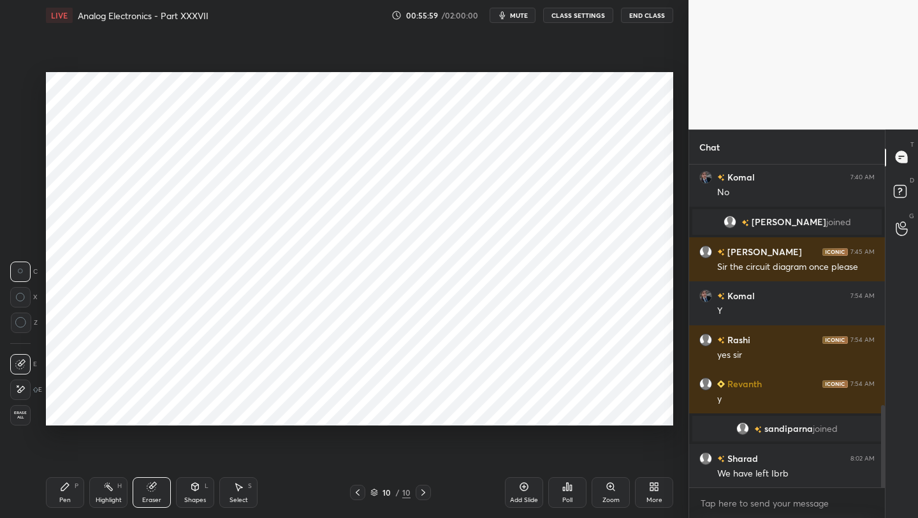
click at [360, 492] on icon at bounding box center [358, 492] width 10 height 10
click at [361, 497] on icon at bounding box center [358, 492] width 10 height 10
click at [424, 492] on icon at bounding box center [423, 492] width 4 height 6
click at [421, 492] on icon at bounding box center [423, 492] width 10 height 10
click at [59, 502] on div "Pen" at bounding box center [64, 500] width 11 height 6
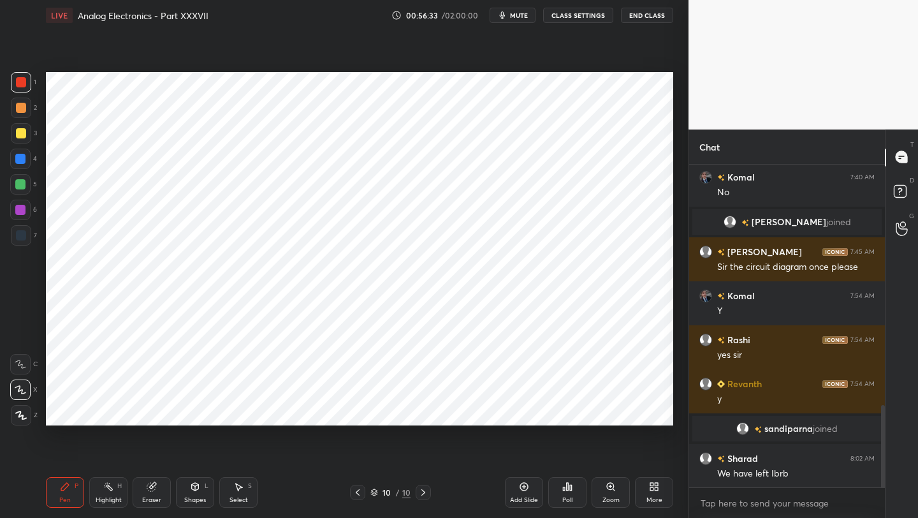
scroll to position [989, 0]
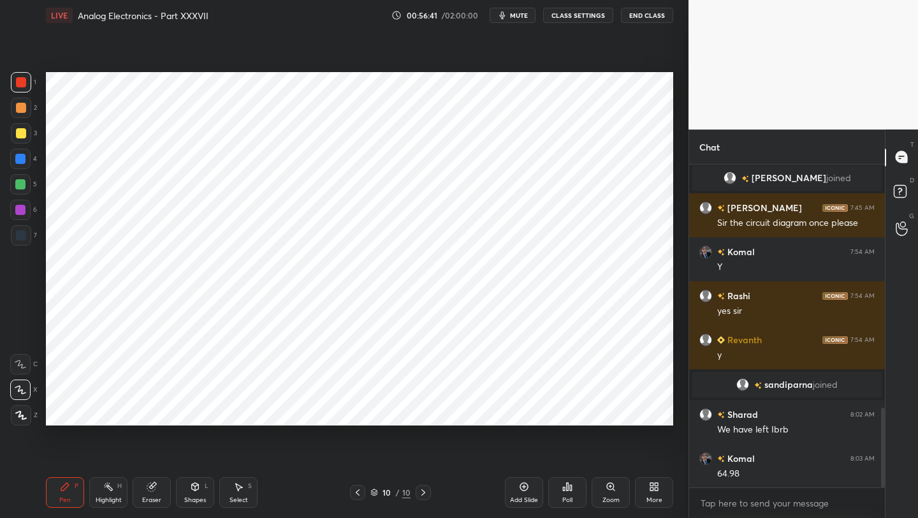
click at [23, 212] on div at bounding box center [20, 210] width 10 height 10
click at [153, 497] on div "Eraser" at bounding box center [151, 500] width 19 height 6
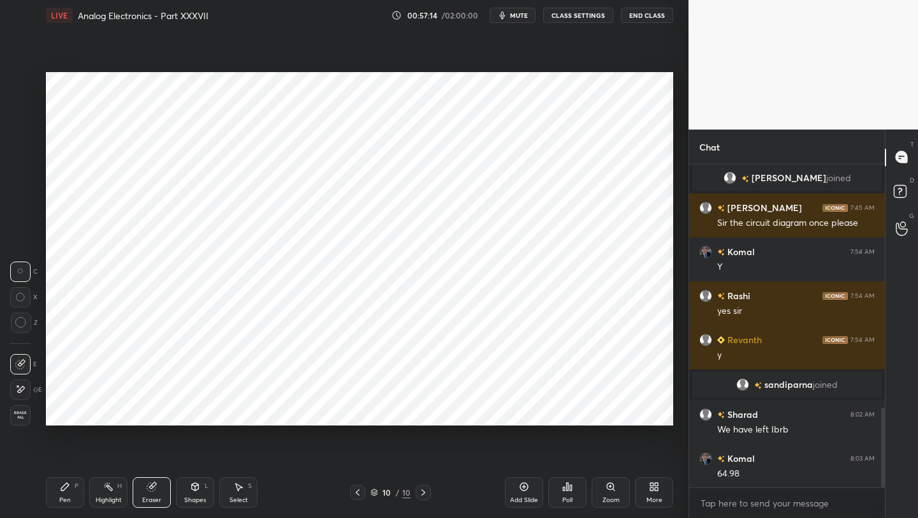
drag, startPoint x: 521, startPoint y: 494, endPoint x: 516, endPoint y: 449, distance: 44.9
click at [520, 493] on div "Add Slide" at bounding box center [524, 492] width 38 height 31
drag, startPoint x: 61, startPoint y: 497, endPoint x: 57, endPoint y: 479, distance: 18.1
click at [57, 496] on div "Pen P" at bounding box center [65, 492] width 38 height 31
drag, startPoint x: 24, startPoint y: 81, endPoint x: 40, endPoint y: 89, distance: 18.3
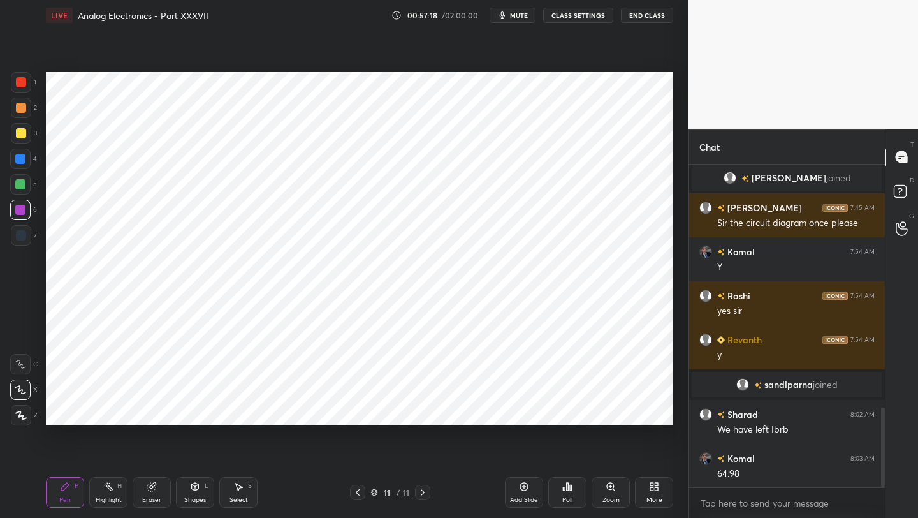
click at [23, 84] on div at bounding box center [21, 82] width 10 height 10
click at [20, 233] on div at bounding box center [21, 235] width 10 height 10
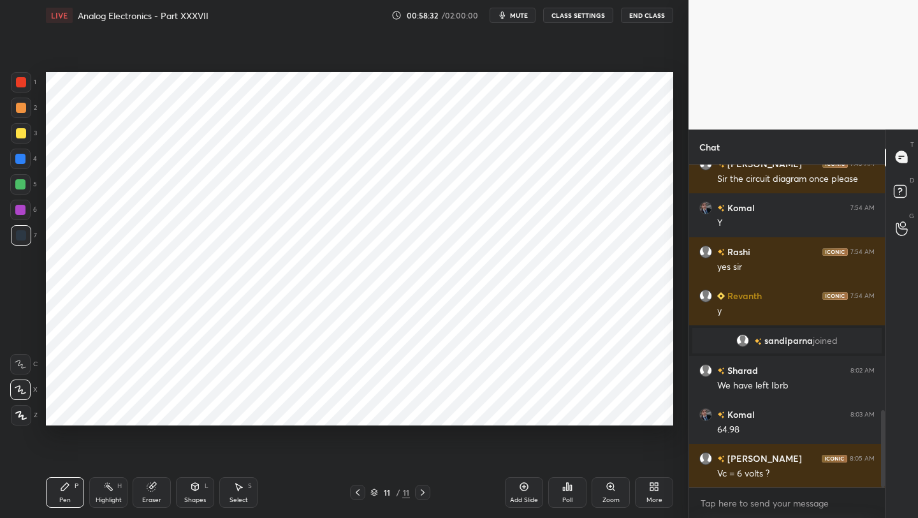
click at [360, 494] on icon at bounding box center [358, 492] width 10 height 10
click at [359, 495] on icon at bounding box center [358, 492] width 10 height 10
click at [422, 498] on div at bounding box center [422, 492] width 15 height 15
click at [425, 496] on icon at bounding box center [423, 492] width 10 height 10
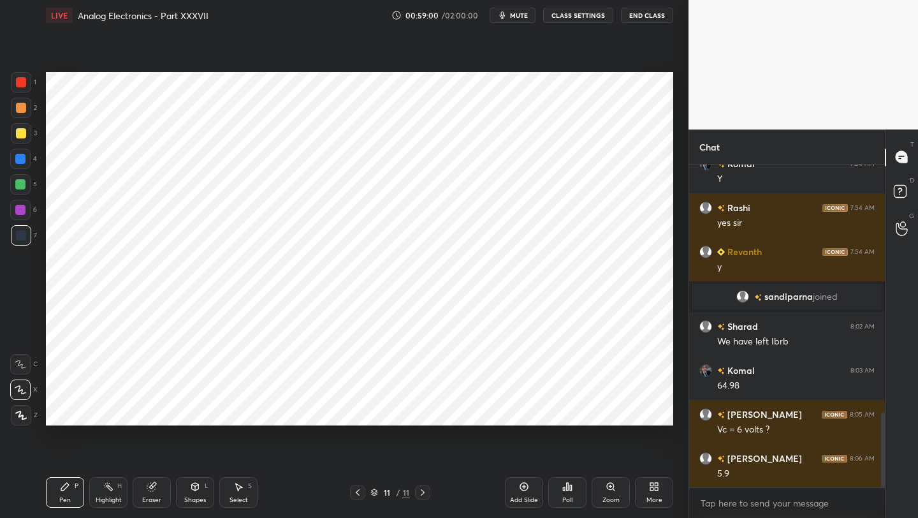
scroll to position [1121, 0]
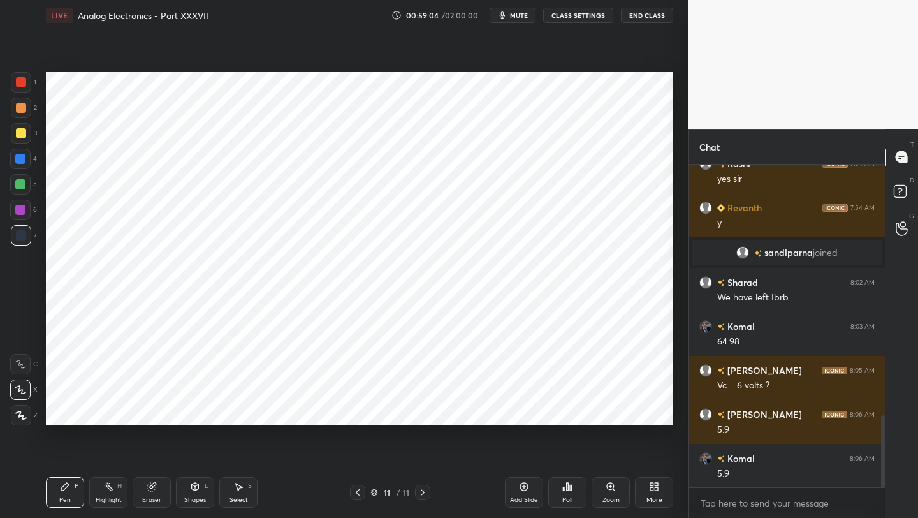
click at [353, 492] on icon at bounding box center [358, 492] width 10 height 10
click at [358, 492] on icon at bounding box center [358, 492] width 10 height 10
click at [360, 492] on icon at bounding box center [358, 492] width 10 height 10
click at [358, 494] on icon at bounding box center [358, 492] width 10 height 10
drag, startPoint x: 421, startPoint y: 494, endPoint x: 414, endPoint y: 488, distance: 9.1
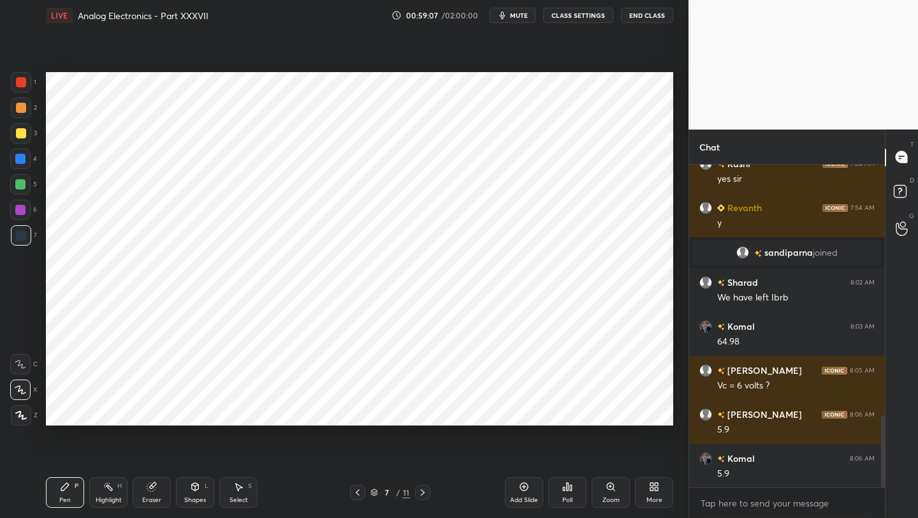
click at [421, 494] on icon at bounding box center [423, 492] width 4 height 6
click at [419, 494] on icon at bounding box center [423, 492] width 10 height 10
click at [419, 492] on icon at bounding box center [423, 492] width 10 height 10
click at [421, 493] on icon at bounding box center [423, 492] width 10 height 10
click at [355, 494] on icon at bounding box center [358, 492] width 10 height 10
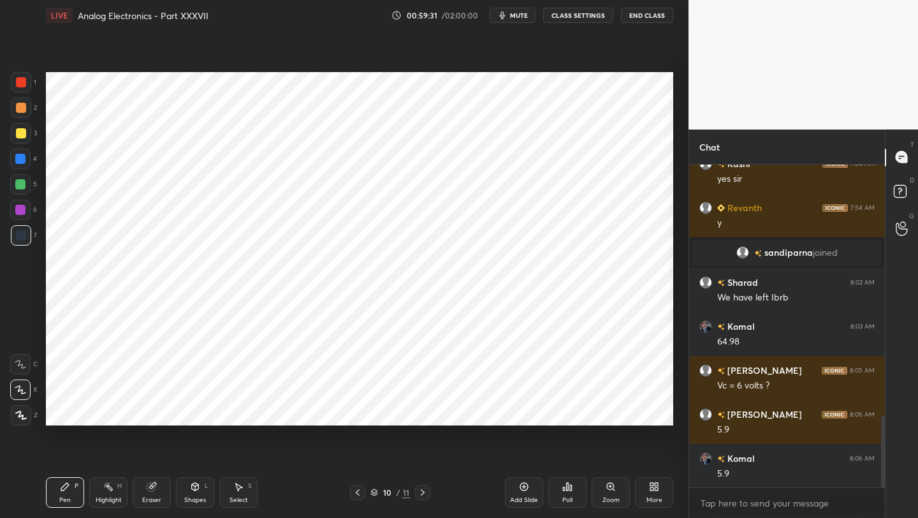
click at [361, 495] on icon at bounding box center [358, 492] width 10 height 10
click at [424, 495] on icon at bounding box center [423, 492] width 10 height 10
click at [425, 495] on icon at bounding box center [423, 492] width 10 height 10
click at [357, 491] on icon at bounding box center [358, 492] width 10 height 10
click at [357, 491] on icon at bounding box center [358, 492] width 4 height 6
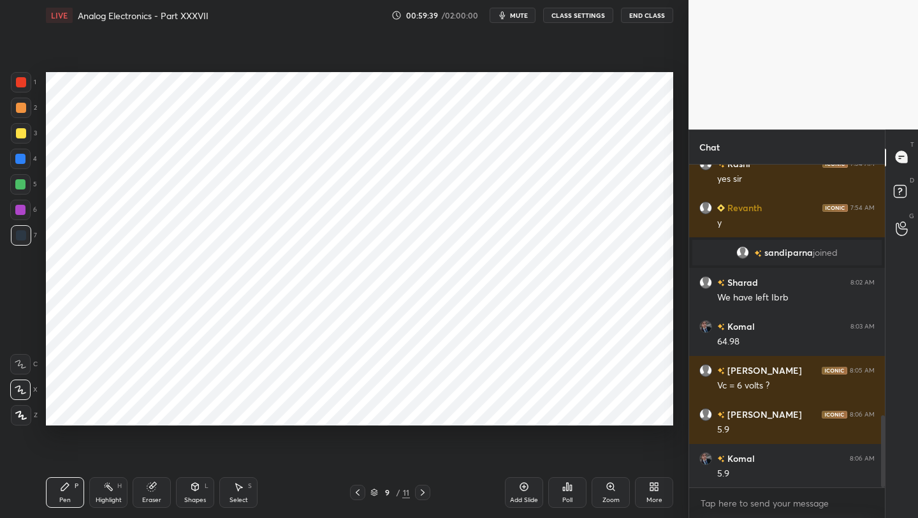
click at [356, 493] on icon at bounding box center [358, 492] width 4 height 6
click at [423, 490] on icon at bounding box center [423, 492] width 10 height 10
click at [424, 491] on icon at bounding box center [423, 492] width 10 height 10
click at [425, 490] on icon at bounding box center [423, 492] width 10 height 10
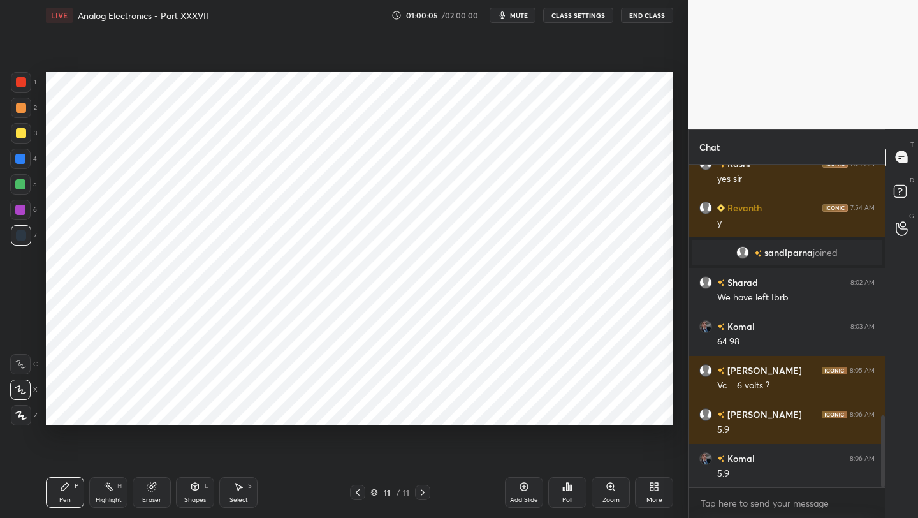
click at [534, 489] on div "Add Slide" at bounding box center [524, 492] width 38 height 31
drag, startPoint x: 23, startPoint y: 86, endPoint x: 33, endPoint y: 89, distance: 10.5
click at [23, 86] on div at bounding box center [21, 82] width 10 height 10
click at [16, 159] on div at bounding box center [20, 159] width 10 height 10
drag, startPoint x: 23, startPoint y: 233, endPoint x: 26, endPoint y: 225, distance: 8.3
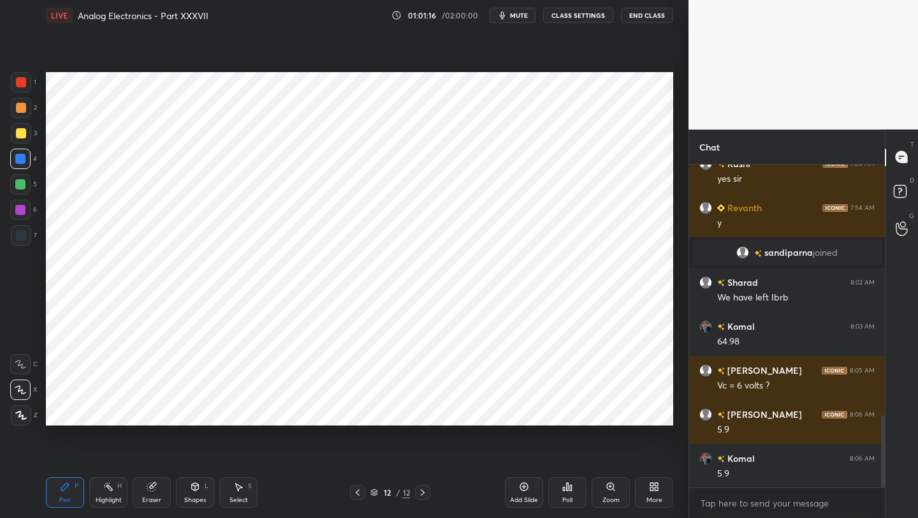
click at [23, 233] on div at bounding box center [21, 235] width 10 height 10
click at [18, 126] on div at bounding box center [21, 133] width 20 height 20
click at [18, 209] on div at bounding box center [20, 210] width 10 height 10
click at [191, 497] on div "Shapes" at bounding box center [195, 500] width 22 height 6
drag, startPoint x: 70, startPoint y: 495, endPoint x: 77, endPoint y: 433, distance: 62.9
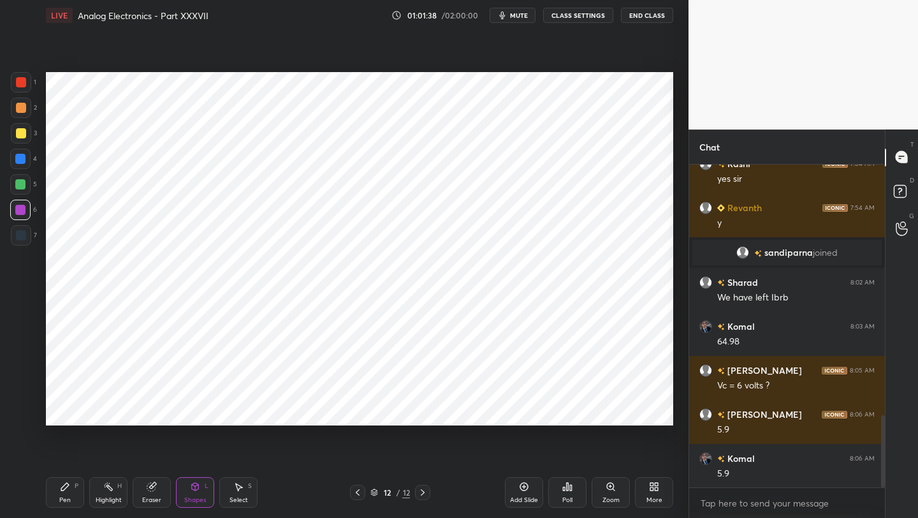
click at [70, 493] on div "Pen P" at bounding box center [65, 492] width 38 height 31
click at [22, 237] on div at bounding box center [21, 235] width 10 height 10
click at [520, 487] on icon at bounding box center [524, 487] width 8 height 8
drag, startPoint x: 198, startPoint y: 493, endPoint x: 195, endPoint y: 480, distance: 13.1
click at [198, 493] on div "Shapes L" at bounding box center [195, 492] width 38 height 31
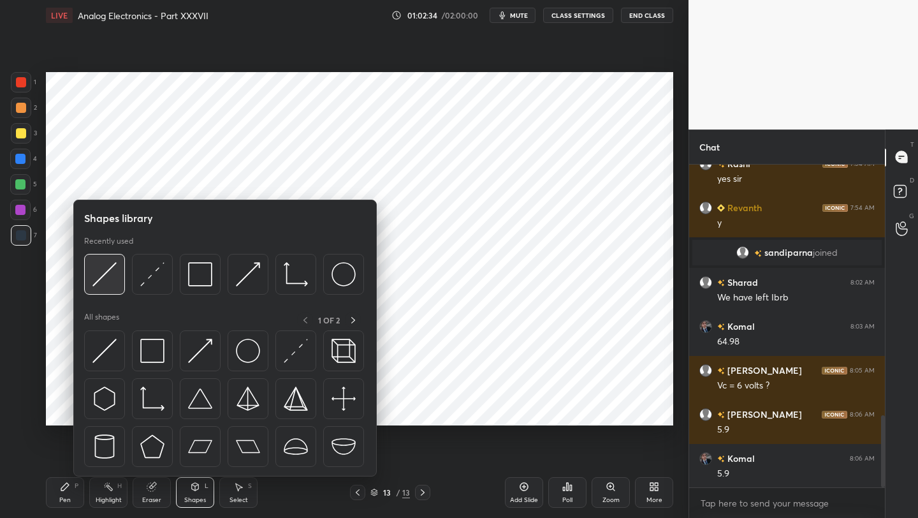
click at [94, 262] on img at bounding box center [104, 274] width 24 height 24
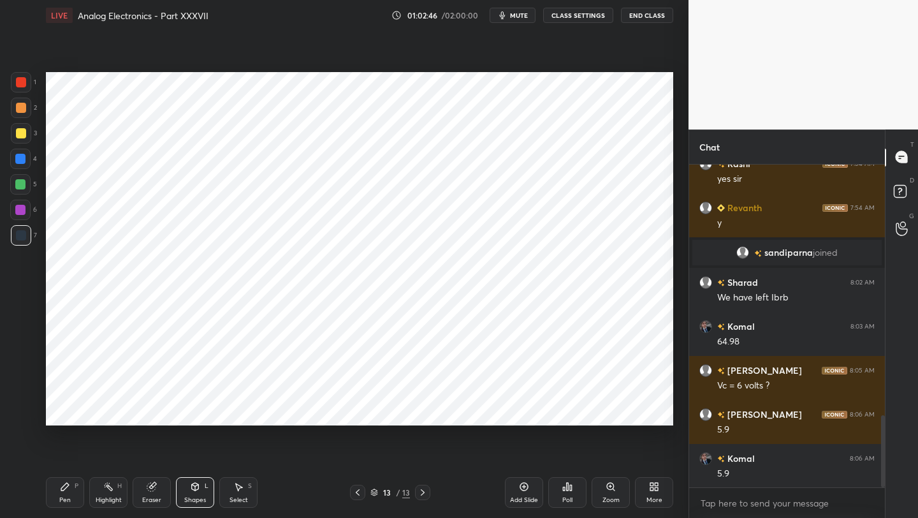
drag, startPoint x: 231, startPoint y: 496, endPoint x: 231, endPoint y: 479, distance: 16.6
click at [231, 497] on div "Select" at bounding box center [239, 500] width 18 height 6
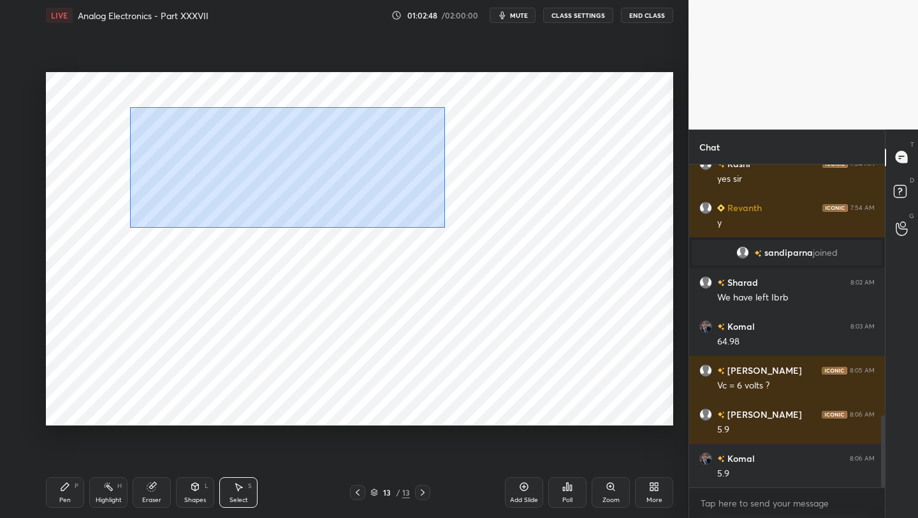
drag, startPoint x: 129, startPoint y: 107, endPoint x: 388, endPoint y: 184, distance: 270.1
click at [446, 225] on div "0 ° Undo Copy Paste here Duplicate Duplicate to new slide Delete" at bounding box center [359, 248] width 627 height 353
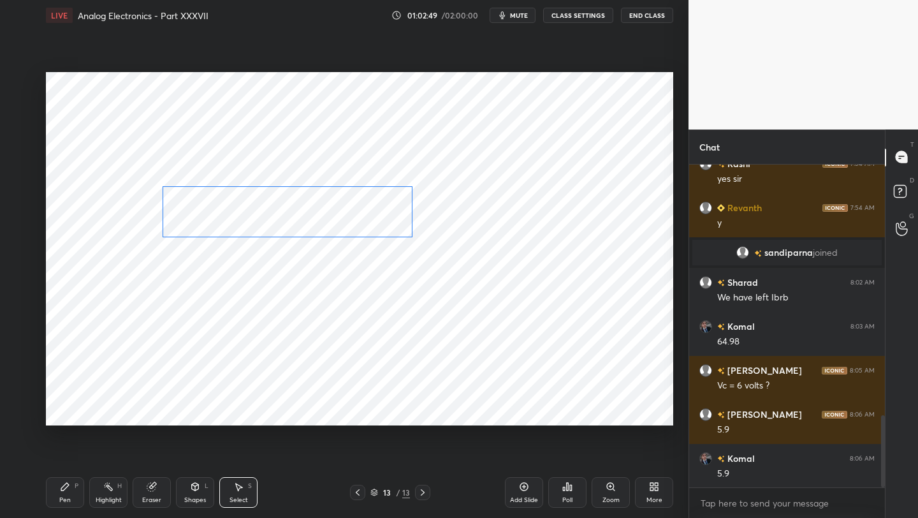
drag, startPoint x: 311, startPoint y: 138, endPoint x: 315, endPoint y: 201, distance: 63.2
click at [316, 202] on div "0 ° Undo Copy Paste here Duplicate Duplicate to new slide Delete" at bounding box center [359, 248] width 627 height 353
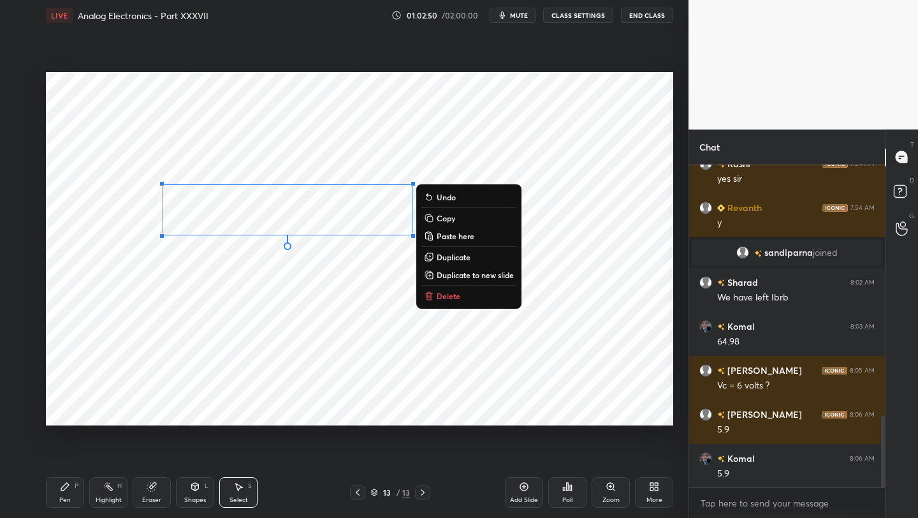
click at [186, 486] on div "Shapes L" at bounding box center [195, 492] width 38 height 31
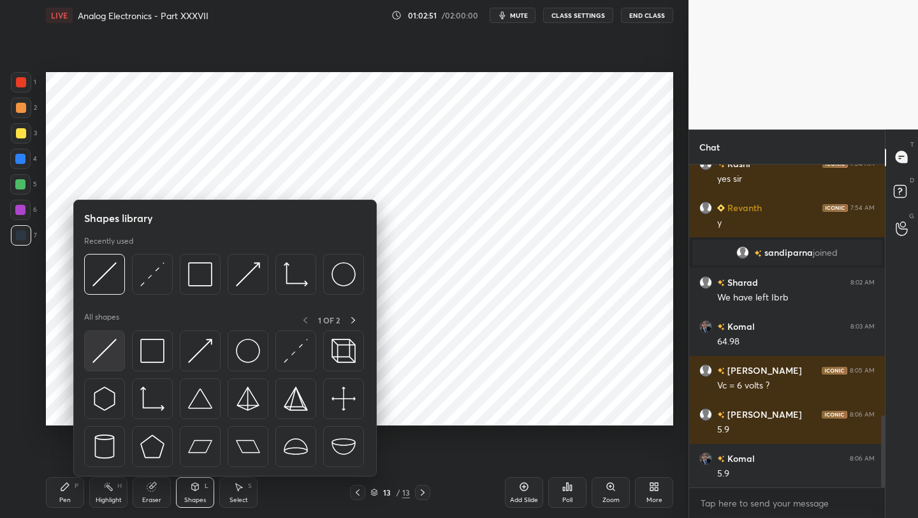
click at [100, 355] on img at bounding box center [104, 351] width 24 height 24
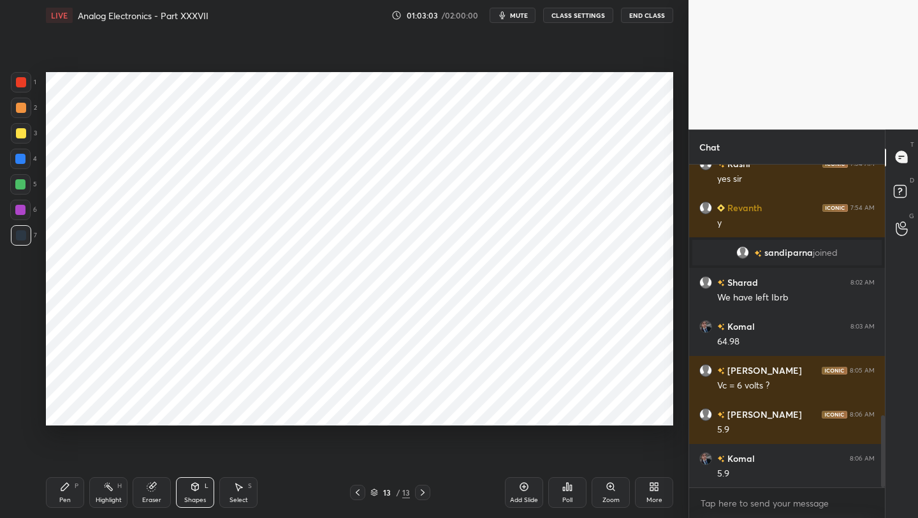
click at [64, 483] on icon at bounding box center [65, 486] width 10 height 10
click at [196, 489] on icon at bounding box center [195, 487] width 7 height 8
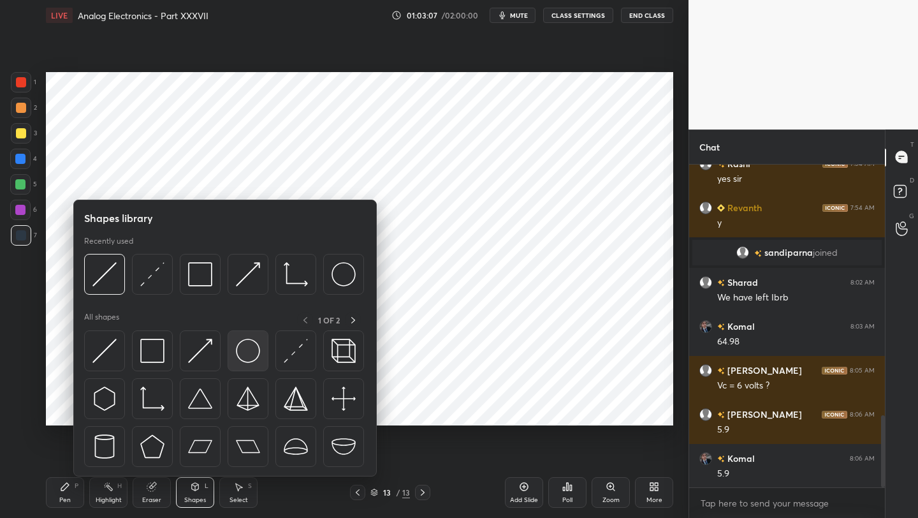
click at [251, 349] on img at bounding box center [248, 351] width 24 height 24
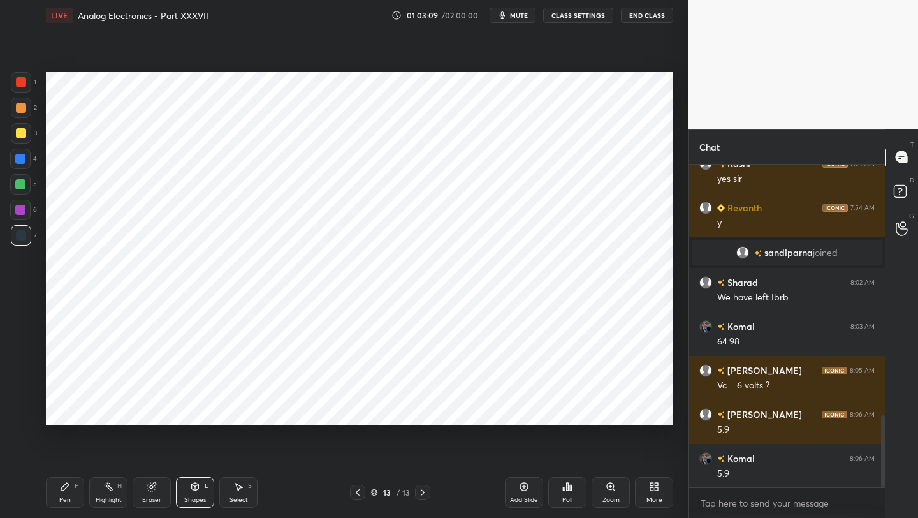
click at [192, 490] on icon at bounding box center [195, 486] width 10 height 10
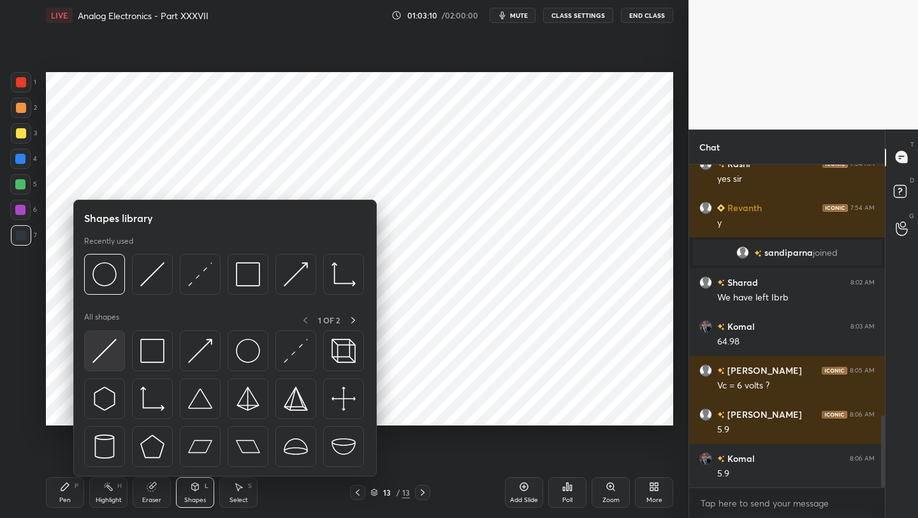
click at [104, 350] on img at bounding box center [104, 351] width 24 height 24
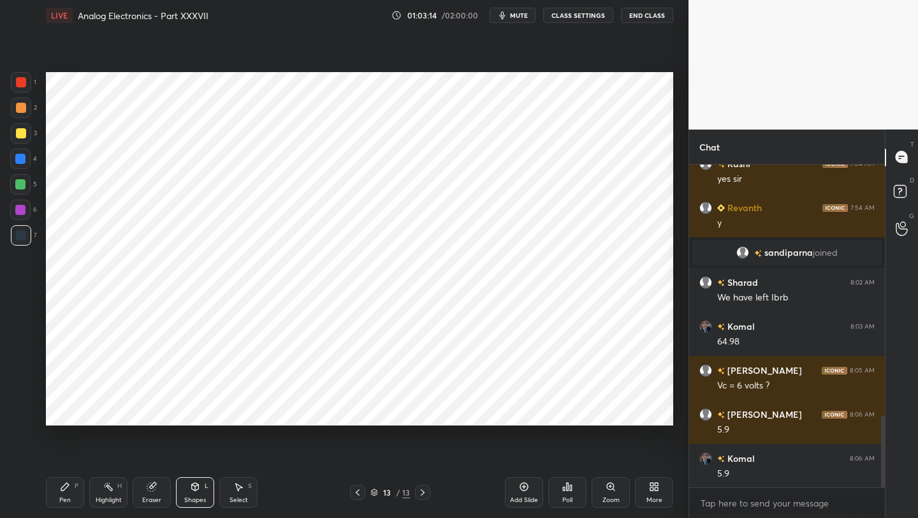
drag, startPoint x: 61, startPoint y: 496, endPoint x: 59, endPoint y: 468, distance: 28.1
click at [59, 496] on div "Pen P" at bounding box center [65, 492] width 38 height 31
drag, startPoint x: 186, startPoint y: 492, endPoint x: 187, endPoint y: 476, distance: 15.4
click at [186, 491] on div "Shapes L" at bounding box center [195, 492] width 38 height 31
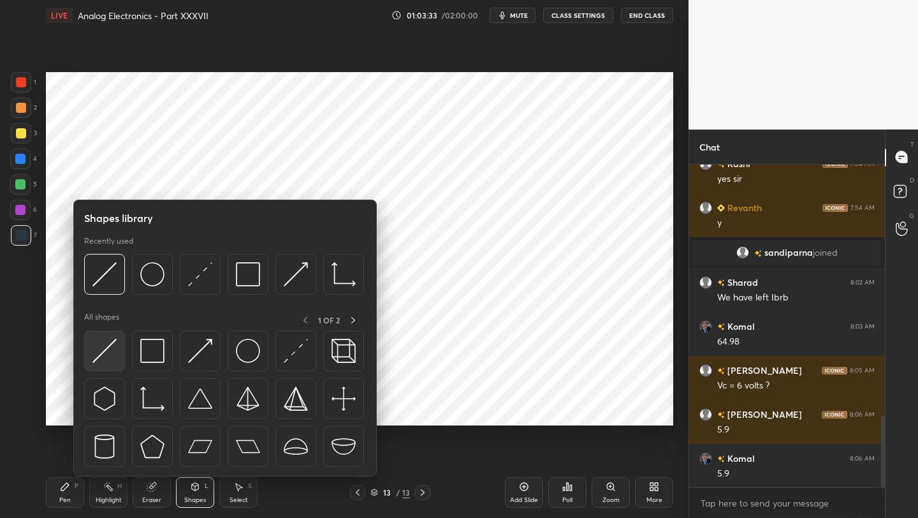
click at [103, 353] on img at bounding box center [104, 351] width 24 height 24
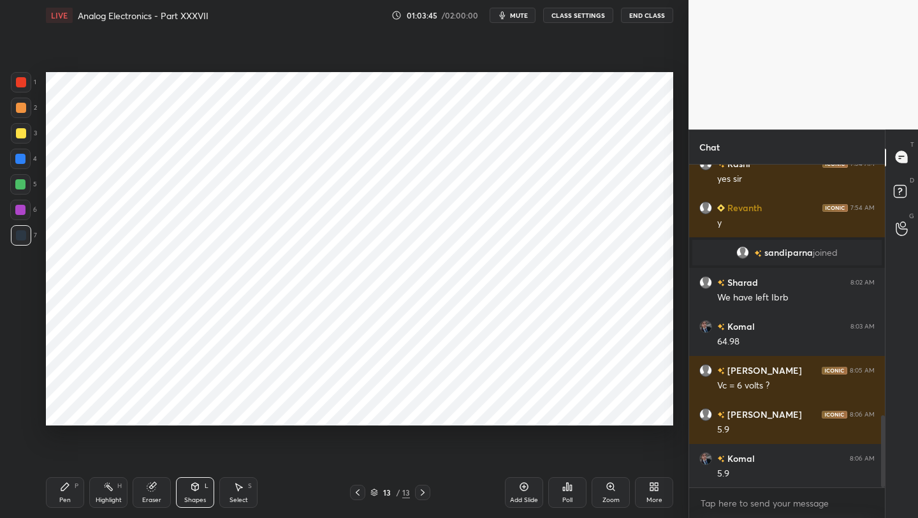
click at [55, 495] on div "Pen P" at bounding box center [65, 492] width 38 height 31
click at [358, 492] on icon at bounding box center [358, 492] width 10 height 10
click at [423, 492] on icon at bounding box center [423, 492] width 10 height 10
drag, startPoint x: 22, startPoint y: 111, endPoint x: 29, endPoint y: 103, distance: 11.3
click at [27, 105] on div "2" at bounding box center [24, 111] width 26 height 26
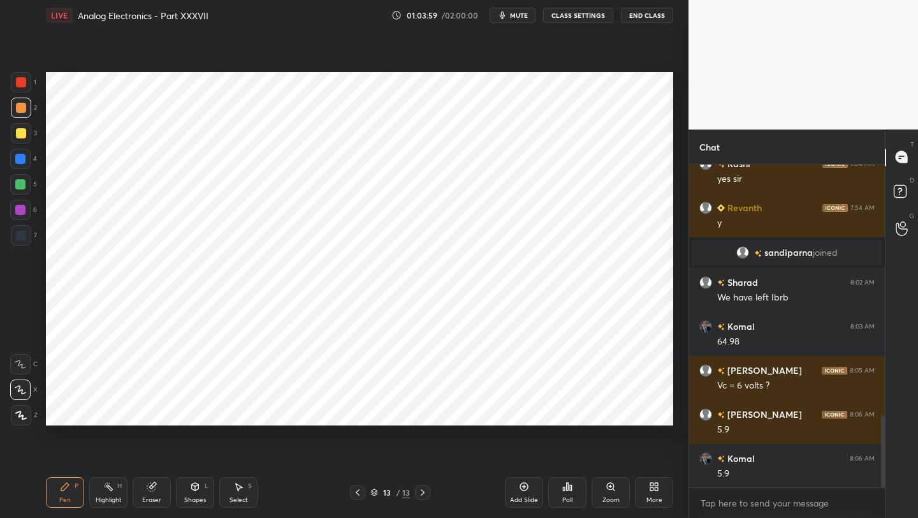
click at [24, 85] on div at bounding box center [21, 82] width 10 height 10
click at [200, 488] on div "Shapes L" at bounding box center [195, 492] width 38 height 31
click at [20, 235] on div at bounding box center [21, 235] width 10 height 10
click at [66, 487] on icon at bounding box center [65, 486] width 10 height 10
click at [21, 84] on div at bounding box center [21, 82] width 10 height 10
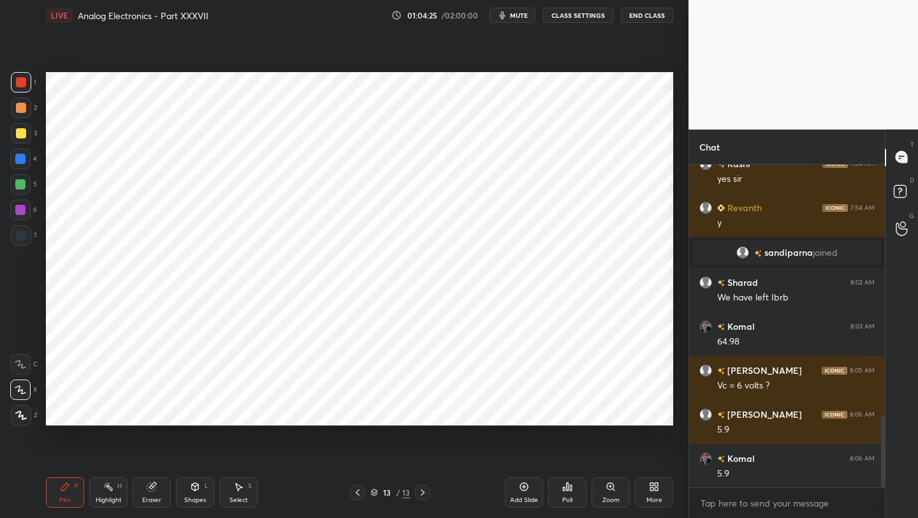
click at [358, 494] on icon at bounding box center [358, 492] width 10 height 10
drag, startPoint x: 419, startPoint y: 497, endPoint x: 418, endPoint y: 460, distance: 36.4
click at [419, 497] on icon at bounding box center [423, 492] width 10 height 10
click at [22, 240] on div at bounding box center [21, 235] width 10 height 10
drag, startPoint x: 196, startPoint y: 494, endPoint x: 191, endPoint y: 485, distance: 10.0
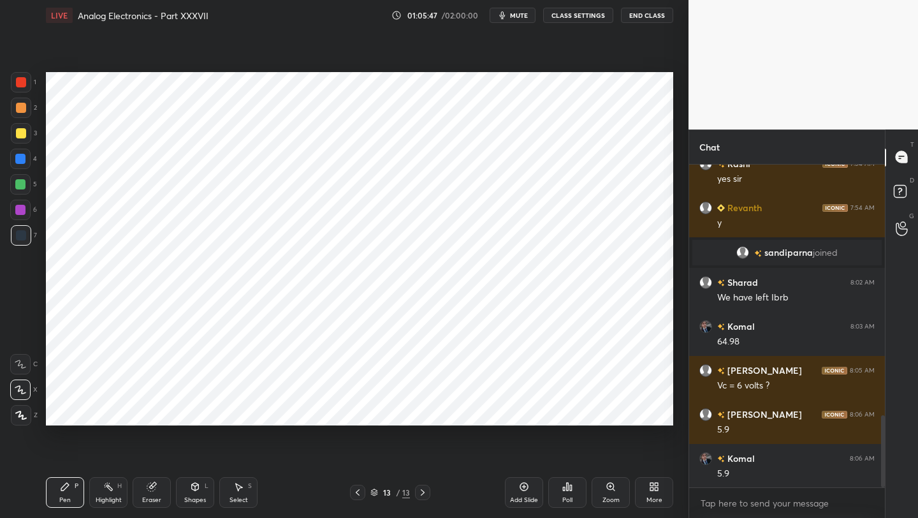
click at [191, 491] on div "Shapes L" at bounding box center [195, 492] width 38 height 31
drag, startPoint x: 57, startPoint y: 497, endPoint x: 54, endPoint y: 491, distance: 7.1
click at [54, 495] on div "Pen P" at bounding box center [65, 492] width 38 height 31
click at [21, 82] on div at bounding box center [21, 82] width 10 height 10
click at [515, 488] on div "Add Slide" at bounding box center [524, 492] width 38 height 31
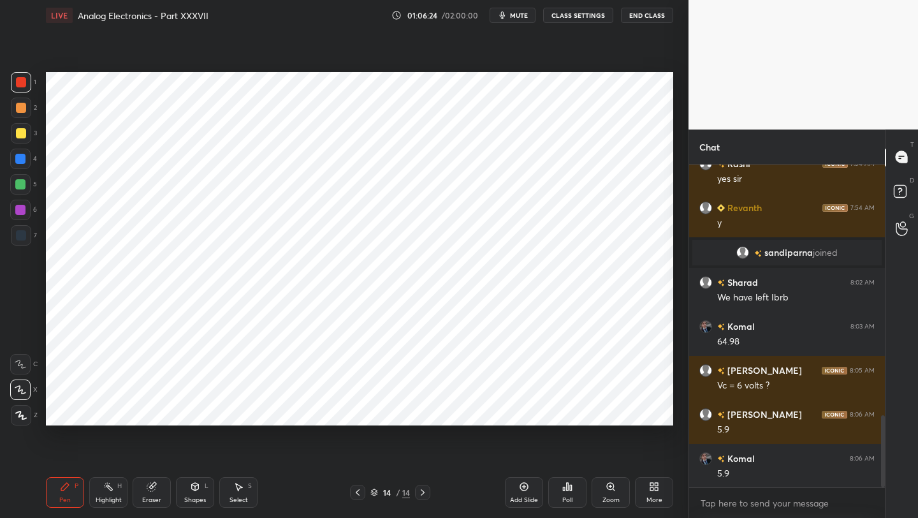
click at [358, 490] on icon at bounding box center [358, 492] width 4 height 6
click at [416, 490] on div at bounding box center [422, 492] width 15 height 15
click at [357, 497] on div at bounding box center [357, 492] width 15 height 15
click at [425, 493] on icon at bounding box center [423, 492] width 10 height 10
click at [128, 457] on div "Setting up your live class Poll for secs No correct answer Start poll" at bounding box center [360, 249] width 638 height 436
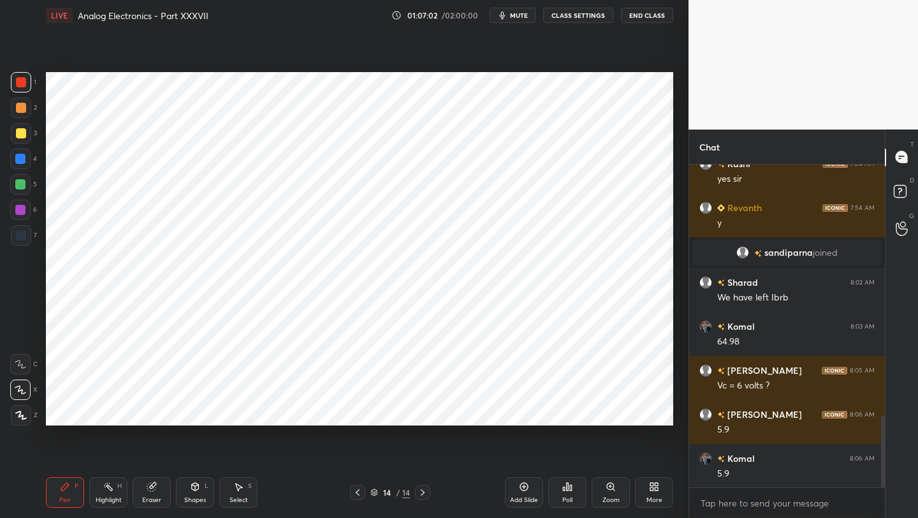
drag, startPoint x: 147, startPoint y: 494, endPoint x: 147, endPoint y: 485, distance: 9.6
click at [147, 491] on div "Eraser" at bounding box center [152, 492] width 38 height 31
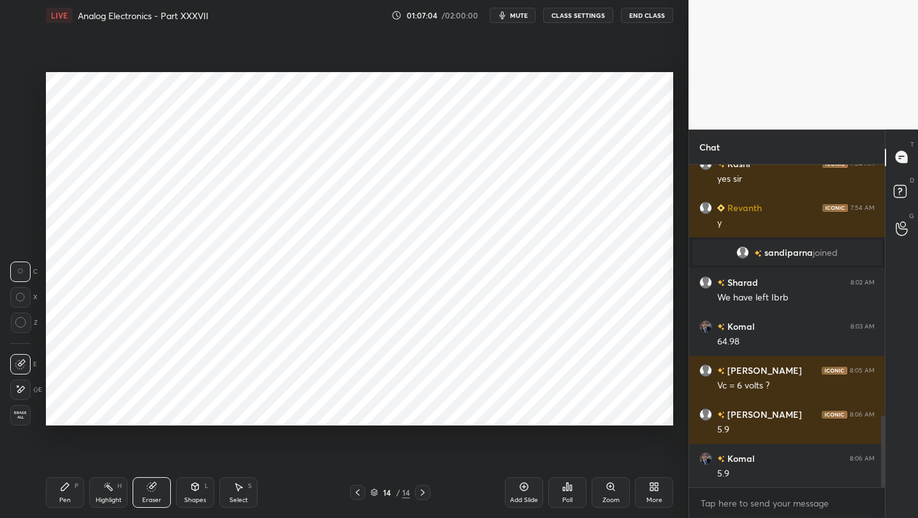
click at [55, 462] on div "LIVE Analog Electronics - Part XXXVII 01:07:04 / 02:00:00 mute CLASS SETTINGS E…" at bounding box center [360, 259] width 638 height 518
click at [72, 507] on div "Pen P Highlight H Eraser Shapes L Select S 14 / 14 Add Slide Poll Zoom More" at bounding box center [359, 492] width 627 height 51
drag, startPoint x: 67, startPoint y: 495, endPoint x: 59, endPoint y: 441, distance: 54.7
click at [64, 493] on div "Pen P" at bounding box center [65, 492] width 38 height 31
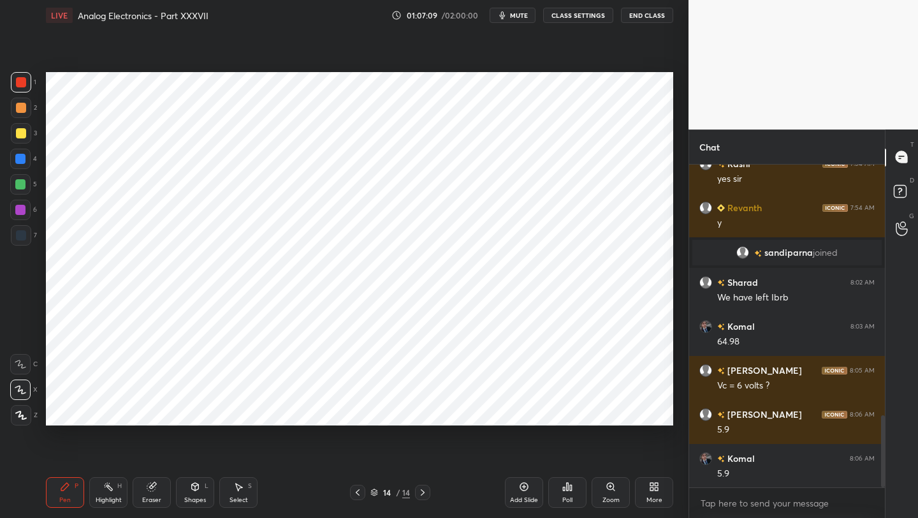
click at [20, 186] on div at bounding box center [20, 184] width 10 height 10
click at [25, 163] on div at bounding box center [20, 159] width 20 height 20
click at [364, 495] on div at bounding box center [357, 492] width 15 height 15
click at [419, 495] on icon at bounding box center [423, 492] width 10 height 10
drag, startPoint x: 191, startPoint y: 489, endPoint x: 193, endPoint y: 479, distance: 9.8
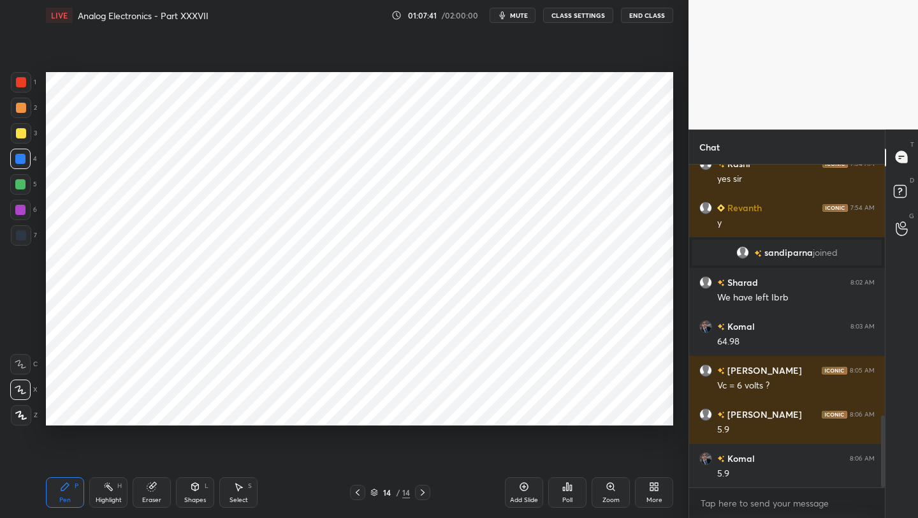
click at [191, 487] on icon at bounding box center [195, 486] width 10 height 10
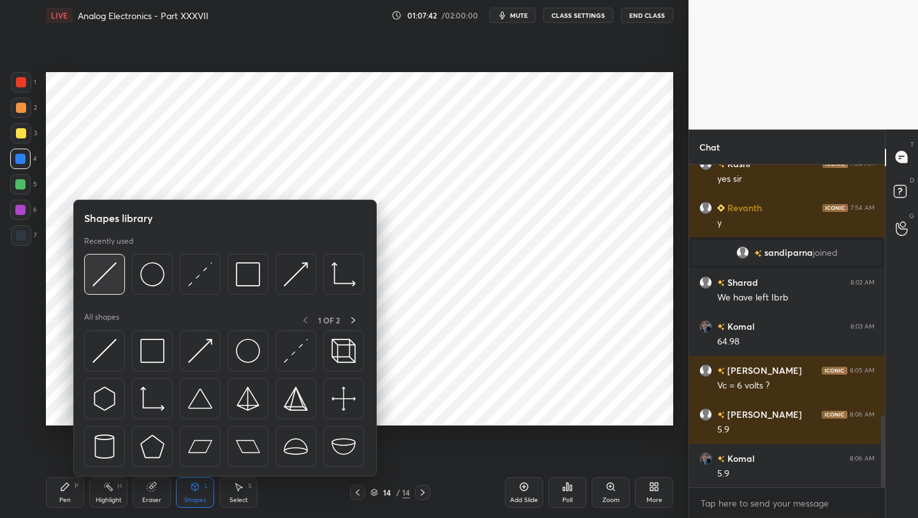
click at [107, 277] on img at bounding box center [104, 274] width 24 height 24
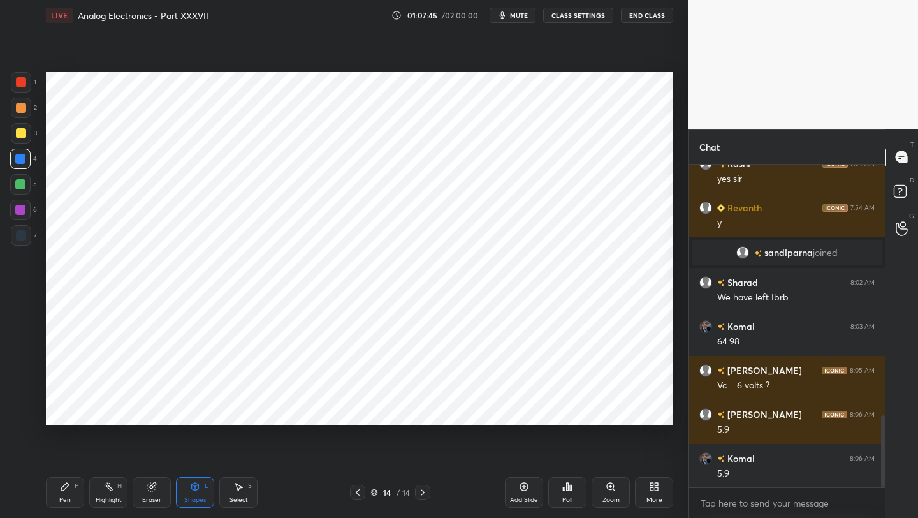
drag, startPoint x: 22, startPoint y: 230, endPoint x: 28, endPoint y: 224, distance: 9.0
click at [22, 230] on div at bounding box center [21, 235] width 10 height 10
click at [60, 491] on div "Pen P" at bounding box center [65, 492] width 38 height 31
click at [194, 495] on div "Shapes L" at bounding box center [195, 492] width 38 height 31
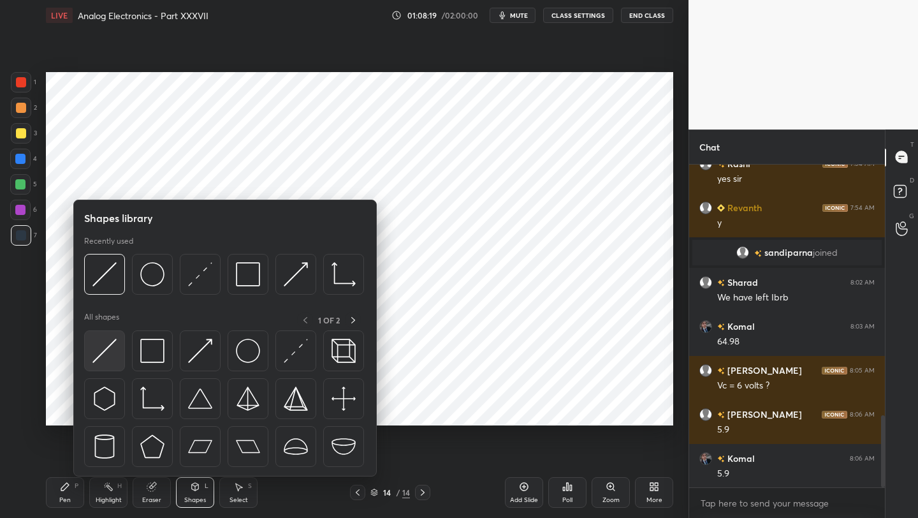
click at [104, 356] on img at bounding box center [104, 351] width 24 height 24
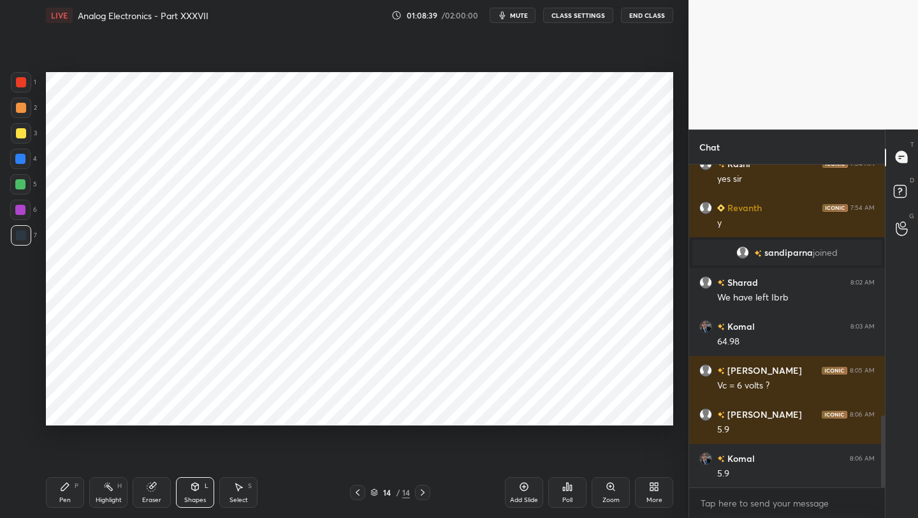
click at [72, 501] on div "Pen P" at bounding box center [65, 492] width 38 height 31
click at [358, 496] on icon at bounding box center [358, 492] width 10 height 10
click at [422, 496] on div at bounding box center [422, 492] width 15 height 15
drag, startPoint x: 522, startPoint y: 489, endPoint x: 521, endPoint y: 479, distance: 10.3
click at [523, 489] on icon at bounding box center [524, 486] width 10 height 10
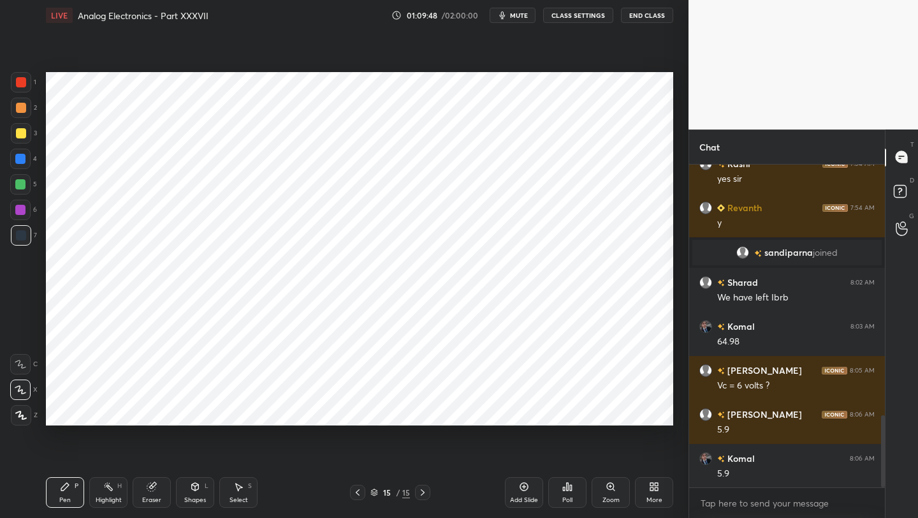
drag, startPoint x: 150, startPoint y: 486, endPoint x: 144, endPoint y: 438, distance: 48.2
click at [145, 483] on div "Eraser" at bounding box center [152, 492] width 38 height 31
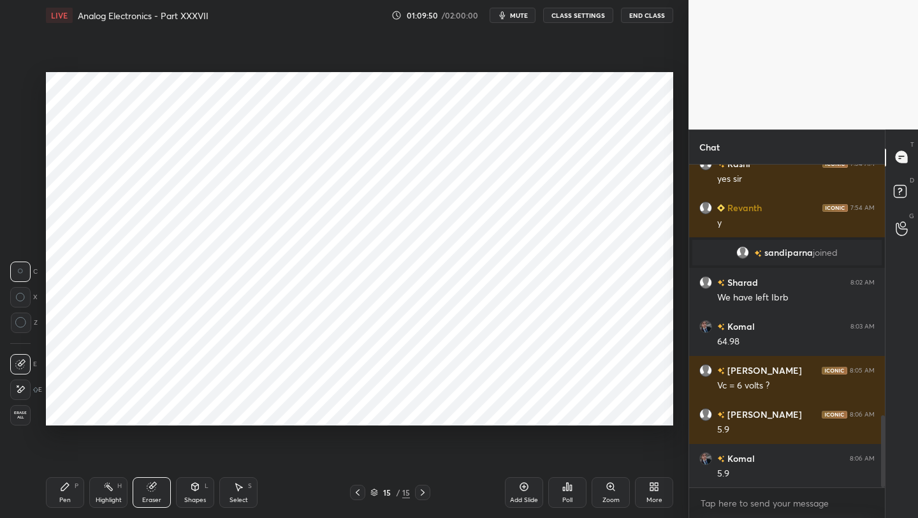
click at [57, 492] on div "Pen P" at bounding box center [65, 492] width 38 height 31
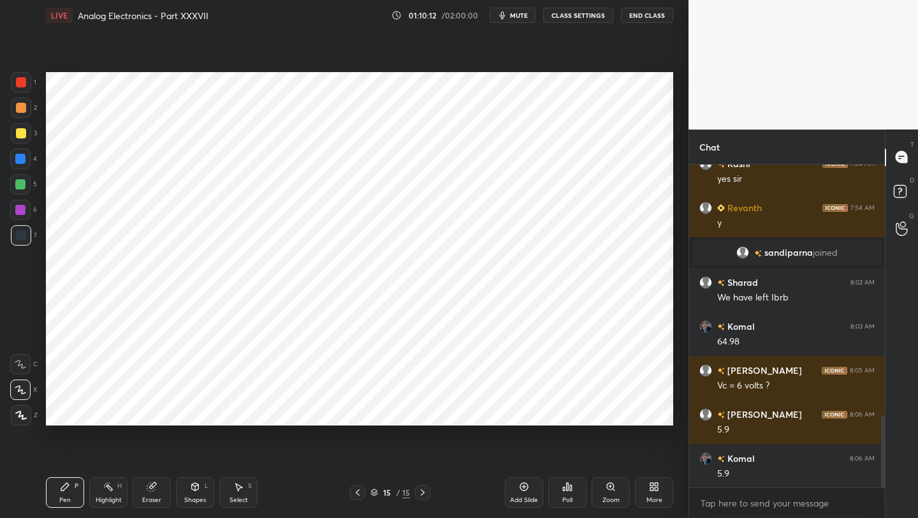
drag, startPoint x: 355, startPoint y: 495, endPoint x: 365, endPoint y: 464, distance: 32.3
click at [357, 492] on icon at bounding box center [358, 492] width 10 height 10
click at [419, 494] on icon at bounding box center [423, 492] width 10 height 10
click at [150, 497] on div "Eraser" at bounding box center [151, 500] width 19 height 6
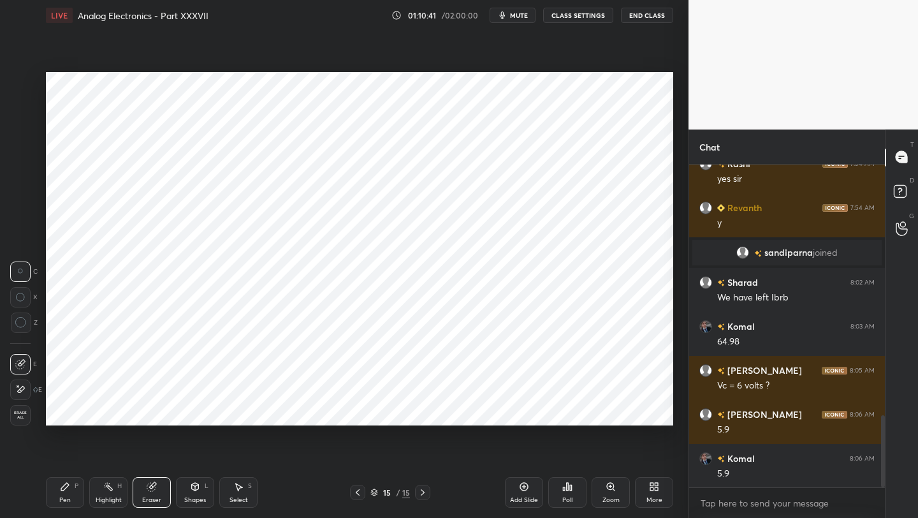
click at [79, 484] on div "Pen P" at bounding box center [65, 492] width 38 height 31
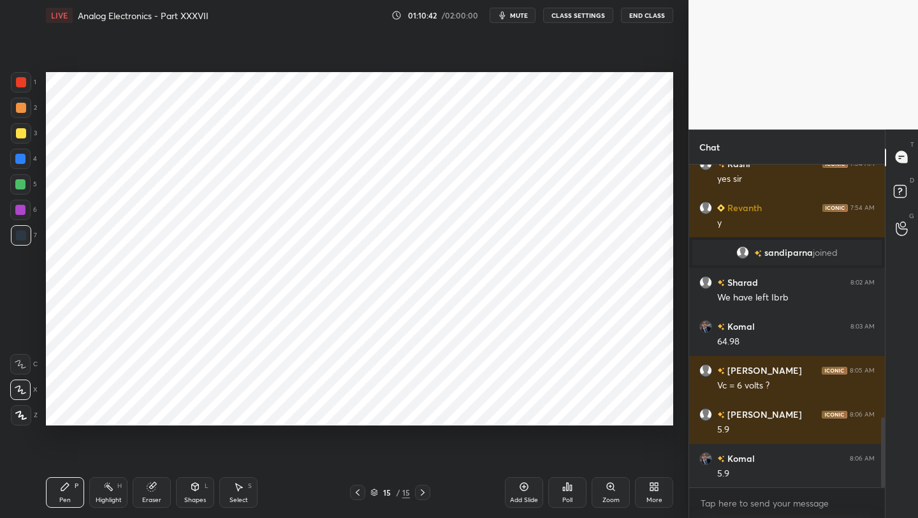
scroll to position [1165, 0]
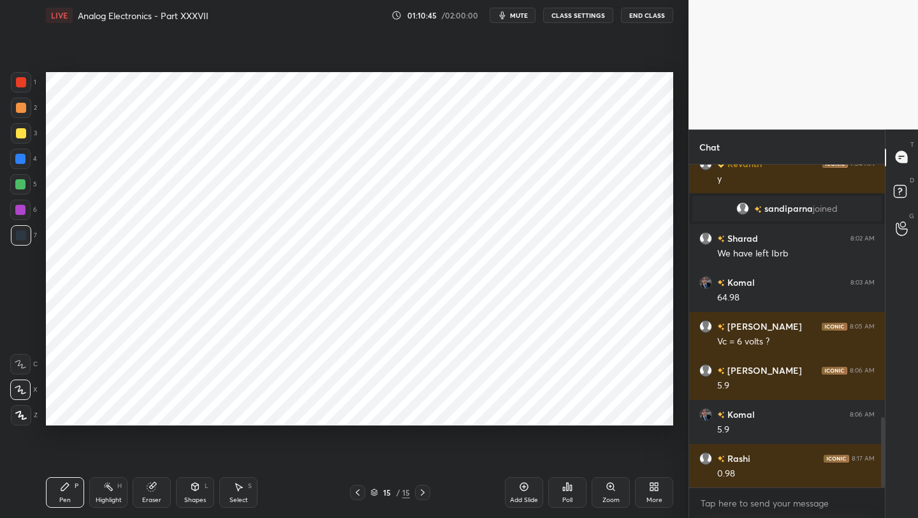
click at [22, 82] on div at bounding box center [21, 82] width 10 height 10
click at [18, 187] on div at bounding box center [20, 184] width 10 height 10
click at [363, 492] on div at bounding box center [357, 492] width 15 height 15
click at [421, 494] on icon at bounding box center [423, 492] width 10 height 10
click at [355, 492] on icon at bounding box center [358, 492] width 10 height 10
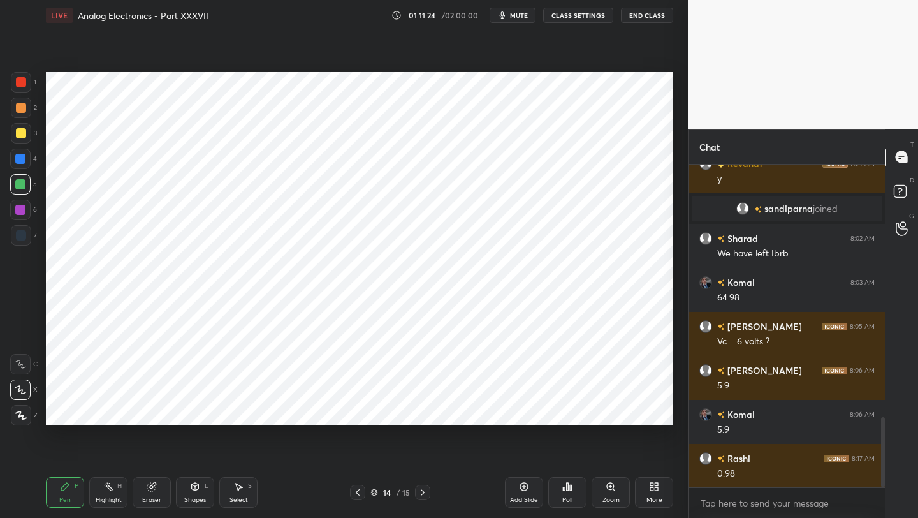
click at [356, 492] on icon at bounding box center [358, 492] width 4 height 6
click at [358, 492] on icon at bounding box center [358, 492] width 10 height 10
click at [361, 492] on icon at bounding box center [358, 492] width 10 height 10
click at [363, 492] on div at bounding box center [357, 492] width 15 height 15
click at [362, 492] on icon at bounding box center [358, 492] width 10 height 10
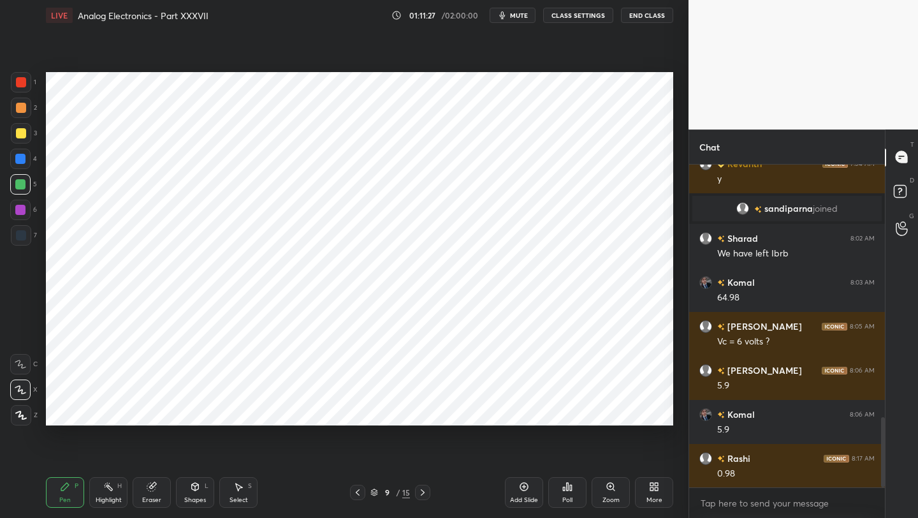
click at [362, 492] on icon at bounding box center [358, 492] width 10 height 10
click at [361, 493] on icon at bounding box center [358, 492] width 10 height 10
click at [419, 496] on icon at bounding box center [423, 492] width 10 height 10
click at [420, 496] on icon at bounding box center [423, 492] width 10 height 10
click at [421, 497] on div at bounding box center [422, 492] width 15 height 15
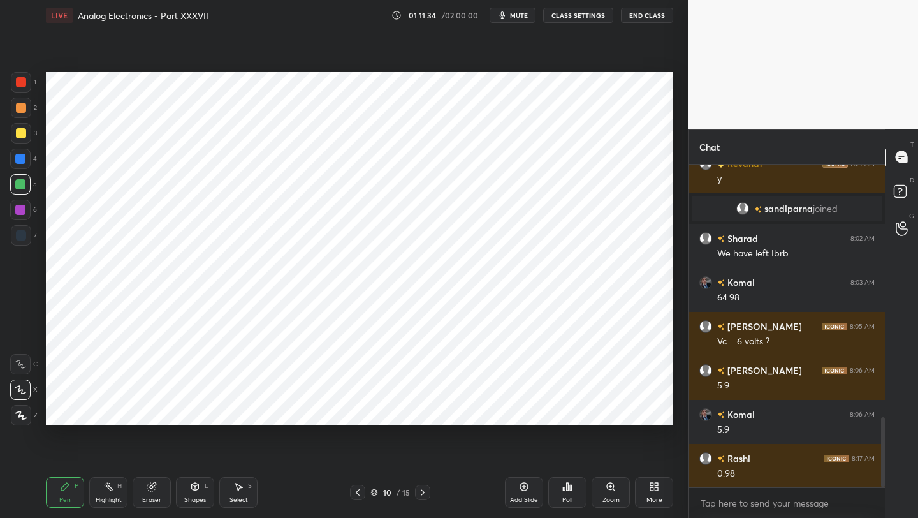
click at [422, 497] on div at bounding box center [422, 492] width 15 height 15
click at [423, 498] on div at bounding box center [422, 492] width 15 height 15
click at [422, 497] on icon at bounding box center [423, 492] width 10 height 10
click at [423, 497] on div at bounding box center [422, 492] width 15 height 15
click at [423, 499] on div at bounding box center [422, 492] width 15 height 15
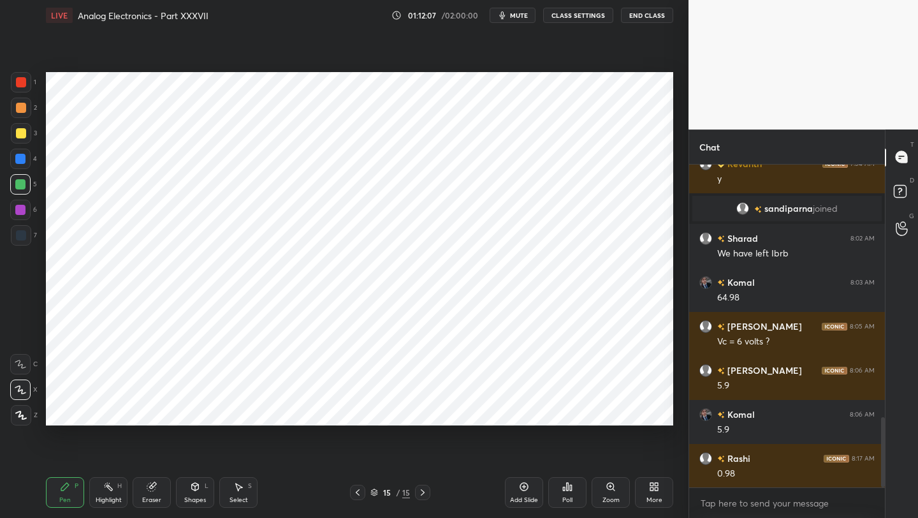
click at [427, 492] on icon at bounding box center [423, 492] width 10 height 10
click at [525, 486] on icon at bounding box center [524, 487] width 4 height 4
drag, startPoint x: 20, startPoint y: 85, endPoint x: 38, endPoint y: 87, distance: 18.0
click at [22, 85] on div at bounding box center [21, 82] width 10 height 10
click at [22, 242] on div at bounding box center [21, 235] width 20 height 20
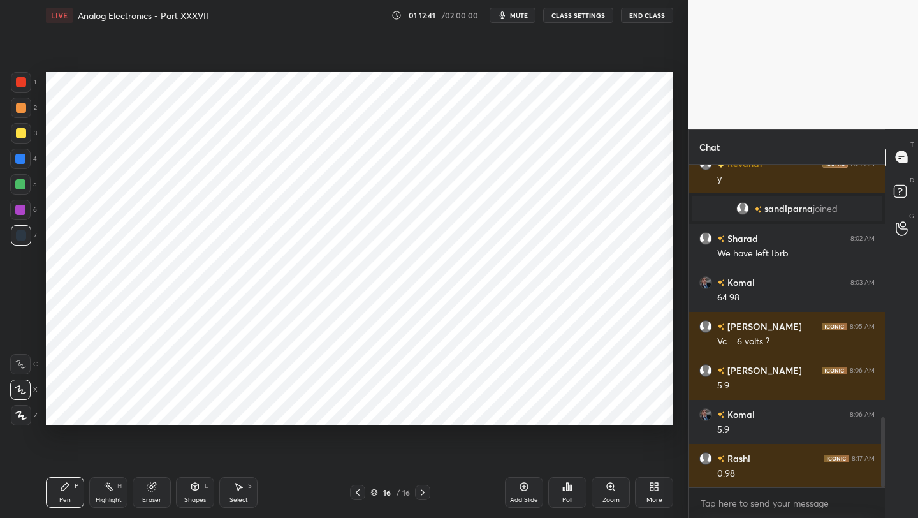
click at [197, 498] on div "Shapes" at bounding box center [195, 500] width 22 height 6
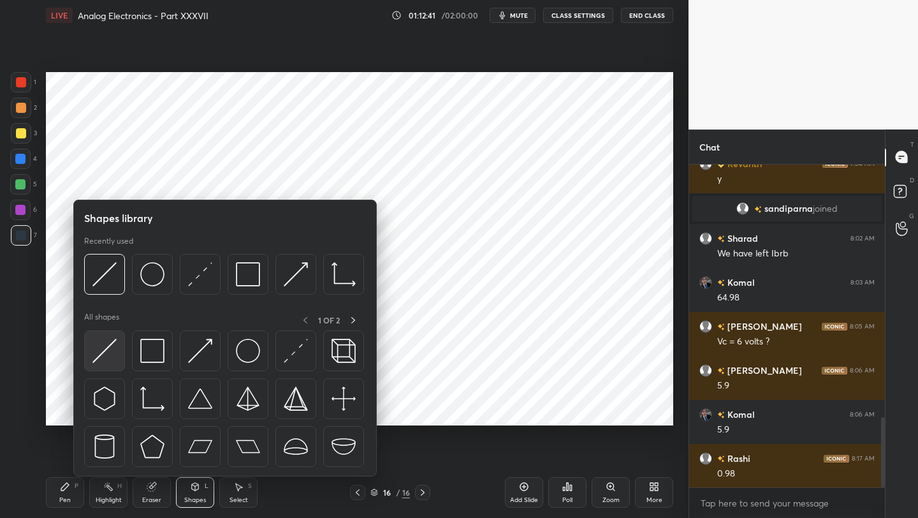
click at [106, 353] on img at bounding box center [104, 351] width 24 height 24
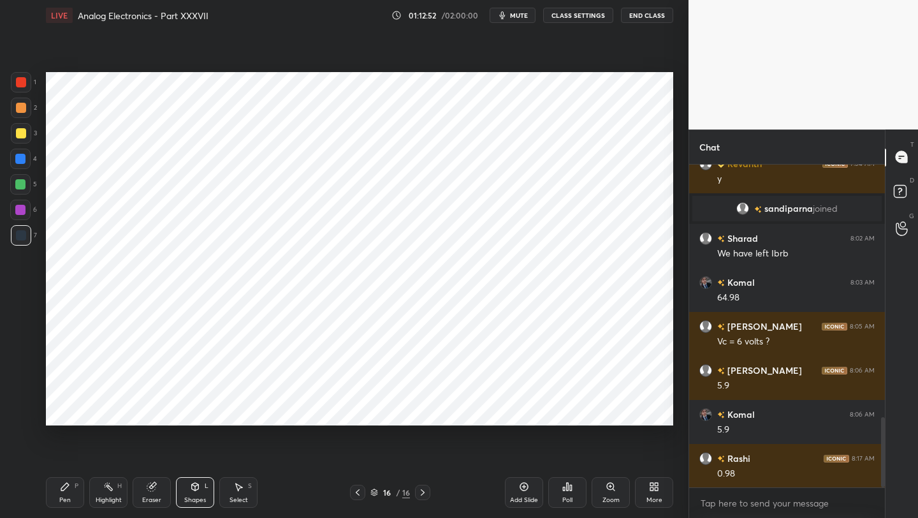
click at [55, 490] on div "Pen P" at bounding box center [65, 492] width 38 height 31
click at [358, 493] on icon at bounding box center [358, 492] width 10 height 10
click at [359, 495] on icon at bounding box center [358, 492] width 4 height 6
click at [360, 496] on icon at bounding box center [358, 492] width 10 height 10
click at [424, 495] on icon at bounding box center [423, 492] width 10 height 10
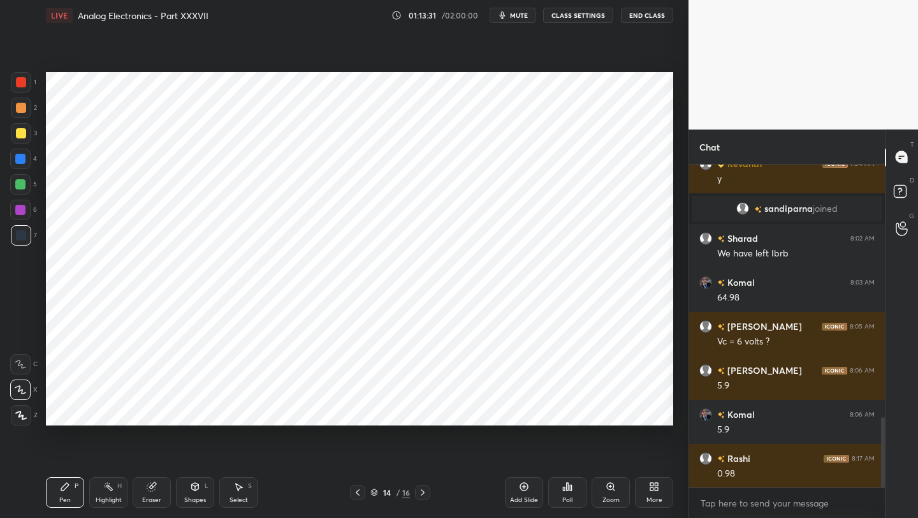
click at [354, 494] on icon at bounding box center [358, 492] width 10 height 10
click at [418, 490] on icon at bounding box center [423, 492] width 10 height 10
click at [423, 490] on icon at bounding box center [423, 492] width 10 height 10
click at [422, 490] on icon at bounding box center [423, 492] width 10 height 10
click at [20, 85] on div at bounding box center [21, 82] width 10 height 10
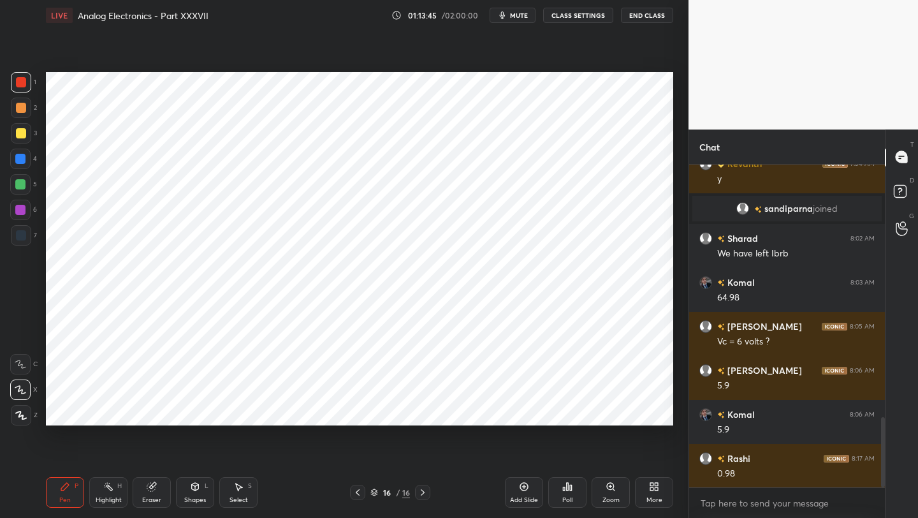
click at [353, 496] on icon at bounding box center [358, 492] width 10 height 10
click at [428, 494] on div at bounding box center [422, 492] width 15 height 15
click at [425, 494] on icon at bounding box center [423, 492] width 10 height 10
click at [354, 495] on icon at bounding box center [358, 492] width 10 height 10
click at [427, 490] on icon at bounding box center [423, 492] width 10 height 10
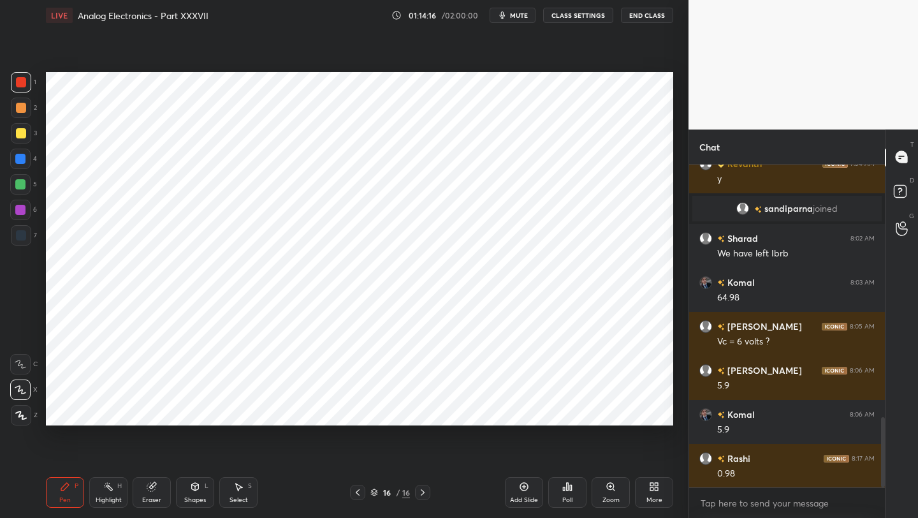
click at [23, 159] on div at bounding box center [20, 159] width 10 height 10
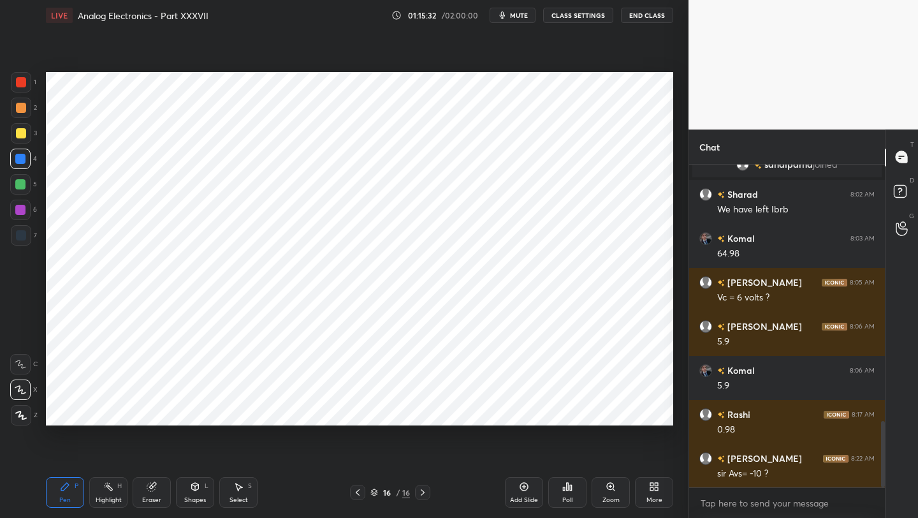
scroll to position [1253, 0]
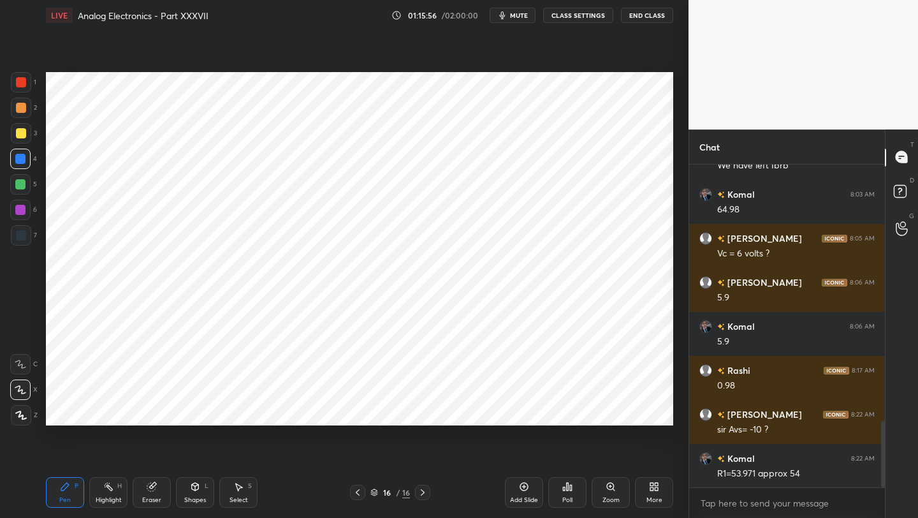
drag, startPoint x: 519, startPoint y: 488, endPoint x: 521, endPoint y: 478, distance: 9.8
click at [519, 487] on icon at bounding box center [524, 486] width 10 height 10
click at [354, 498] on div at bounding box center [357, 492] width 15 height 15
click at [425, 493] on icon at bounding box center [423, 492] width 10 height 10
click at [355, 495] on icon at bounding box center [358, 492] width 10 height 10
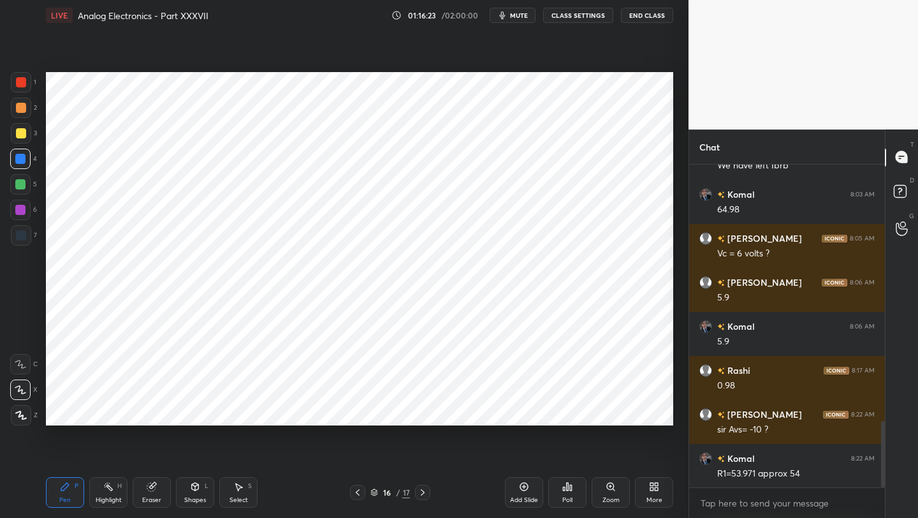
click at [421, 492] on icon at bounding box center [423, 492] width 10 height 10
click at [360, 495] on icon at bounding box center [358, 492] width 10 height 10
click at [421, 492] on icon at bounding box center [423, 492] width 10 height 10
click at [358, 496] on icon at bounding box center [358, 492] width 10 height 10
click at [423, 495] on icon at bounding box center [423, 492] width 10 height 10
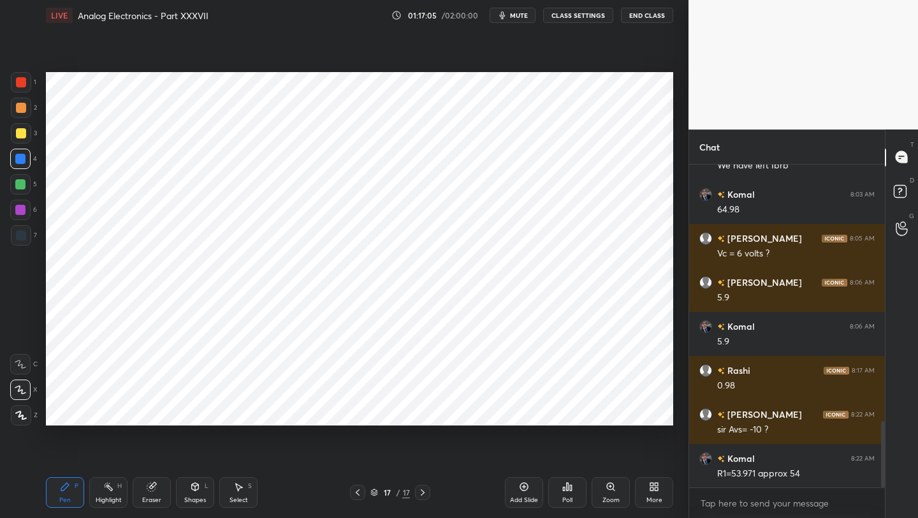
click at [360, 494] on icon at bounding box center [358, 492] width 10 height 10
click at [359, 495] on icon at bounding box center [358, 492] width 10 height 10
click at [423, 491] on icon at bounding box center [423, 492] width 10 height 10
click at [424, 491] on icon at bounding box center [423, 492] width 10 height 10
click at [358, 496] on icon at bounding box center [358, 492] width 10 height 10
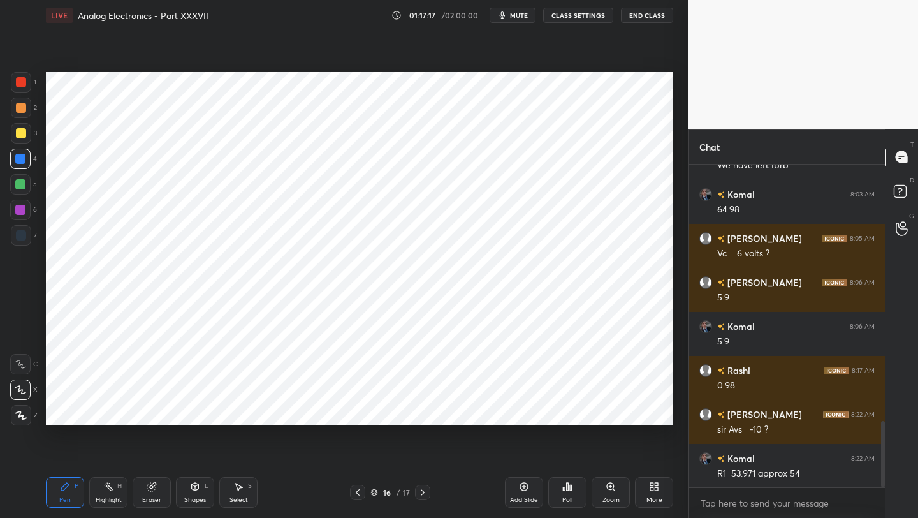
click at [421, 491] on icon at bounding box center [423, 492] width 10 height 10
click at [356, 491] on icon at bounding box center [358, 492] width 10 height 10
click at [357, 491] on icon at bounding box center [358, 492] width 4 height 6
click at [358, 492] on icon at bounding box center [358, 492] width 10 height 10
click at [356, 492] on icon at bounding box center [358, 492] width 4 height 6
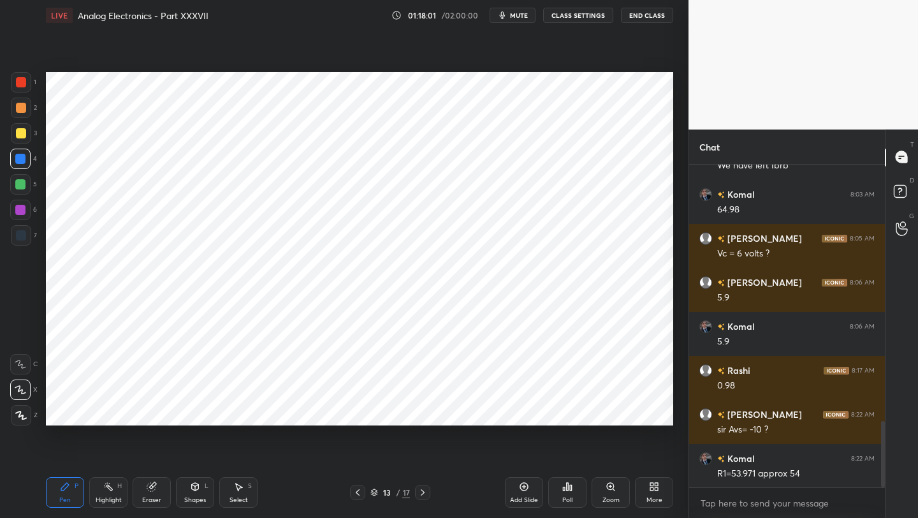
click at [356, 492] on icon at bounding box center [358, 492] width 10 height 10
click at [356, 492] on icon at bounding box center [358, 492] width 4 height 6
click at [421, 491] on icon at bounding box center [423, 492] width 10 height 10
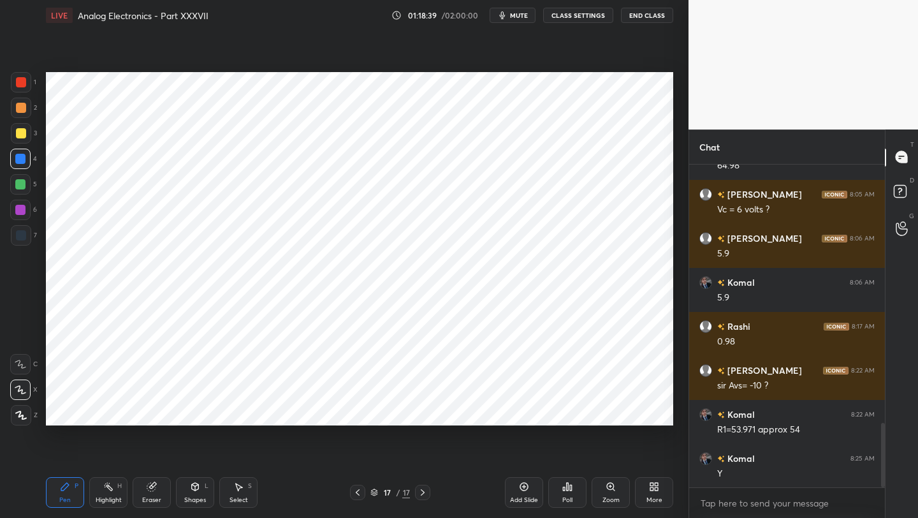
drag, startPoint x: 355, startPoint y: 490, endPoint x: 364, endPoint y: 478, distance: 15.4
click at [354, 490] on icon at bounding box center [358, 492] width 10 height 10
click at [167, 487] on div "Eraser" at bounding box center [152, 492] width 38 height 31
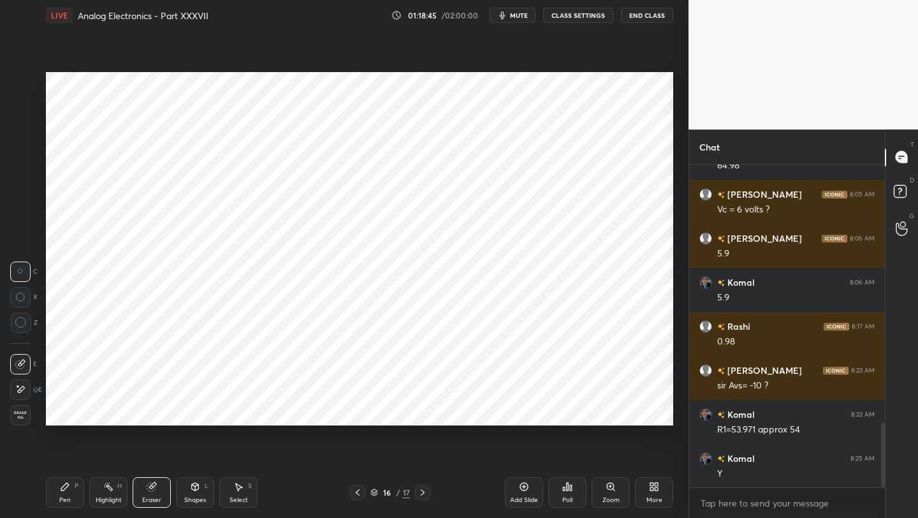
drag, startPoint x: 69, startPoint y: 489, endPoint x: 77, endPoint y: 462, distance: 28.5
click at [66, 489] on icon at bounding box center [65, 486] width 10 height 10
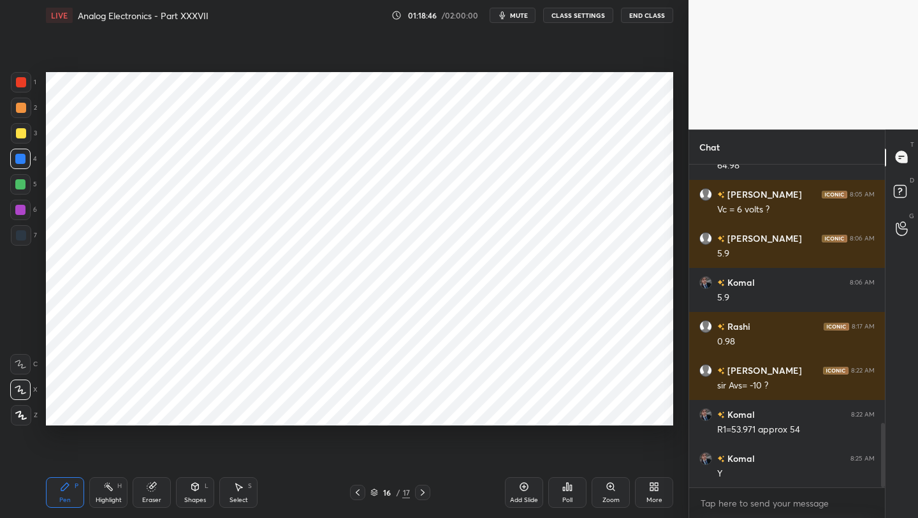
drag, startPoint x: 29, startPoint y: 84, endPoint x: 36, endPoint y: 91, distance: 9.5
click at [29, 85] on div at bounding box center [21, 82] width 20 height 20
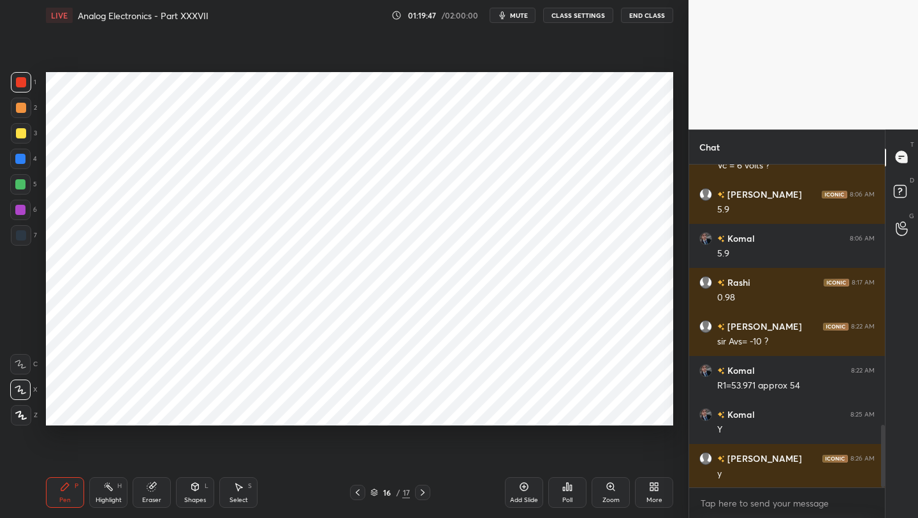
click at [423, 487] on div at bounding box center [422, 492] width 15 height 15
click at [421, 492] on icon at bounding box center [423, 492] width 10 height 10
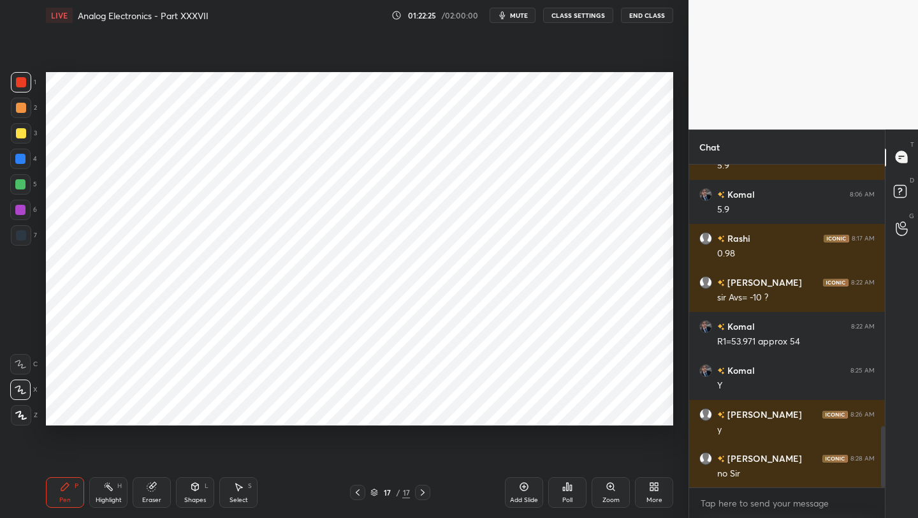
click at [356, 494] on icon at bounding box center [358, 492] width 10 height 10
click at [357, 495] on icon at bounding box center [358, 492] width 10 height 10
click at [357, 492] on icon at bounding box center [358, 492] width 10 height 10
click at [357, 496] on icon at bounding box center [358, 492] width 10 height 10
click at [359, 495] on icon at bounding box center [358, 492] width 10 height 10
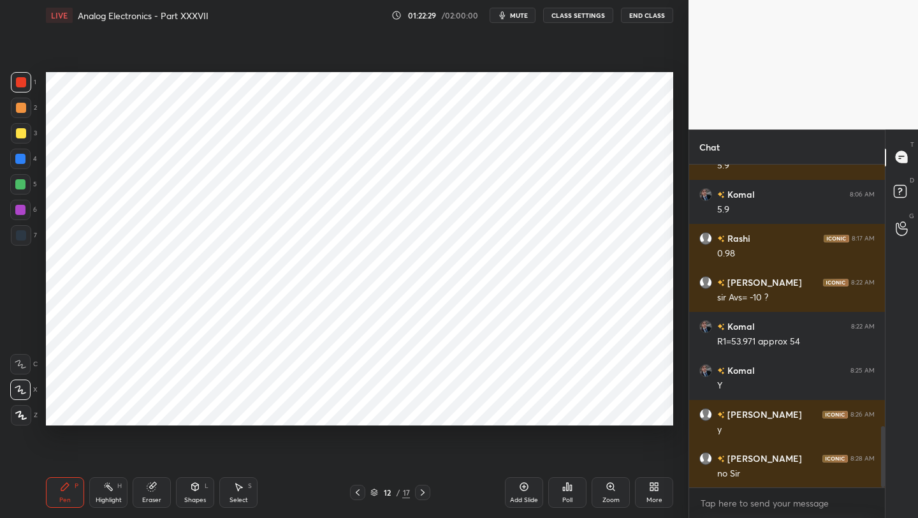
click at [360, 495] on icon at bounding box center [358, 492] width 10 height 10
click at [359, 488] on icon at bounding box center [358, 492] width 10 height 10
click at [360, 490] on icon at bounding box center [358, 492] width 10 height 10
click at [360, 492] on icon at bounding box center [358, 492] width 10 height 10
click at [359, 494] on icon at bounding box center [358, 492] width 10 height 10
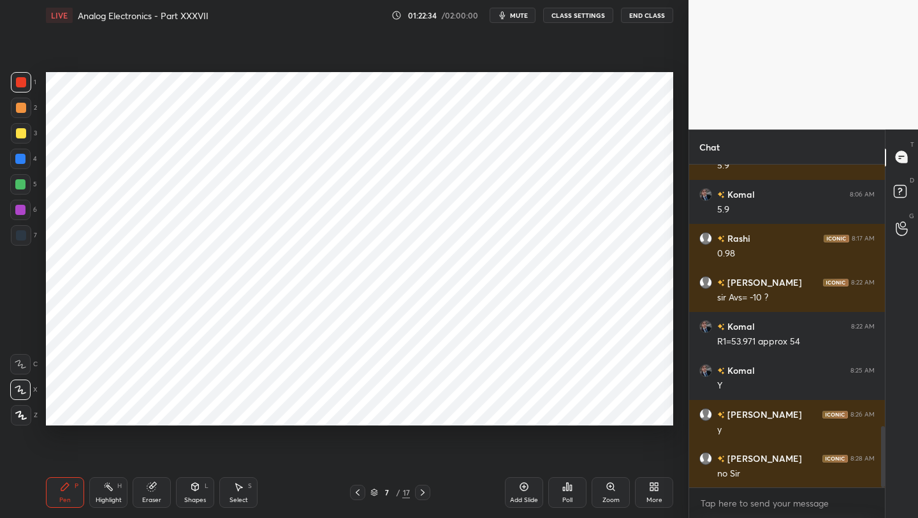
click at [359, 495] on icon at bounding box center [358, 492] width 4 height 6
click at [359, 494] on icon at bounding box center [358, 492] width 10 height 10
click at [358, 492] on icon at bounding box center [358, 492] width 10 height 10
click at [358, 493] on icon at bounding box center [358, 492] width 10 height 10
click at [426, 488] on icon at bounding box center [423, 492] width 10 height 10
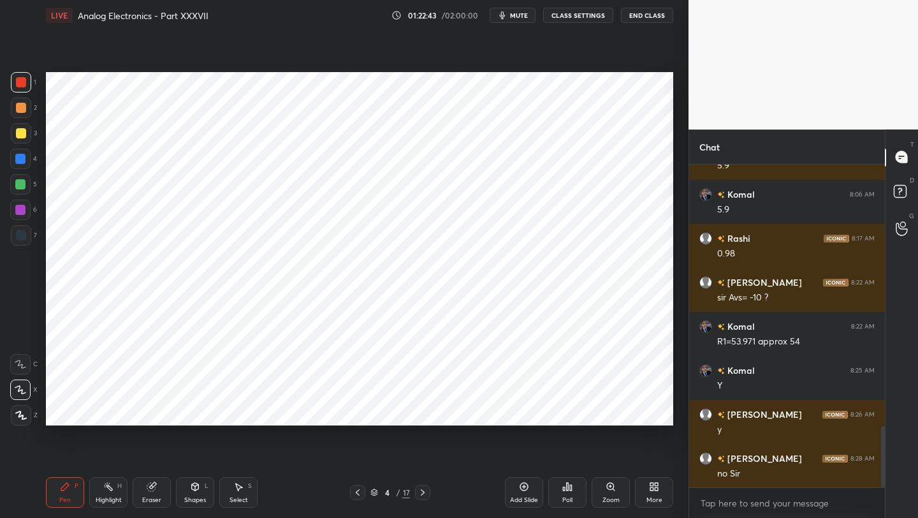
click at [423, 490] on icon at bounding box center [423, 492] width 10 height 10
click at [423, 491] on icon at bounding box center [423, 492] width 10 height 10
click at [421, 493] on icon at bounding box center [423, 492] width 10 height 10
click at [420, 494] on icon at bounding box center [423, 492] width 10 height 10
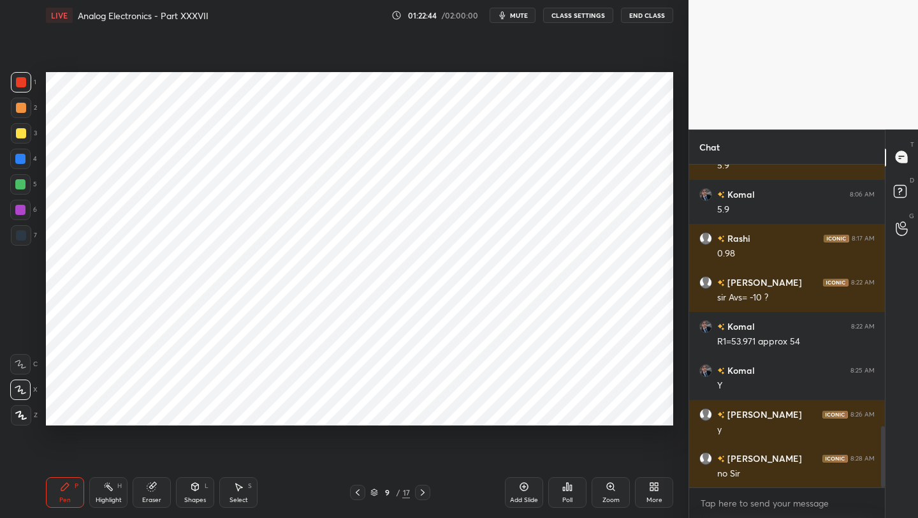
click at [420, 494] on icon at bounding box center [423, 492] width 10 height 10
click at [420, 492] on icon at bounding box center [423, 492] width 10 height 10
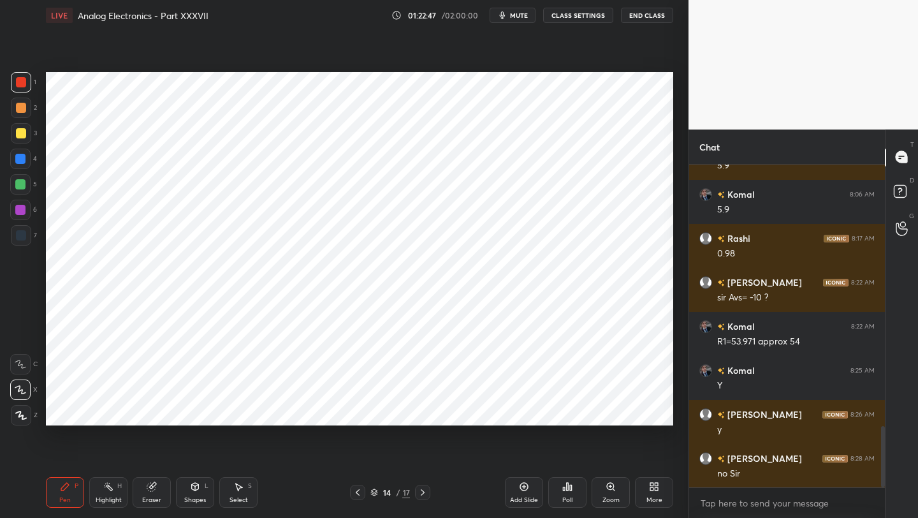
click at [420, 492] on icon at bounding box center [423, 492] width 10 height 10
click at [420, 493] on icon at bounding box center [423, 492] width 10 height 10
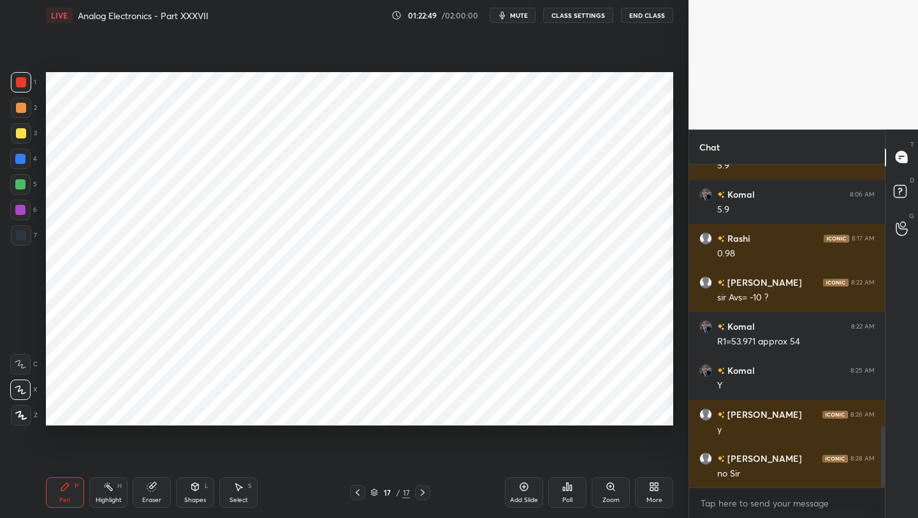
click at [420, 493] on icon at bounding box center [423, 492] width 10 height 10
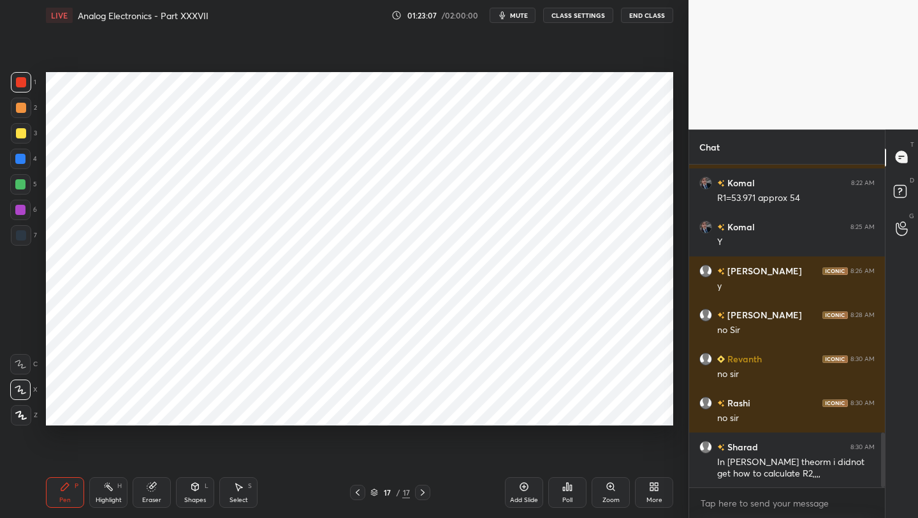
scroll to position [1572, 0]
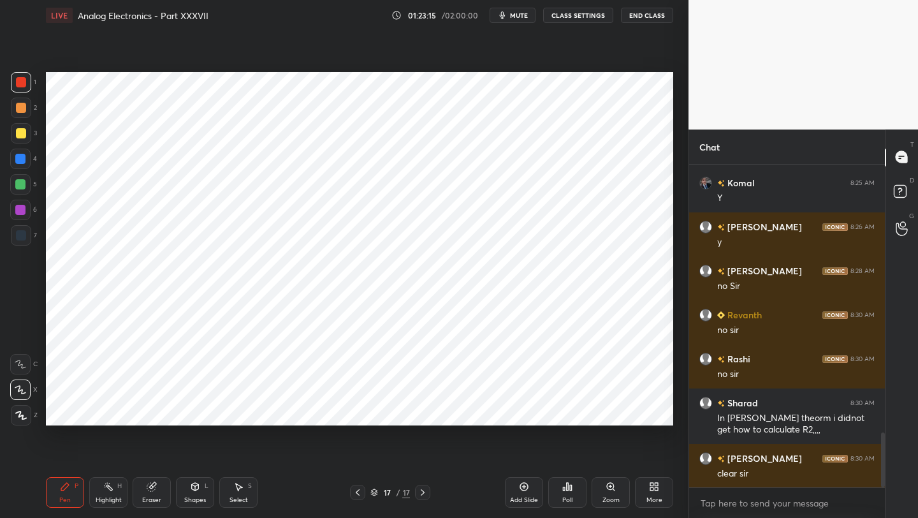
click at [361, 488] on icon at bounding box center [358, 492] width 10 height 10
click at [362, 494] on icon at bounding box center [358, 492] width 10 height 10
click at [358, 495] on icon at bounding box center [358, 492] width 10 height 10
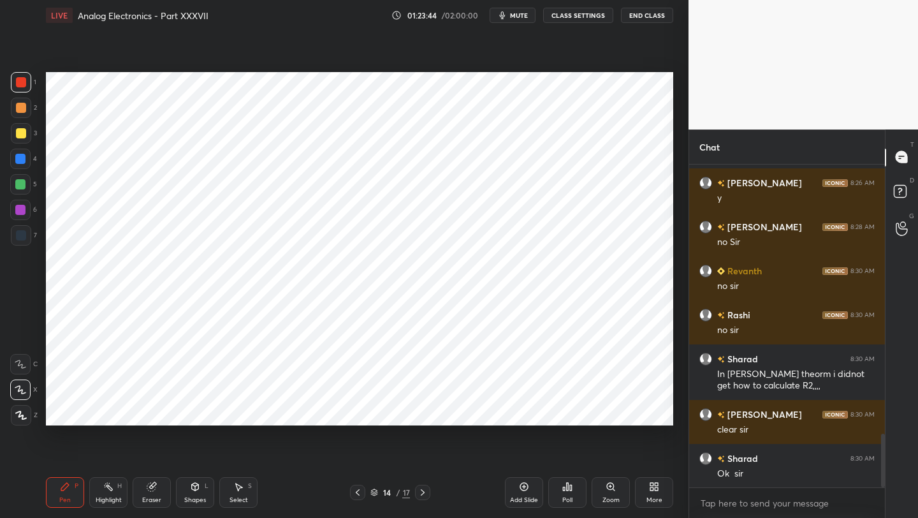
click at [425, 486] on div at bounding box center [422, 492] width 15 height 15
click at [420, 492] on icon at bounding box center [423, 492] width 10 height 10
click at [421, 494] on icon at bounding box center [423, 492] width 10 height 10
click at [421, 493] on icon at bounding box center [423, 492] width 10 height 10
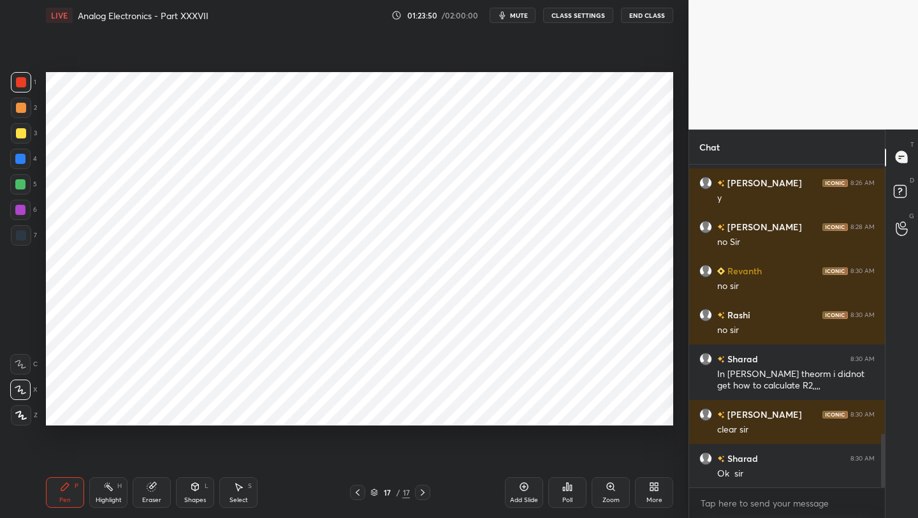
click at [156, 492] on div "Eraser" at bounding box center [152, 492] width 38 height 31
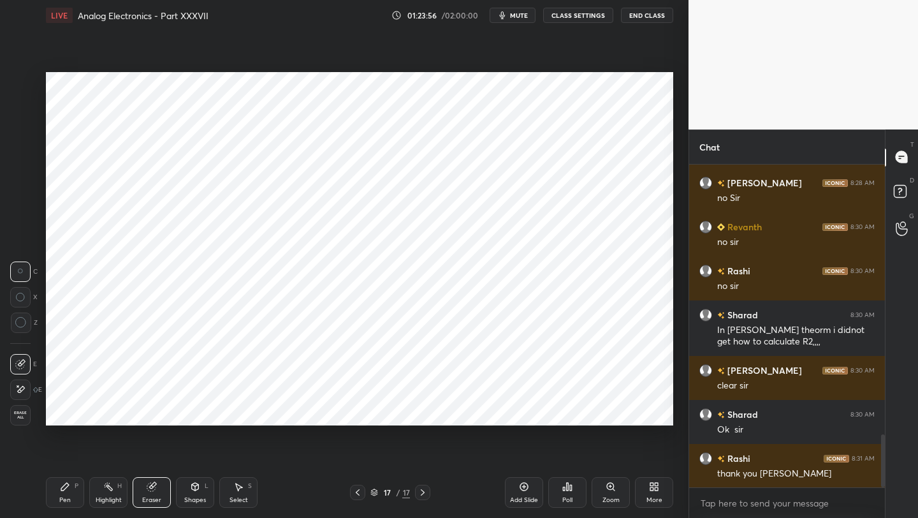
scroll to position [1704, 0]
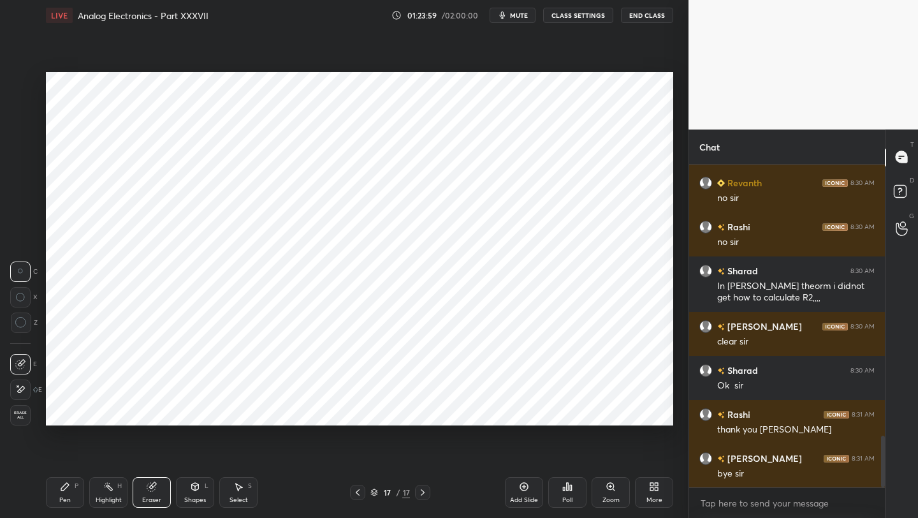
click at [638, 17] on button "End Class" at bounding box center [647, 15] width 52 height 15
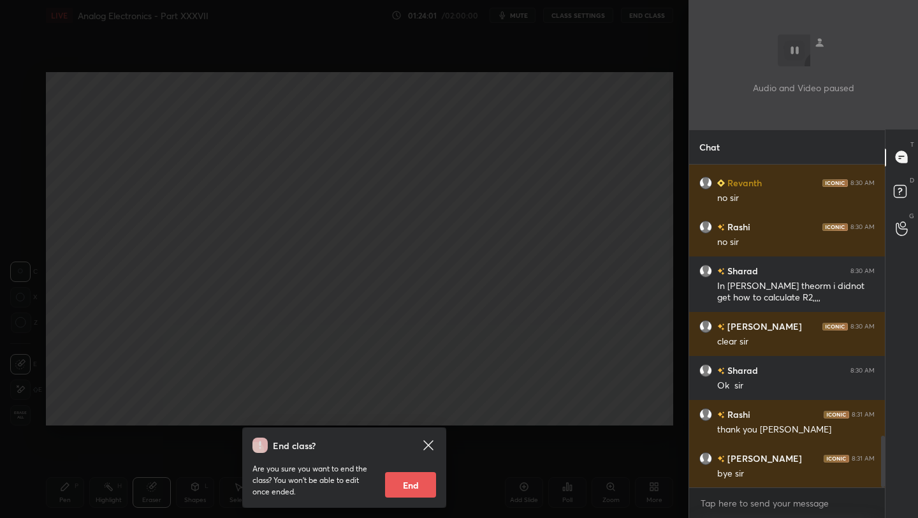
drag, startPoint x: 410, startPoint y: 490, endPoint x: 418, endPoint y: 479, distance: 14.2
click at [410, 492] on button "End" at bounding box center [410, 485] width 51 height 26
type textarea "x"
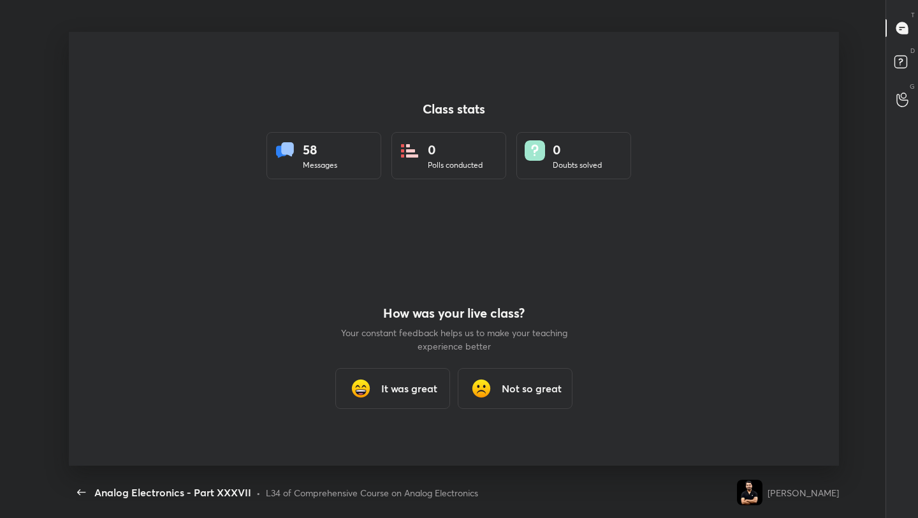
scroll to position [0, 0]
